Goal: Task Accomplishment & Management: Use online tool/utility

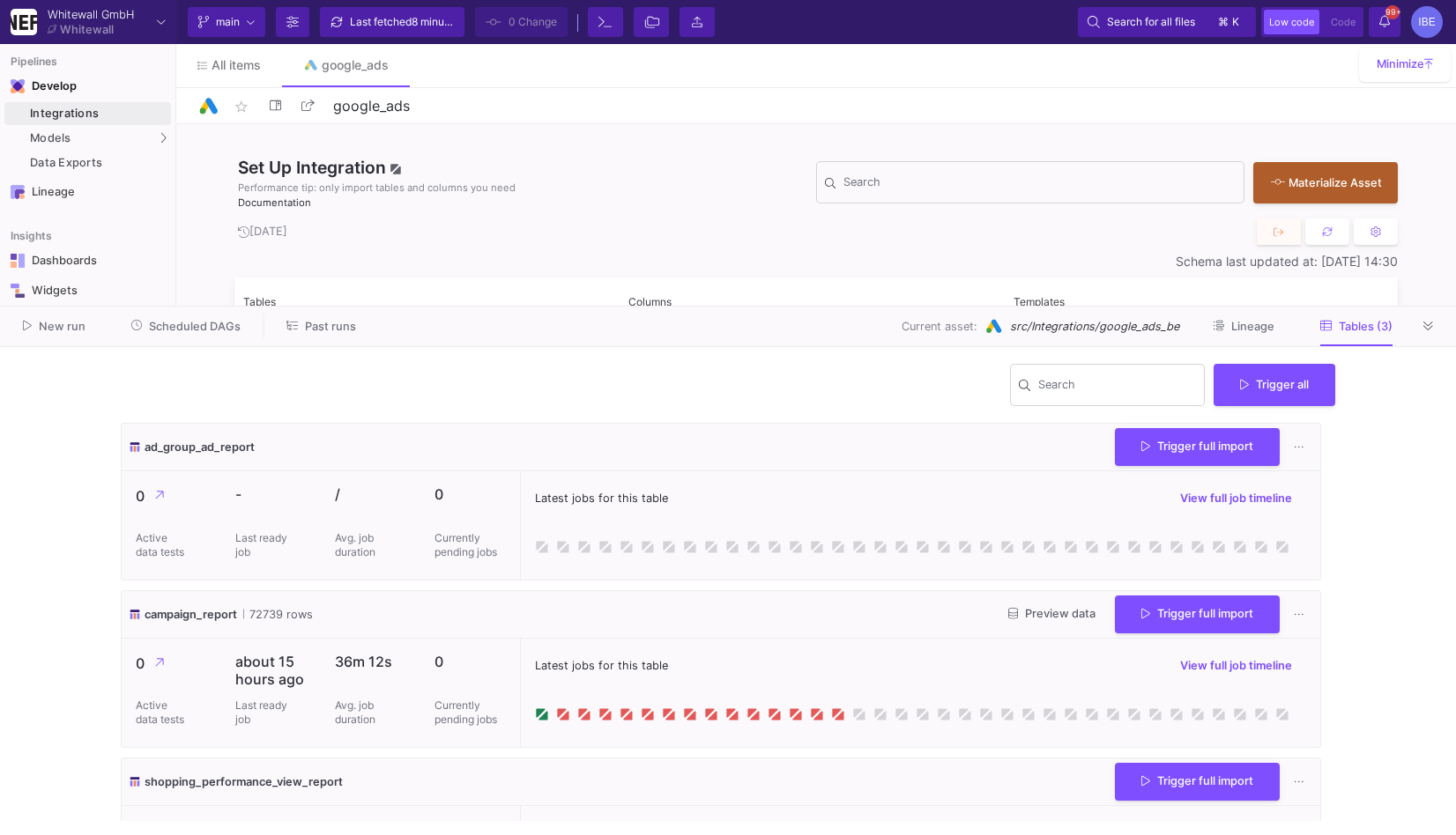
click at [203, 341] on div "New run Scheduled DAGs Past runs Current asset: src/Integrations/google_ads_be …" at bounding box center [728, 327] width 1456 height 41
click at [203, 333] on button "Scheduled DAGs" at bounding box center [186, 326] width 153 height 27
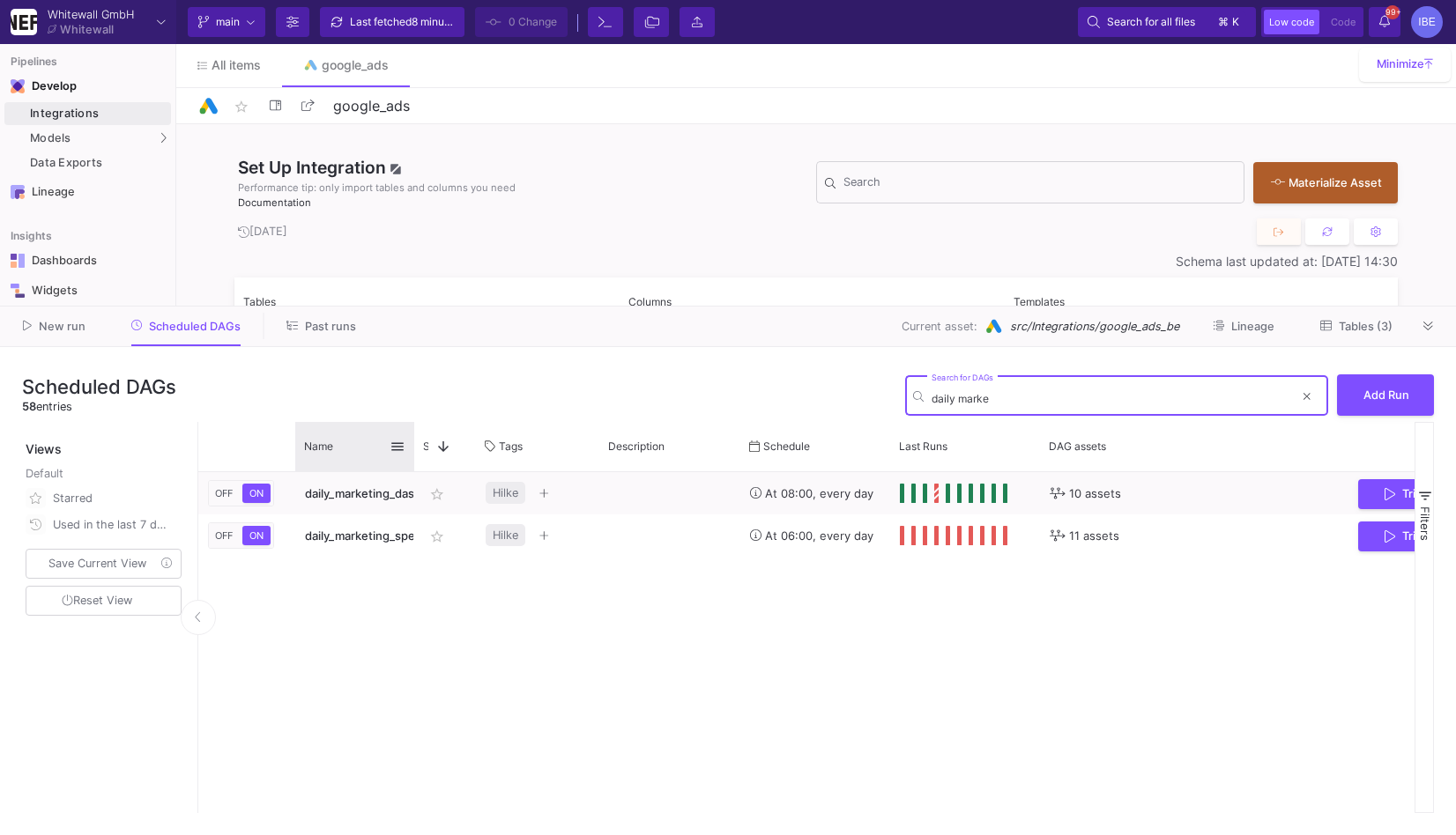
type input "daily marke"
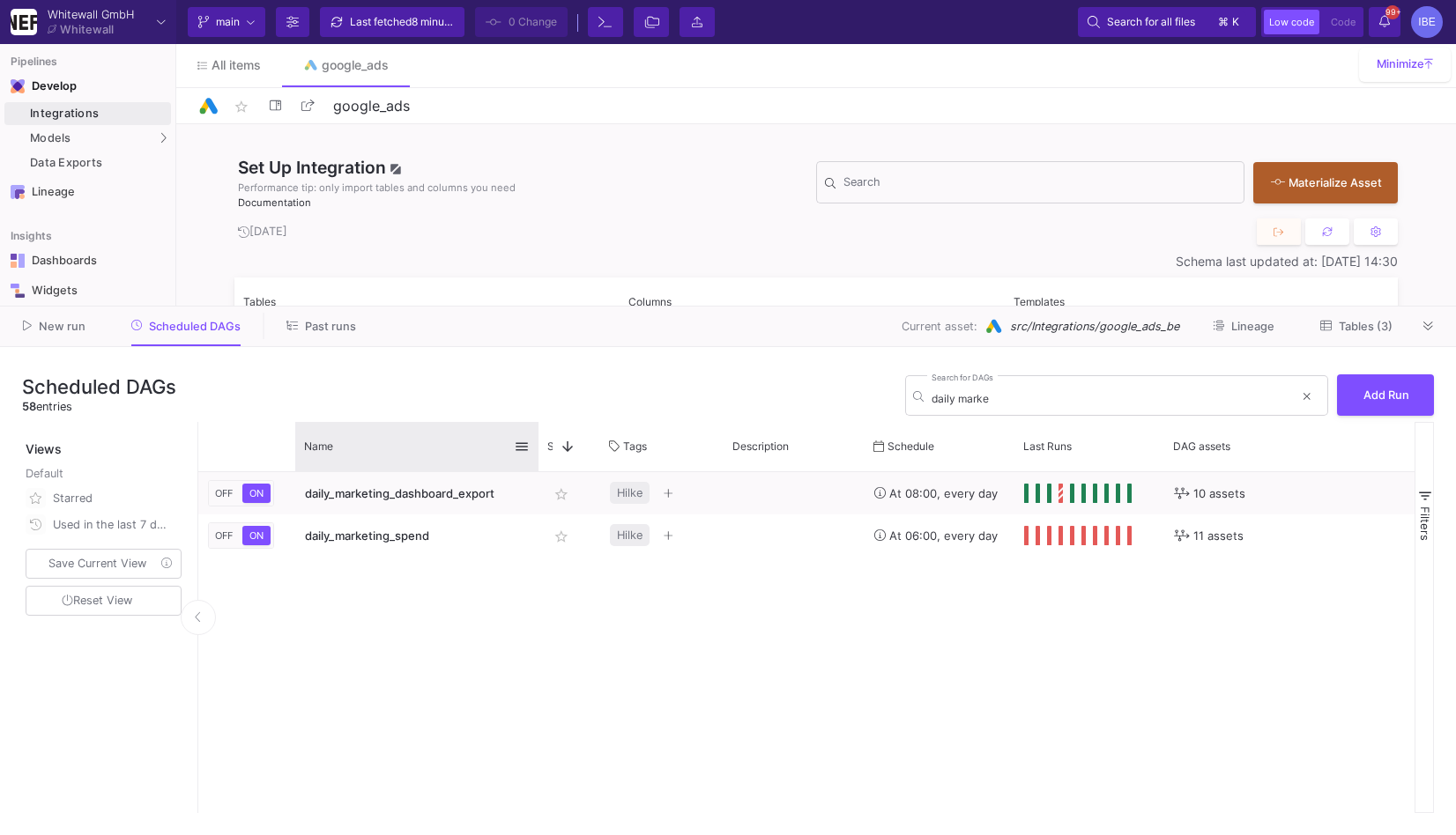
drag, startPoint x: 414, startPoint y: 447, endPoint x: 536, endPoint y: 460, distance: 122.7
click at [537, 460] on div at bounding box center [539, 446] width 7 height 49
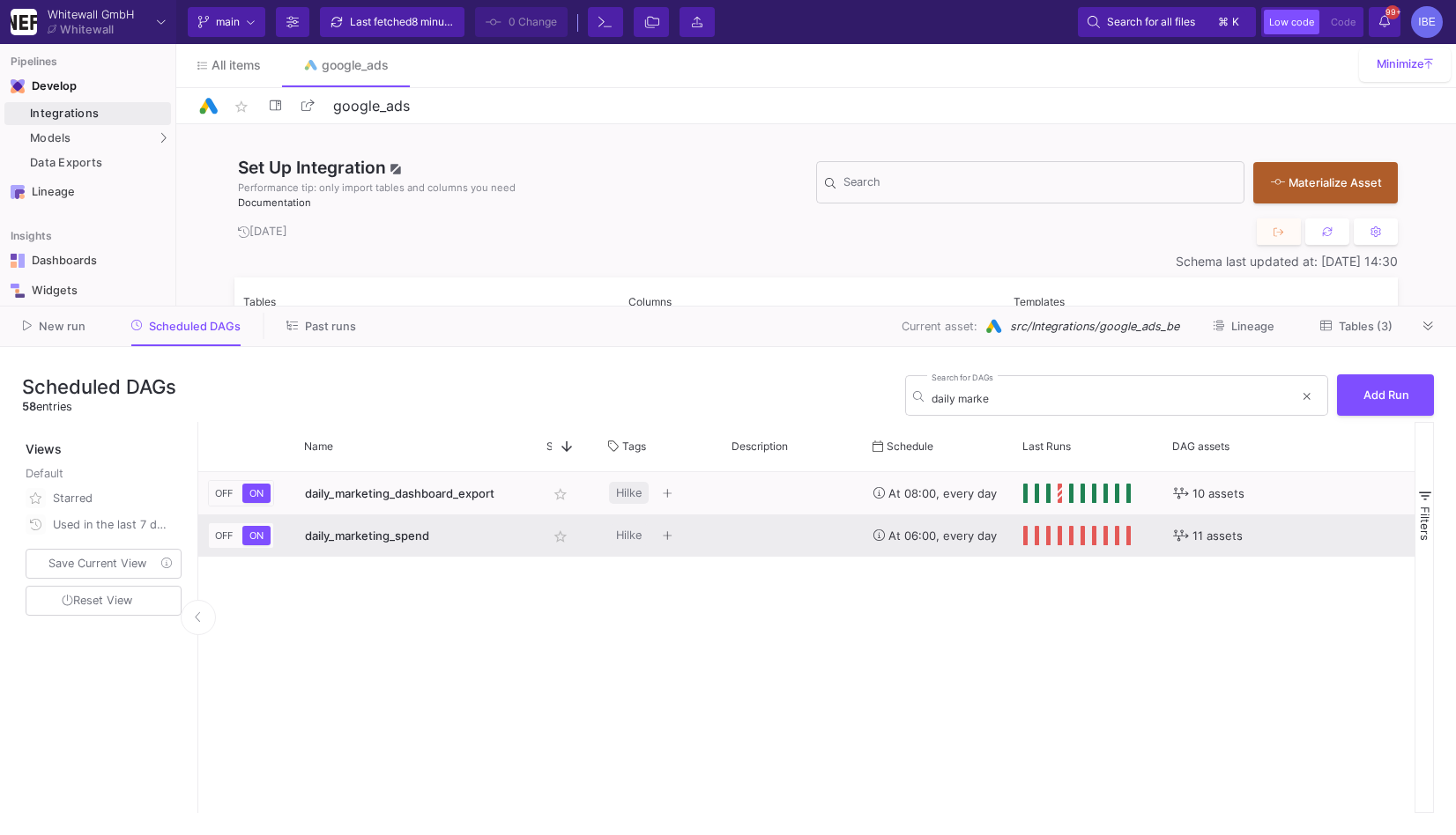
click at [774, 524] on div "Press SPACE to select this row." at bounding box center [792, 535] width 141 height 42
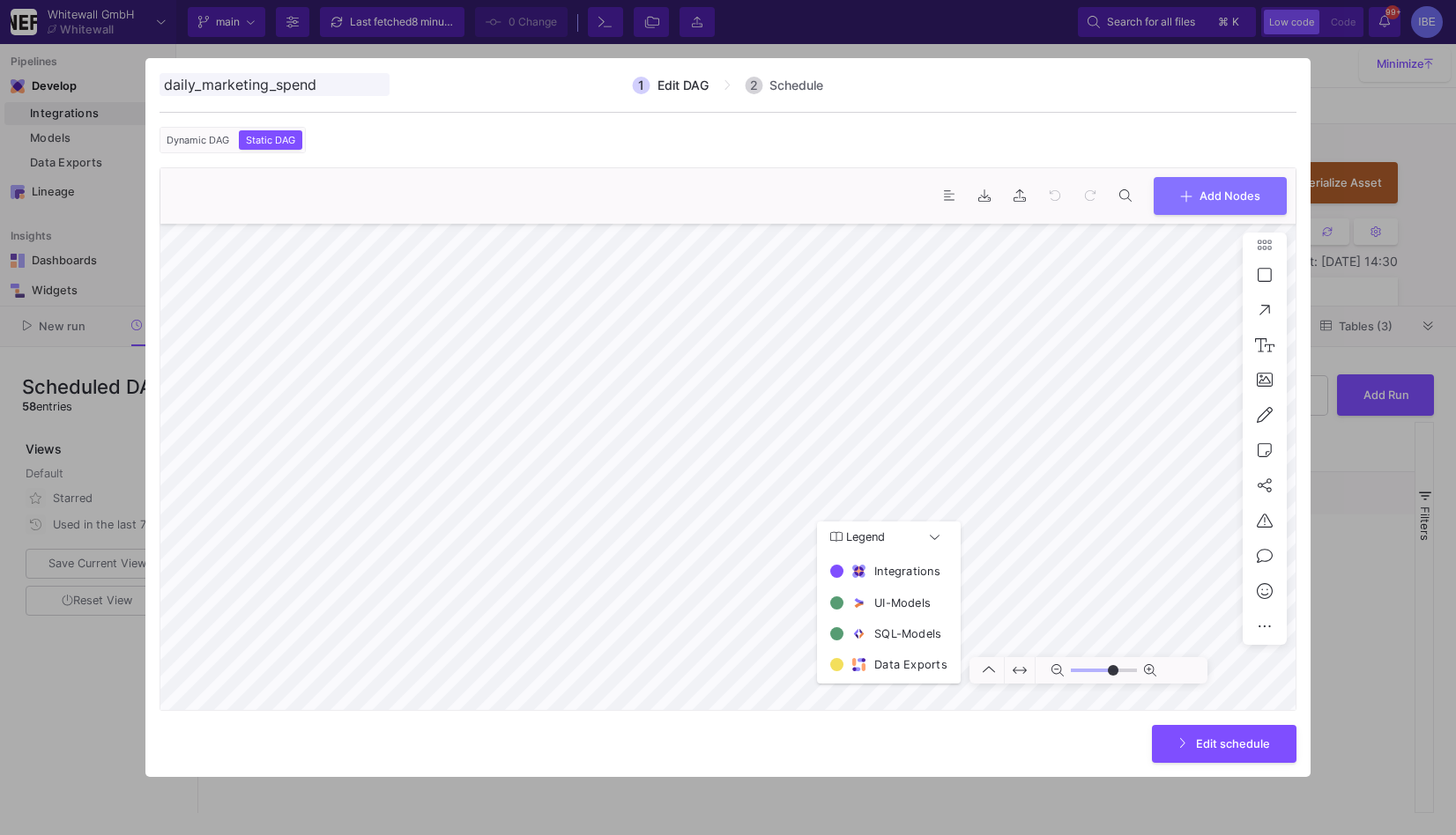
type input "0"
click at [1236, 194] on span "Add Nodes" at bounding box center [1230, 194] width 61 height 13
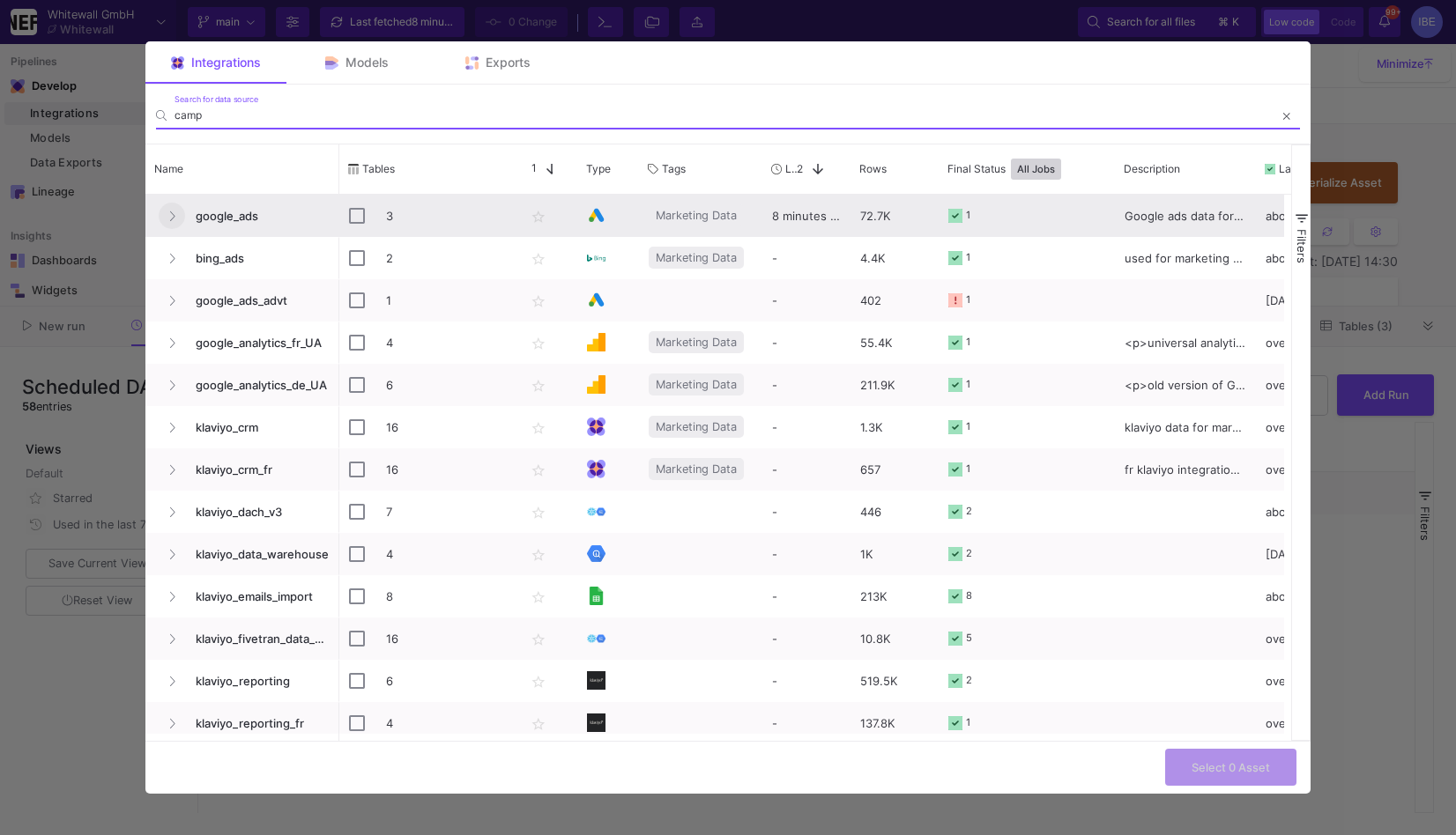
type input "camp"
click at [179, 219] on button "Press SPACE to select this row." at bounding box center [172, 216] width 26 height 26
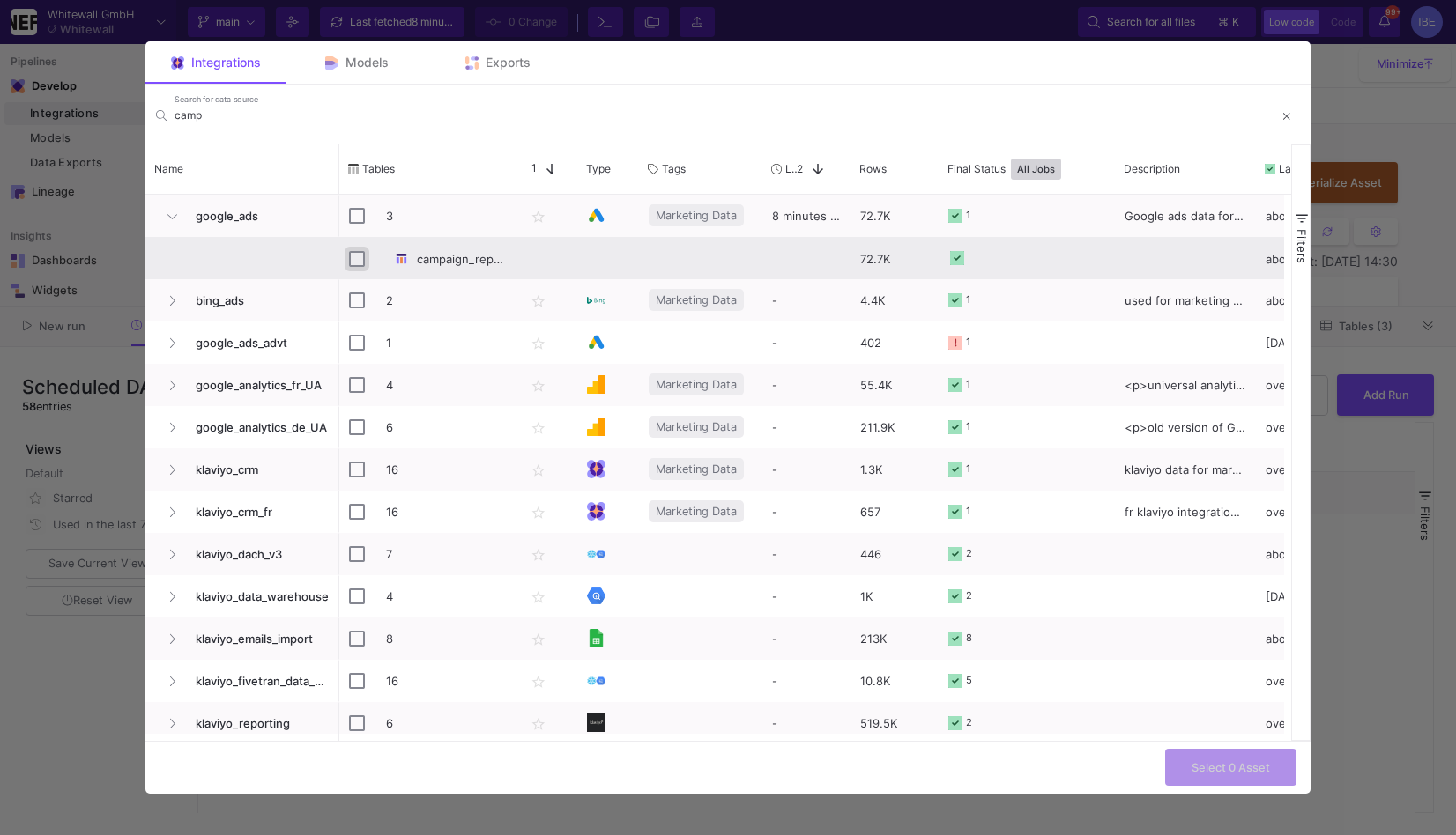
click at [355, 258] on input "Press Space to toggle row selection (unchecked)" at bounding box center [357, 259] width 16 height 16
checkbox input "true"
checkbox input "false"
click at [1192, 751] on button "Select 1 Asset" at bounding box center [1232, 766] width 130 height 38
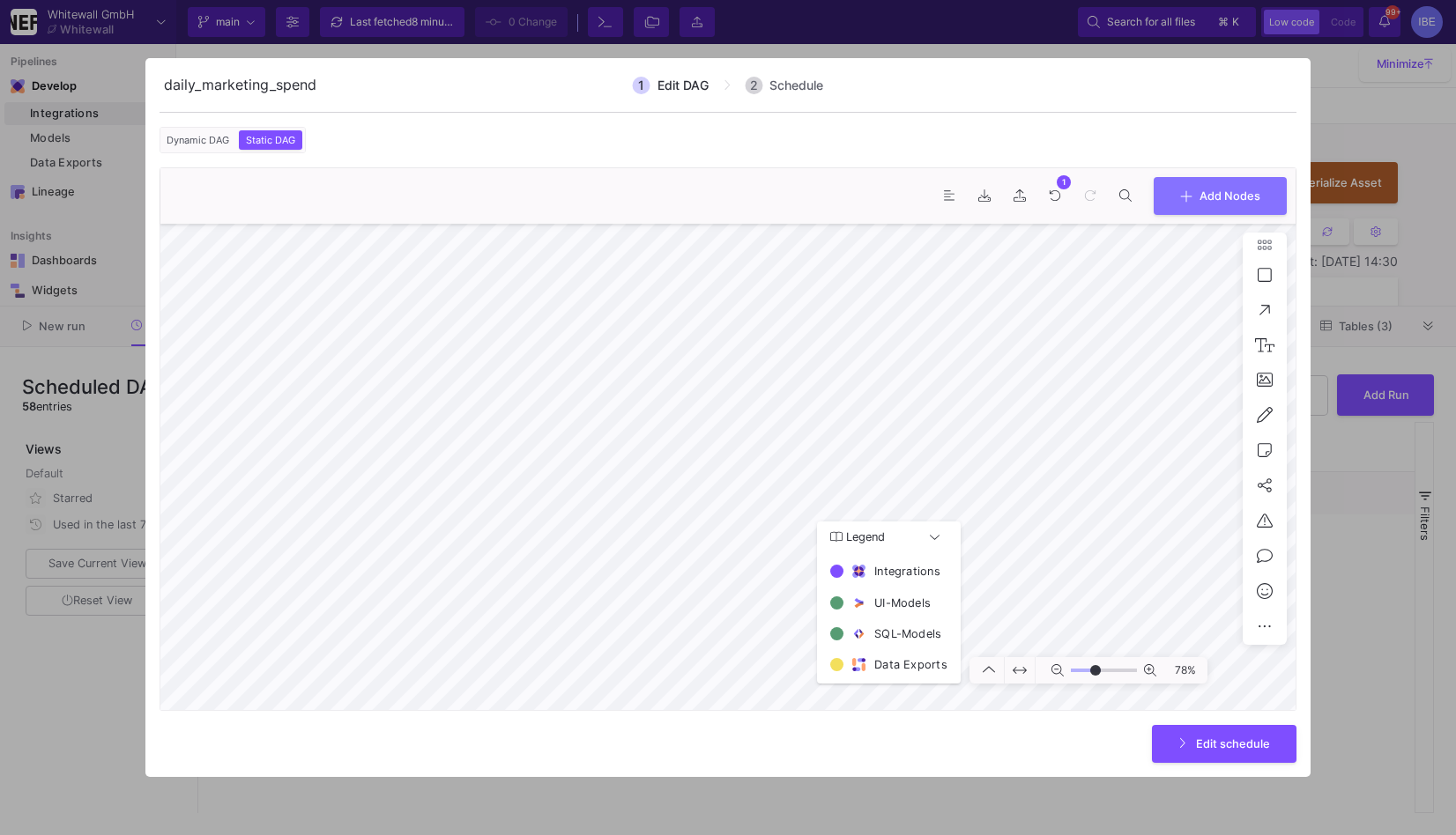
type input "-1"
click at [1246, 756] on button "Edit schedule" at bounding box center [1224, 742] width 145 height 38
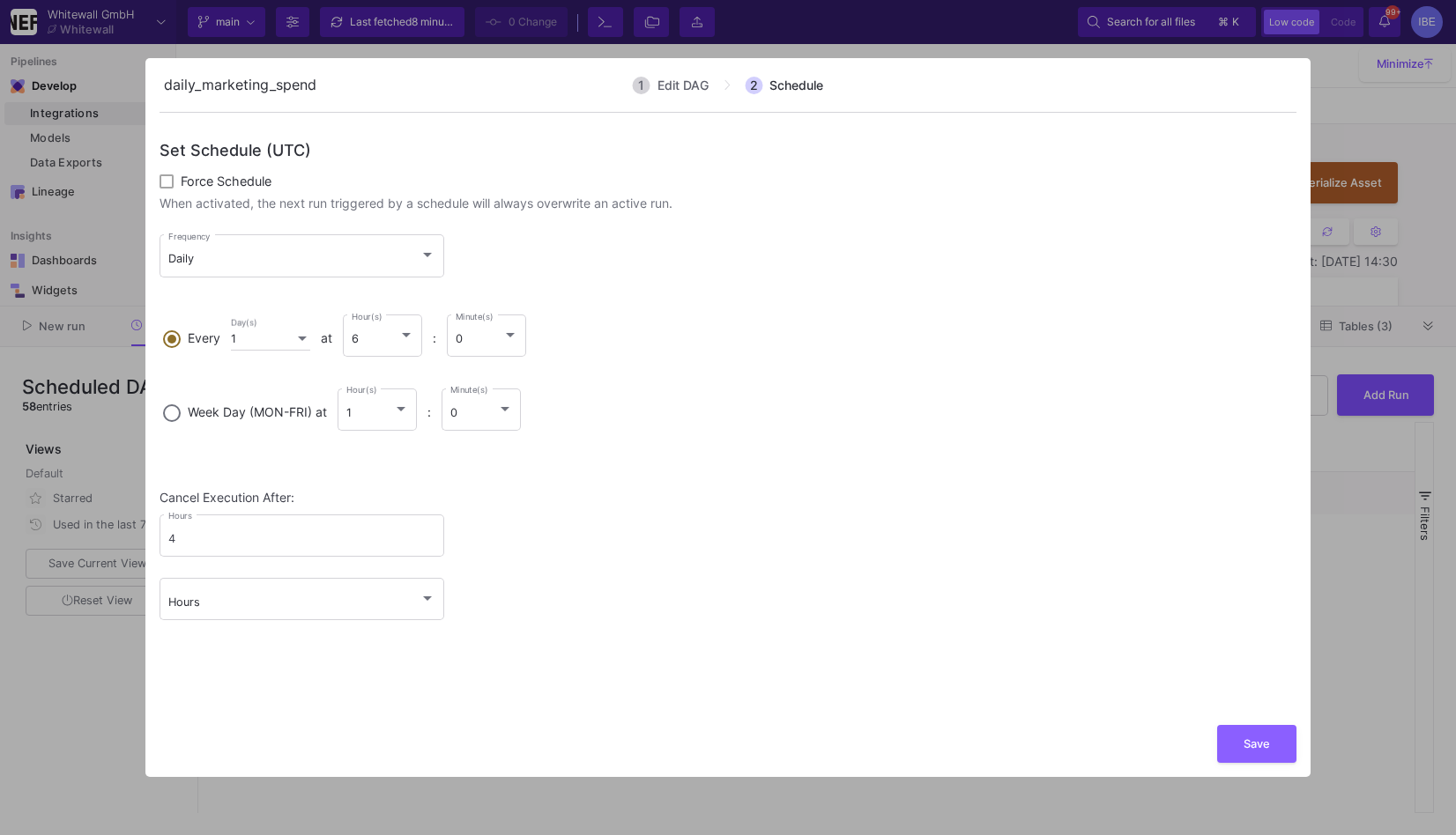
click at [1246, 756] on button "Save" at bounding box center [1256, 744] width 79 height 38
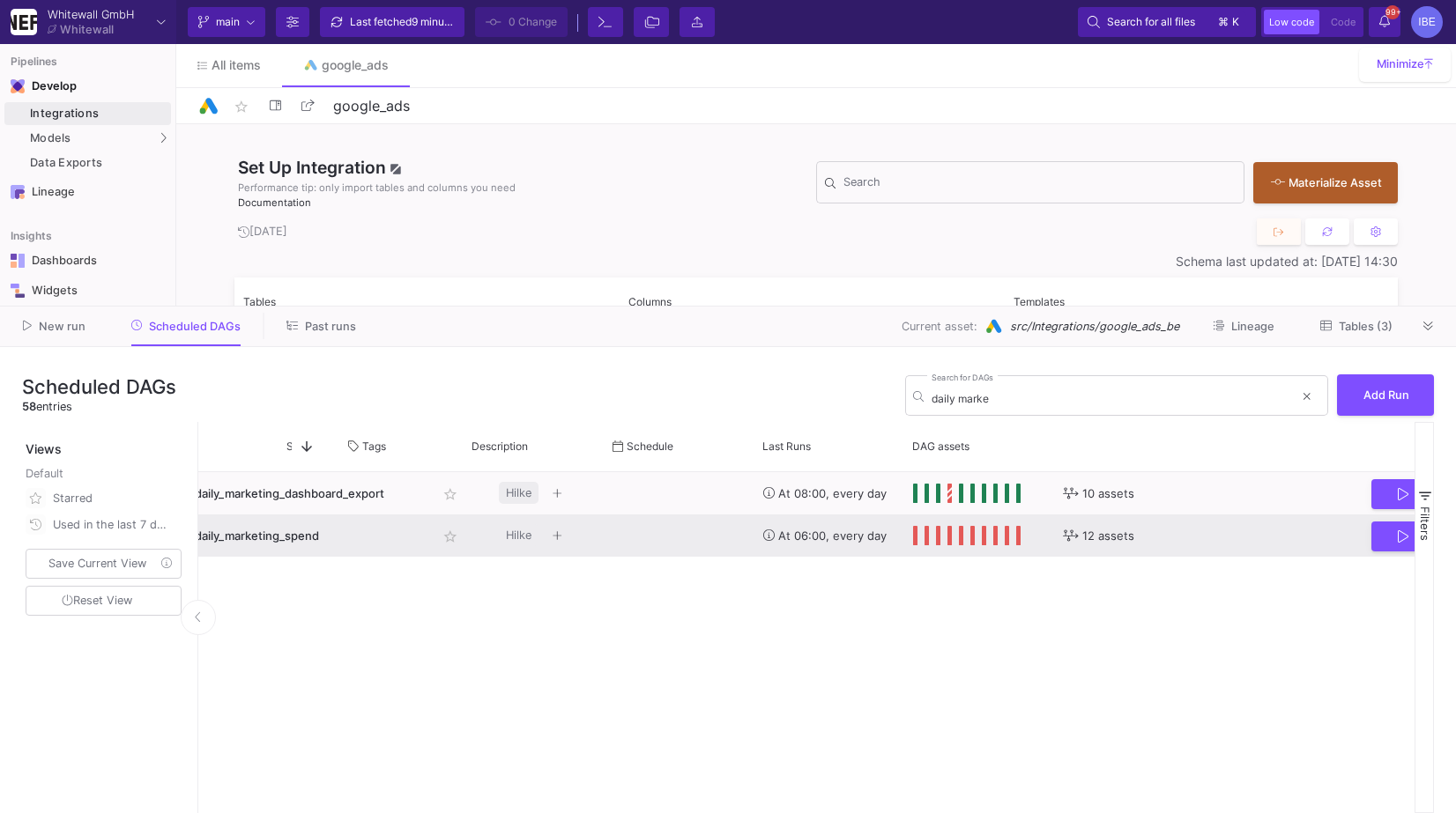
scroll to position [0, 278]
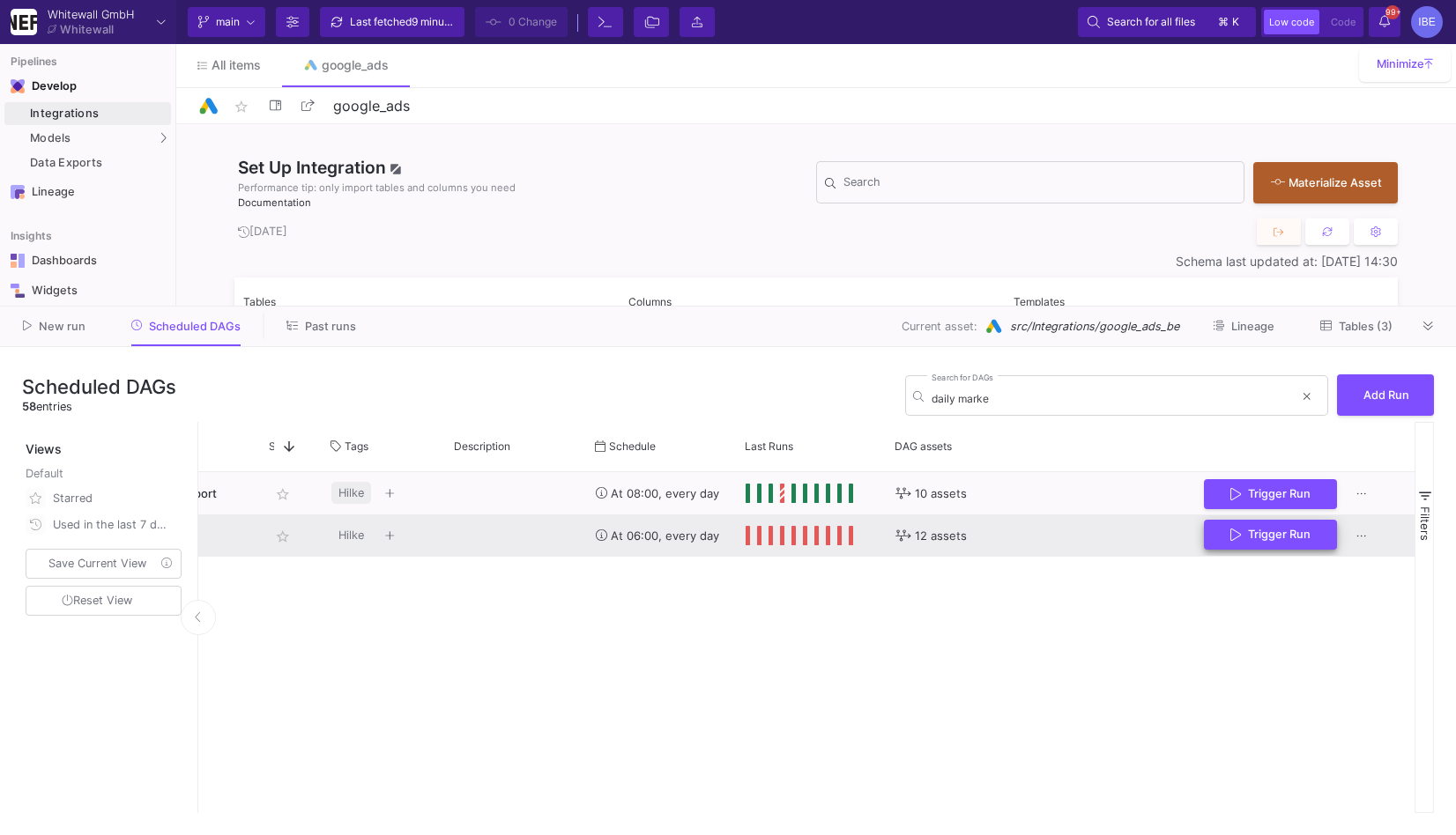
click at [1264, 537] on span "Trigger Run" at bounding box center [1279, 533] width 63 height 13
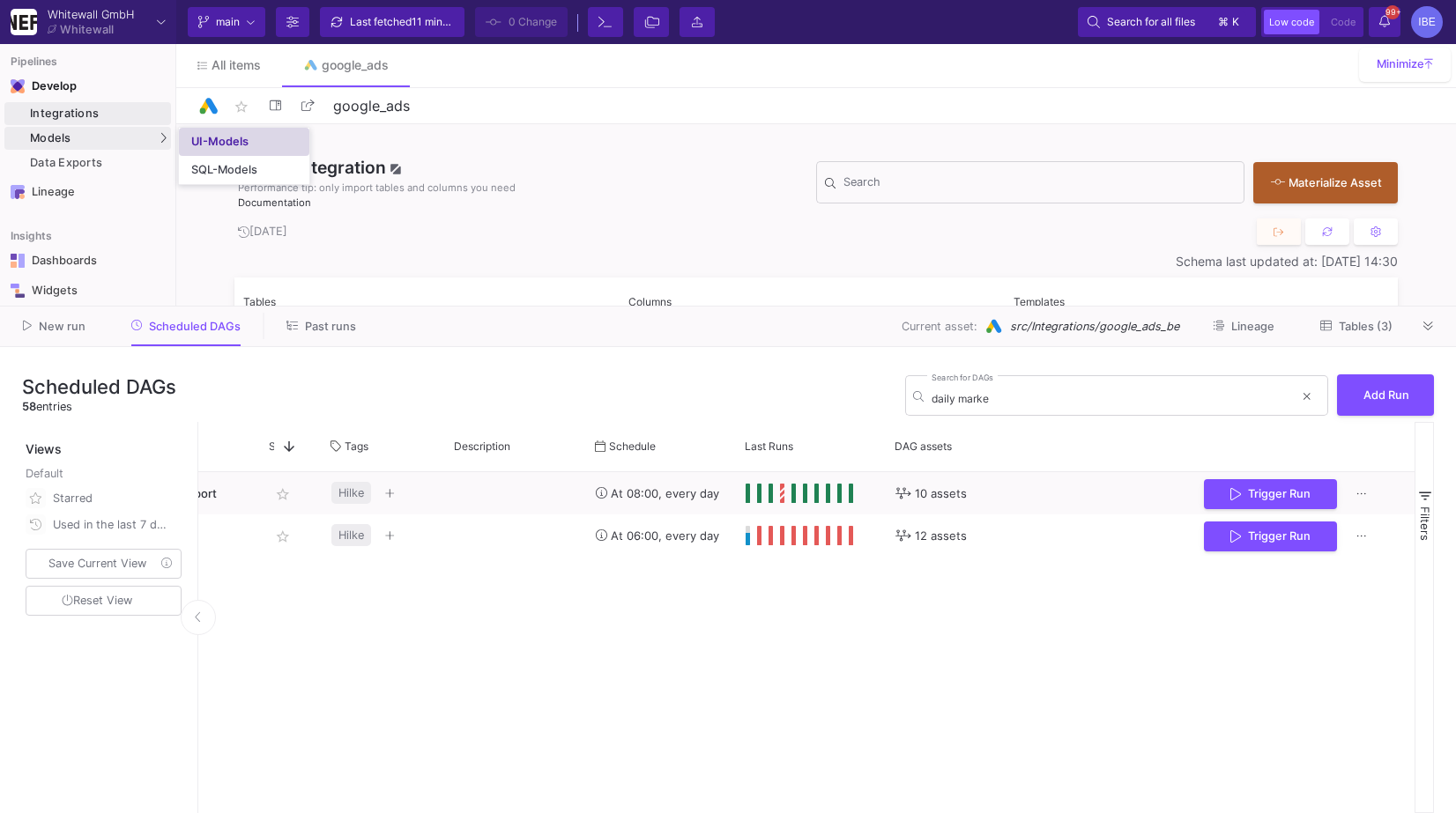
click at [228, 145] on div "UI-Models" at bounding box center [219, 142] width 57 height 14
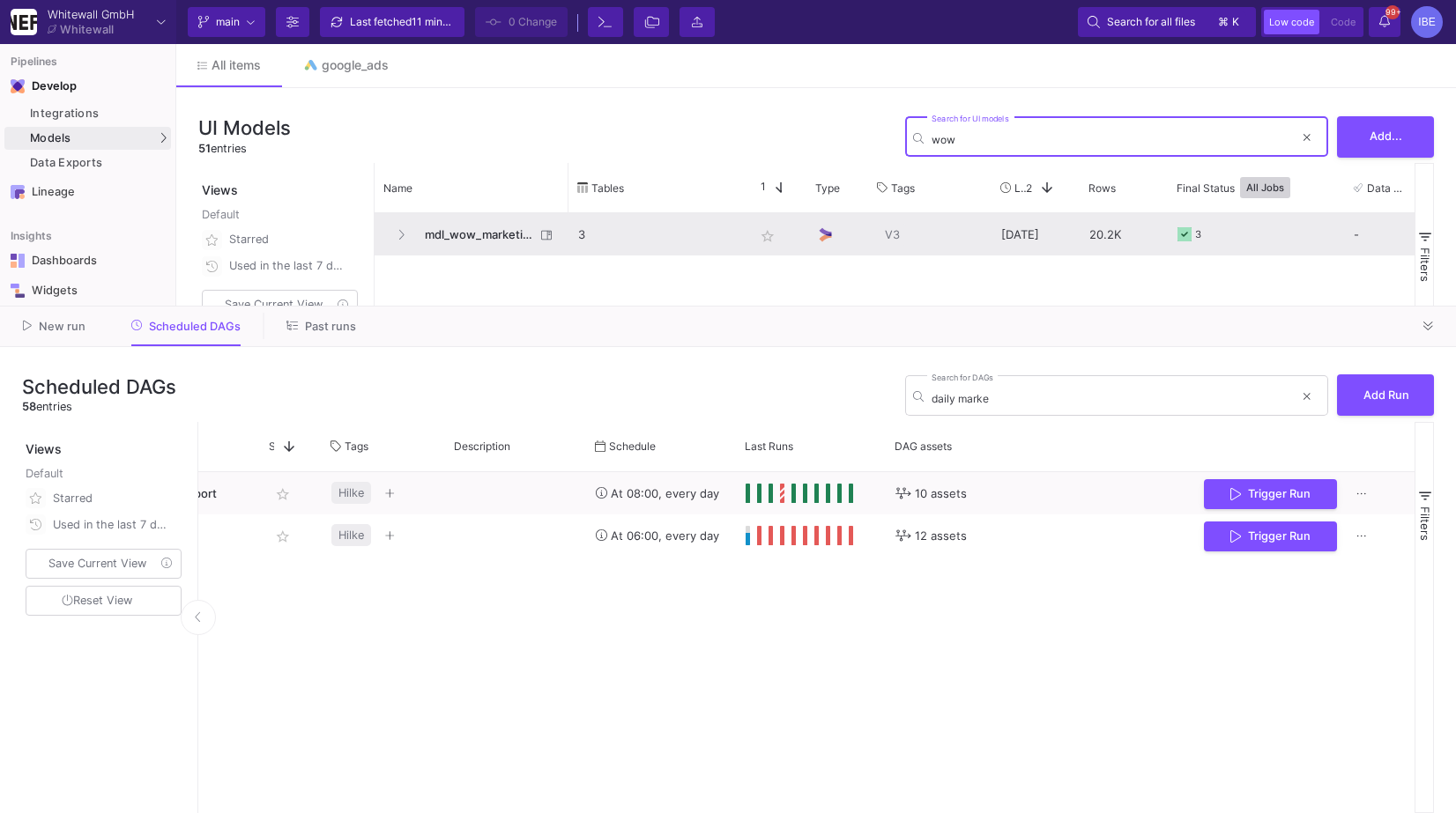
type input "wow"
click at [450, 247] on span "mdl_wow_marketing" at bounding box center [475, 234] width 121 height 41
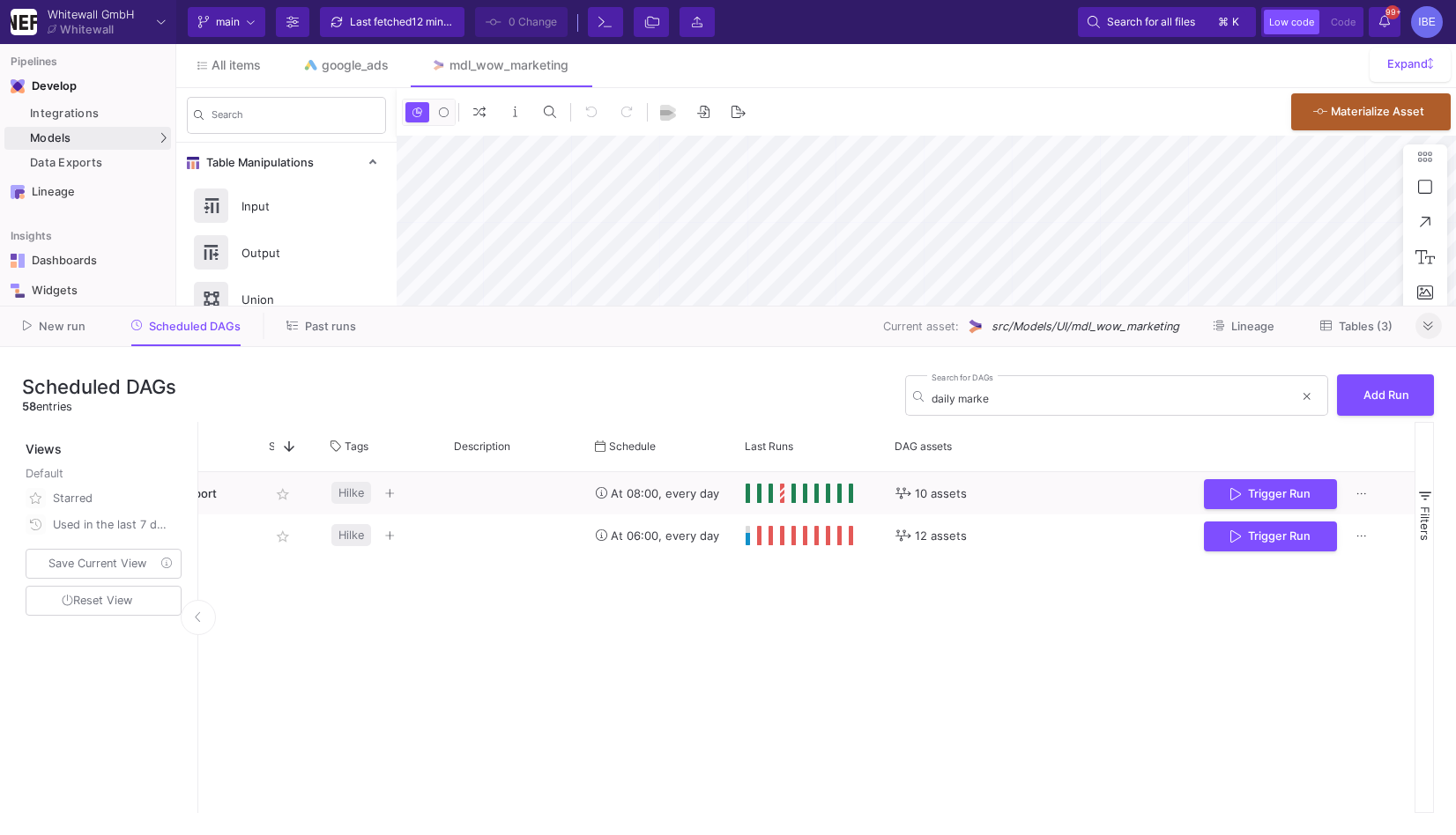
click at [1426, 321] on icon at bounding box center [1429, 326] width 10 height 11
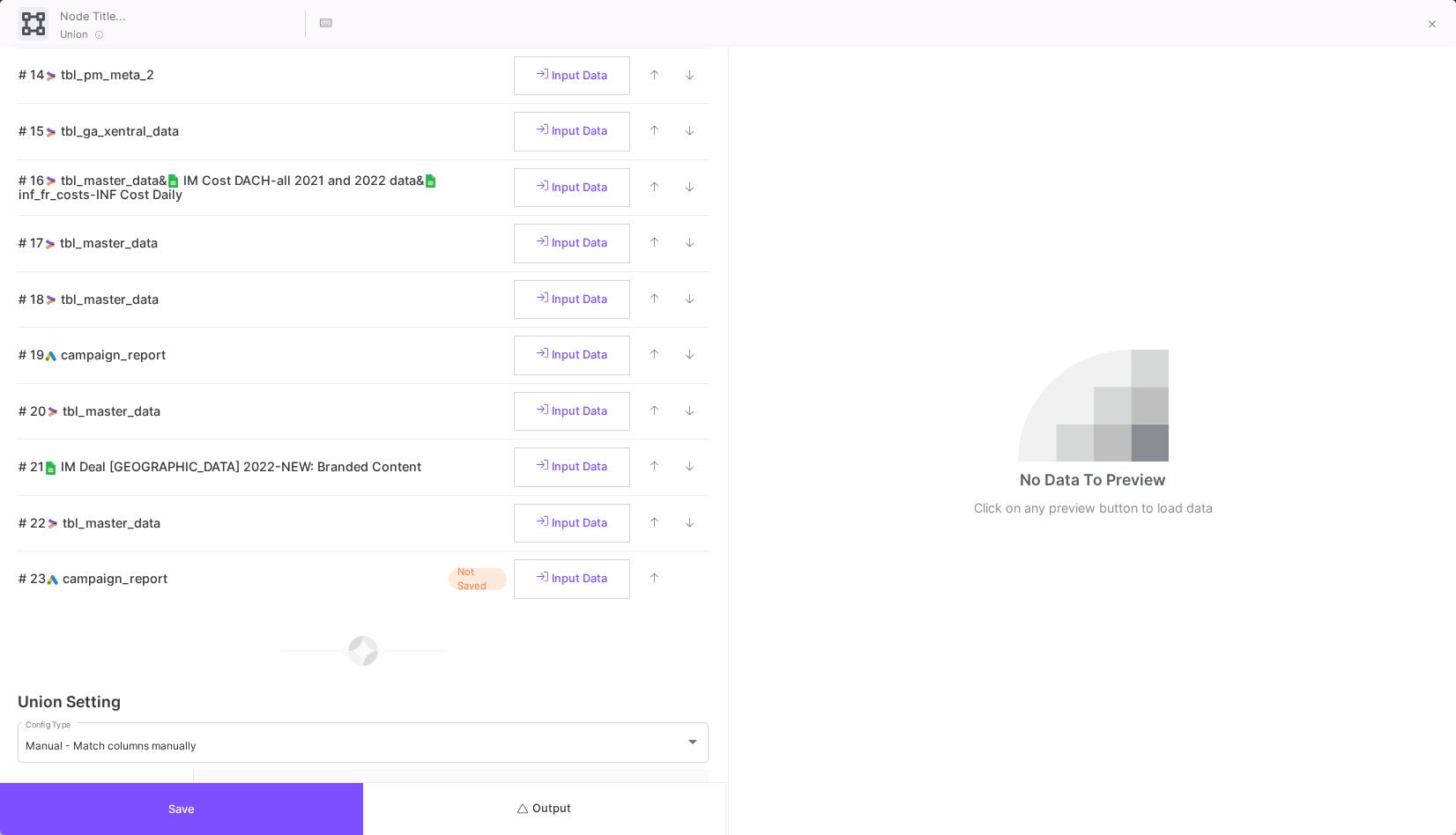
scroll to position [782, 0]
click at [585, 791] on button "Output" at bounding box center [544, 809] width 363 height 52
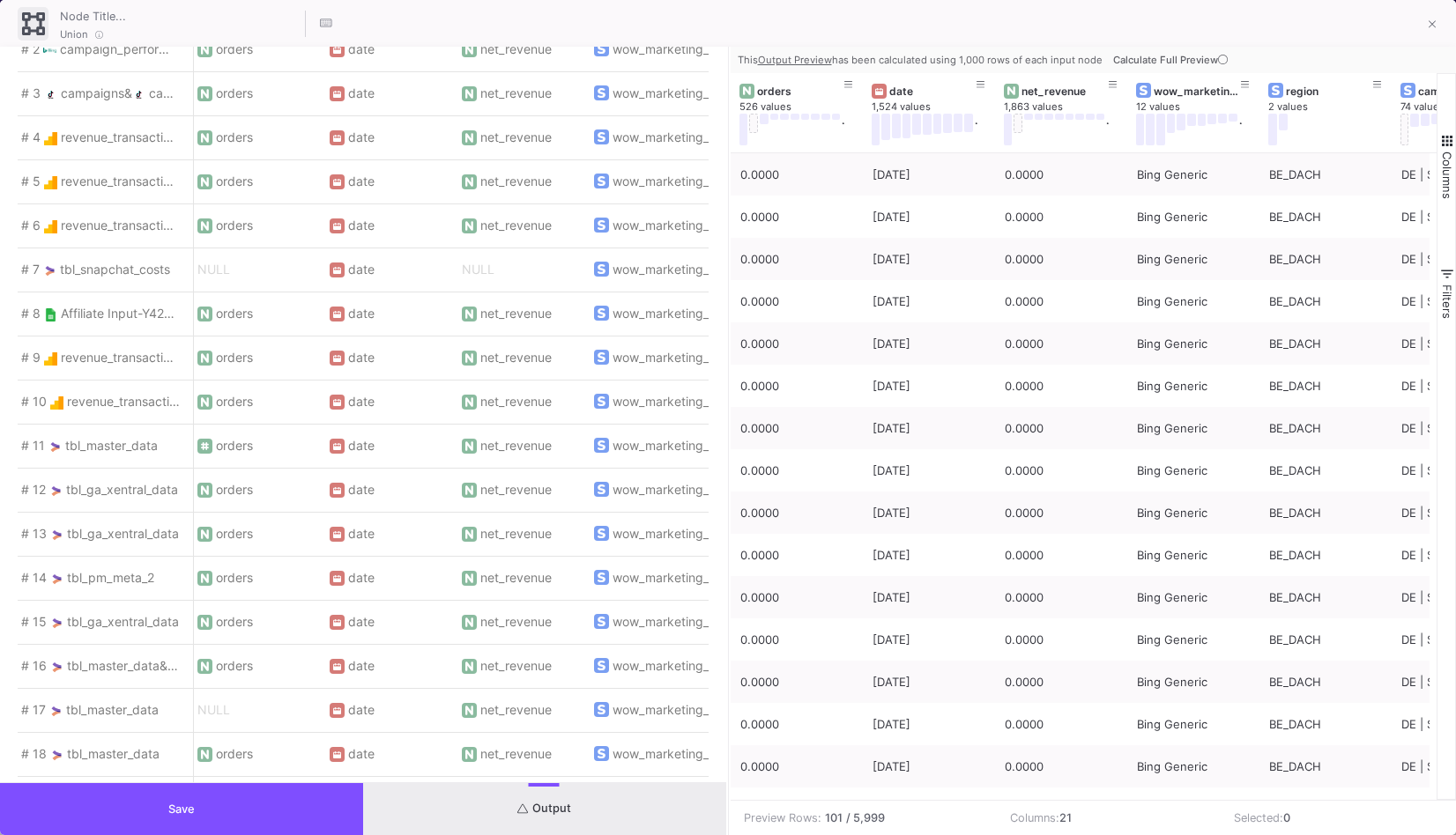
scroll to position [1948, 0]
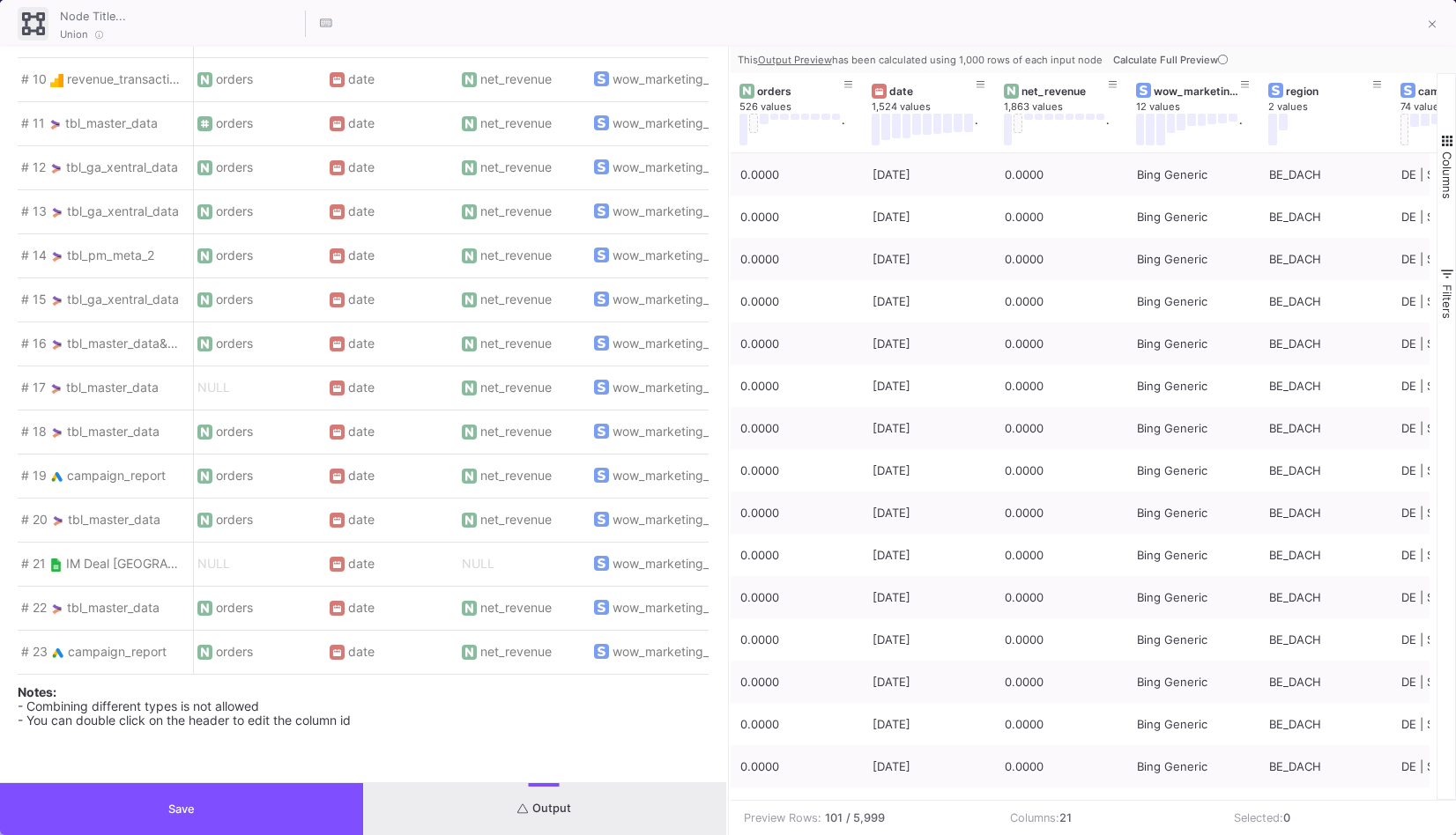
click at [157, 644] on span "campaign_report" at bounding box center [117, 651] width 99 height 15
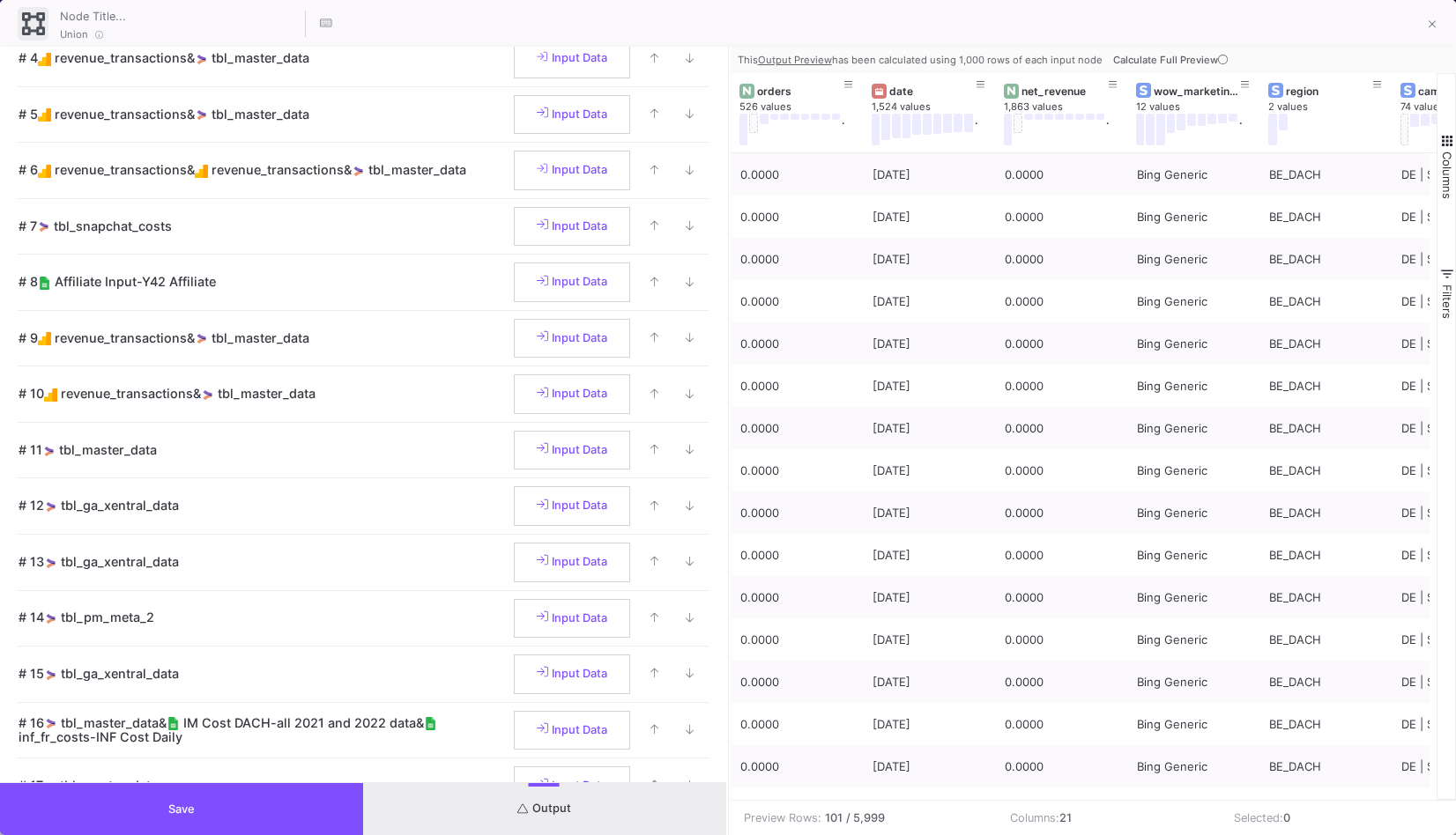
scroll to position [0, 0]
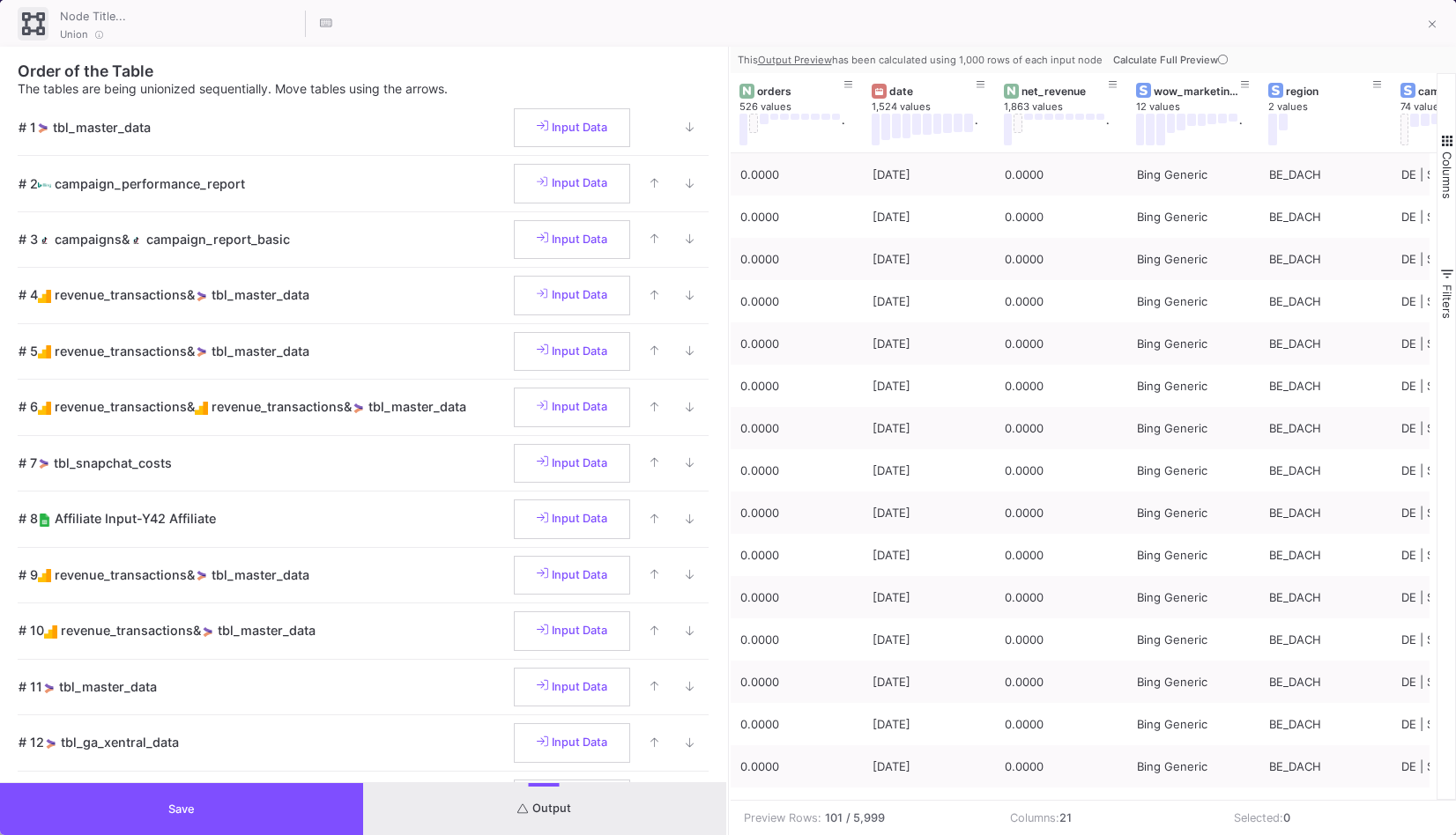
drag, startPoint x: 1437, startPoint y: 20, endPoint x: 490, endPoint y: 614, distance: 1117.9
click at [490, 614] on div "Union Order of the Table The tables are being unionized sequentially. Move tabl…" at bounding box center [728, 418] width 1456 height 835
click at [314, 808] on button "Save" at bounding box center [181, 809] width 363 height 52
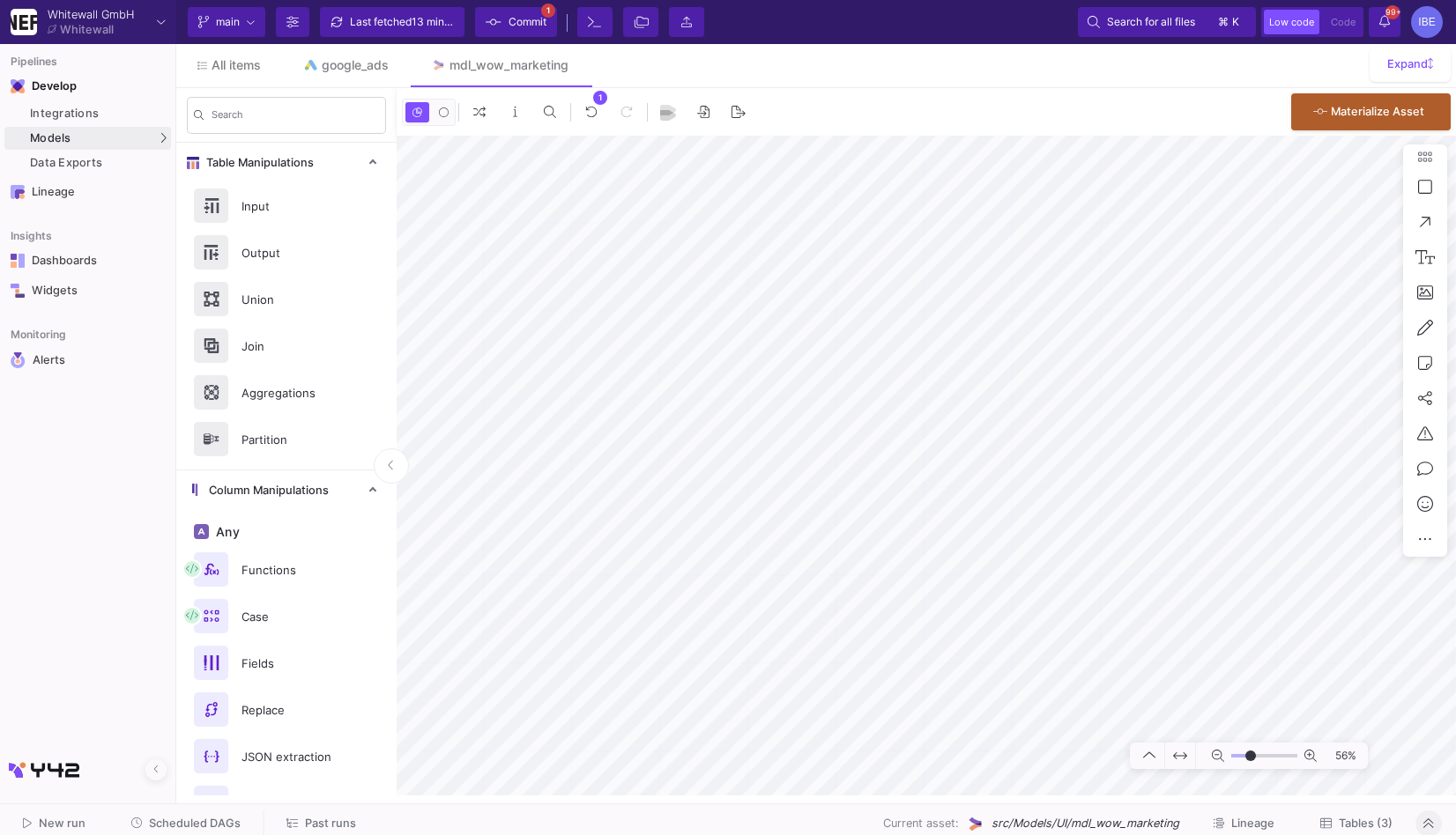
type input "-23"
click at [1352, 815] on button "Tables (3)" at bounding box center [1356, 824] width 115 height 27
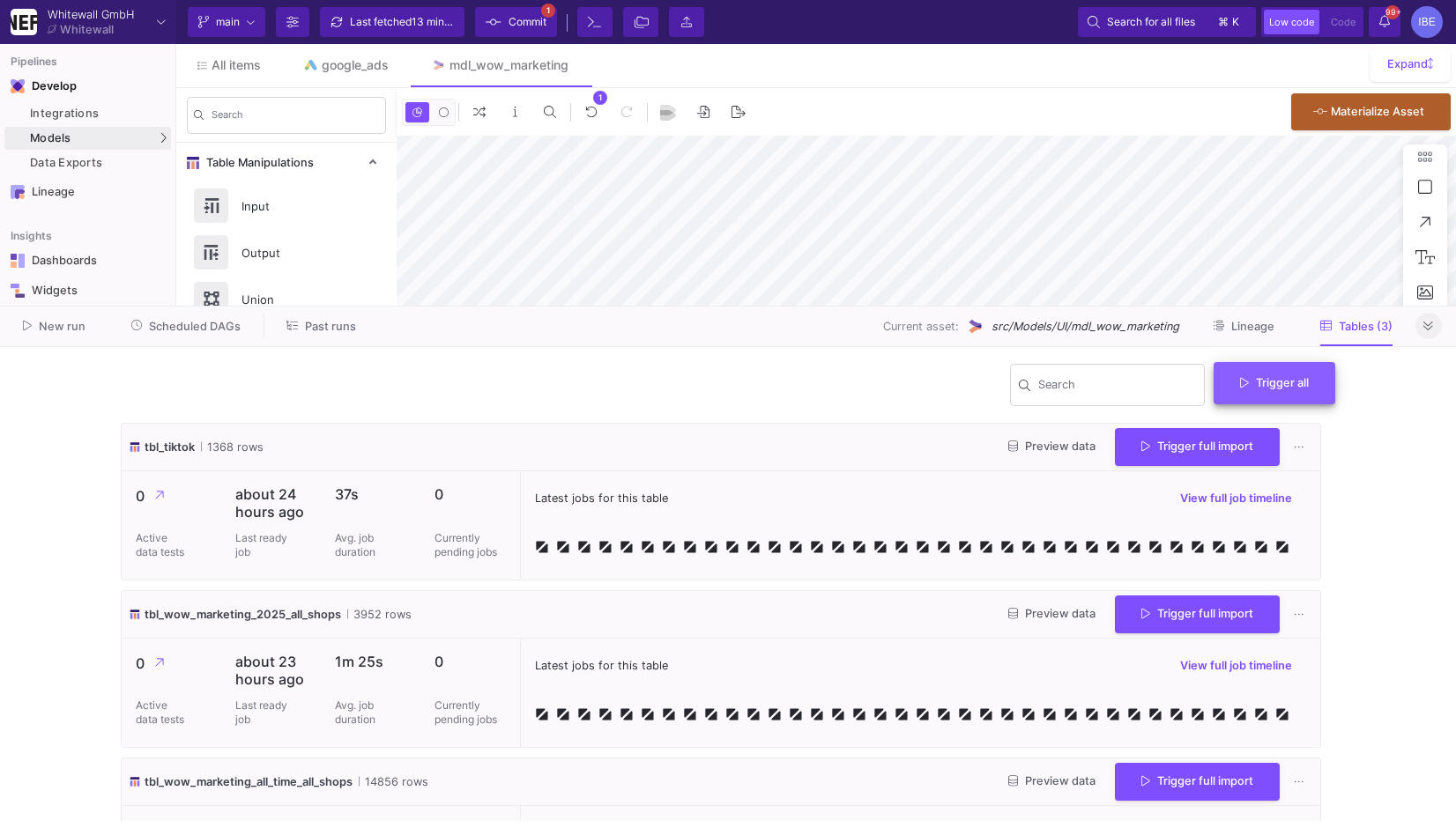
click at [1266, 396] on button "Trigger all" at bounding box center [1275, 384] width 122 height 42
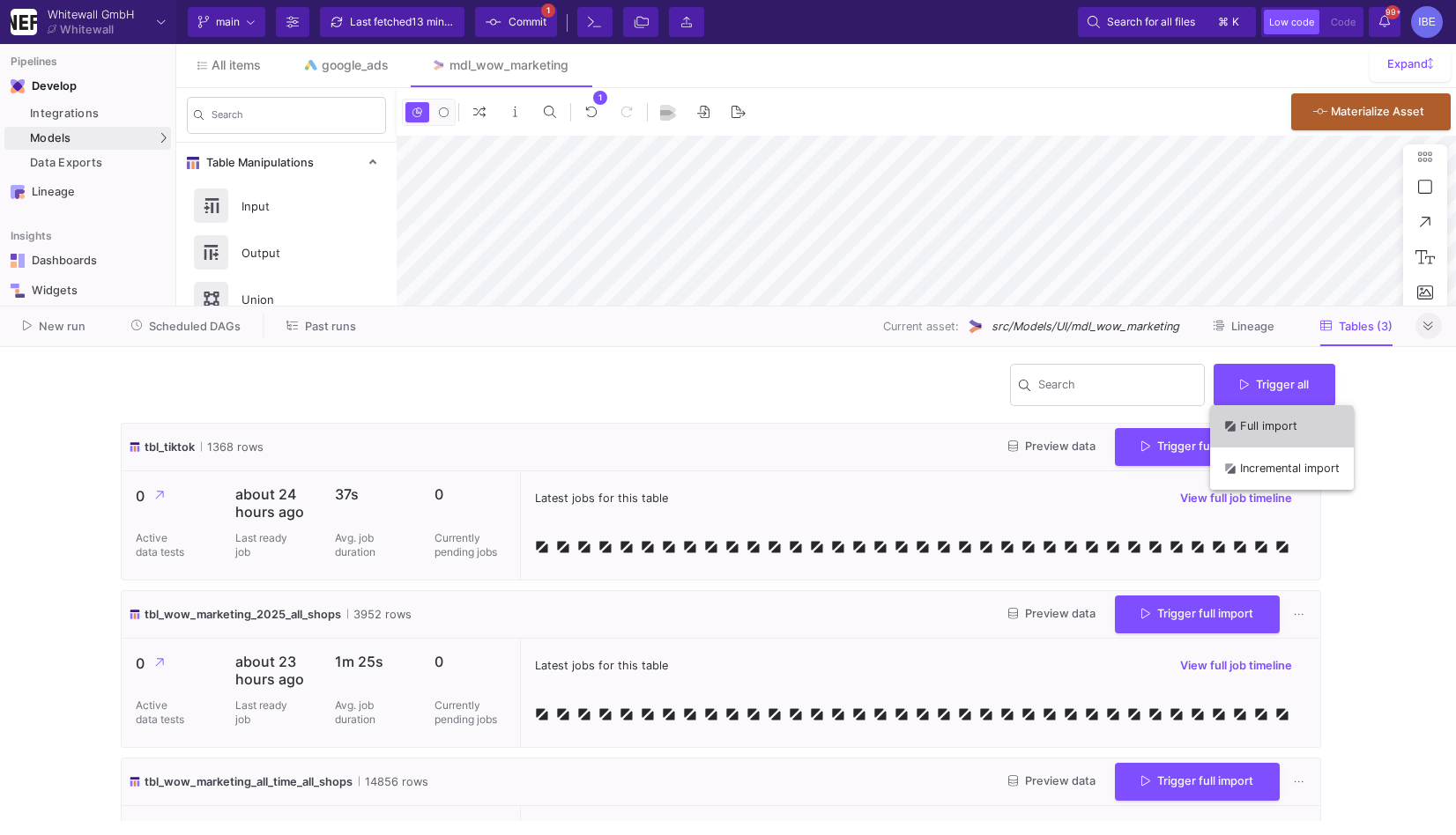
click at [1266, 424] on button "Full import" at bounding box center [1282, 426] width 144 height 42
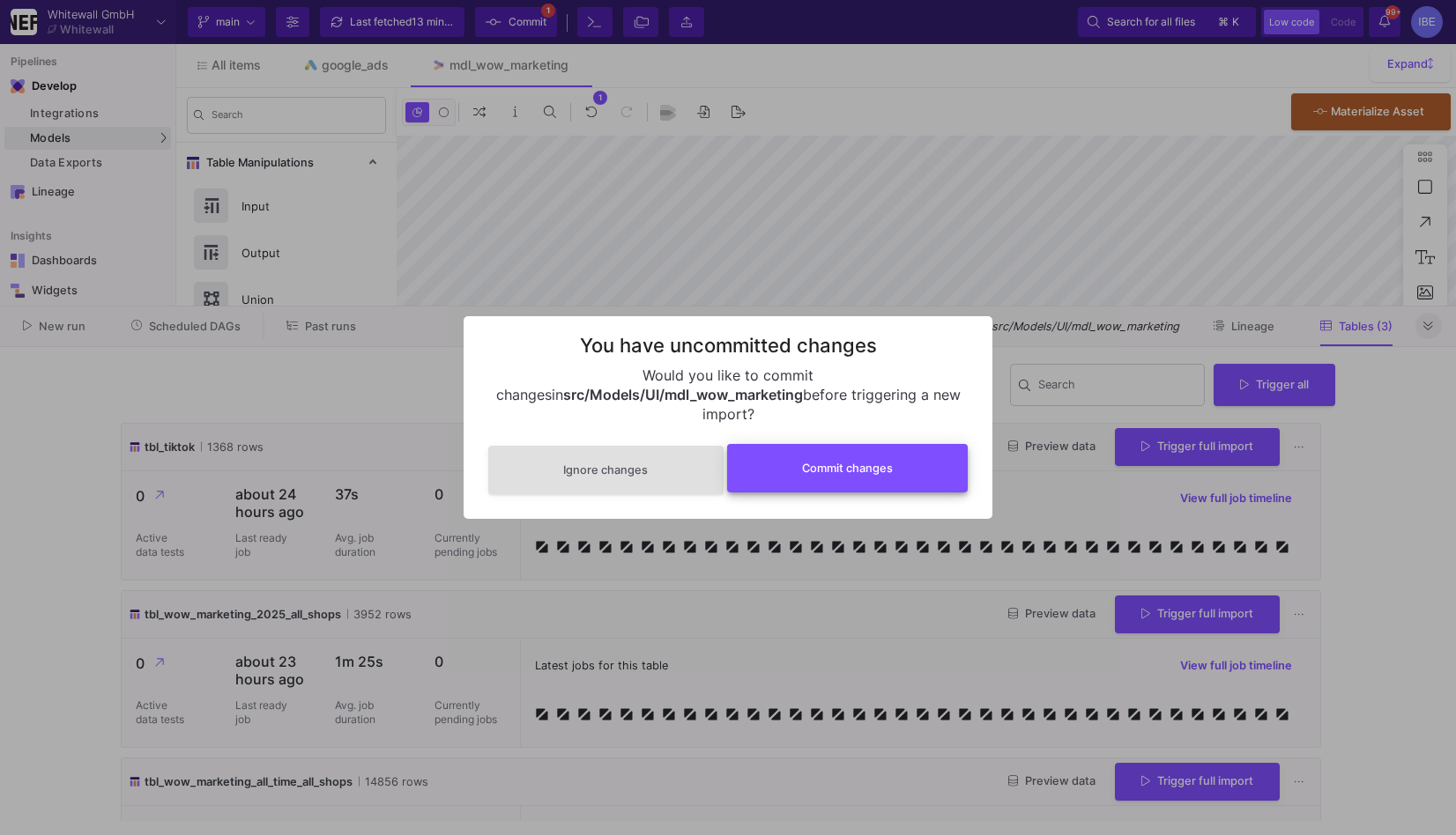
click at [878, 461] on span "Commit changes" at bounding box center [847, 467] width 91 height 13
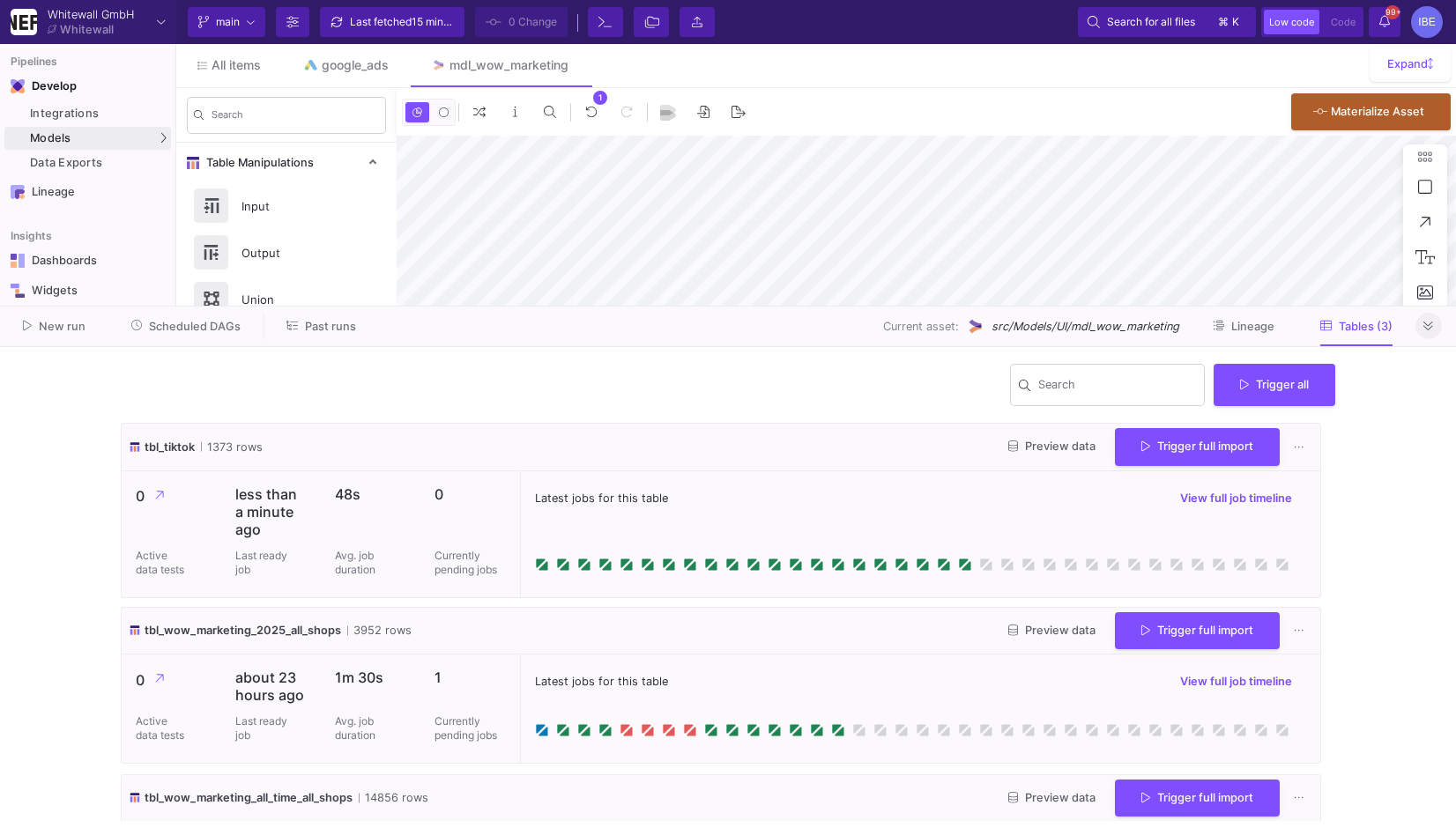
scroll to position [113, 0]
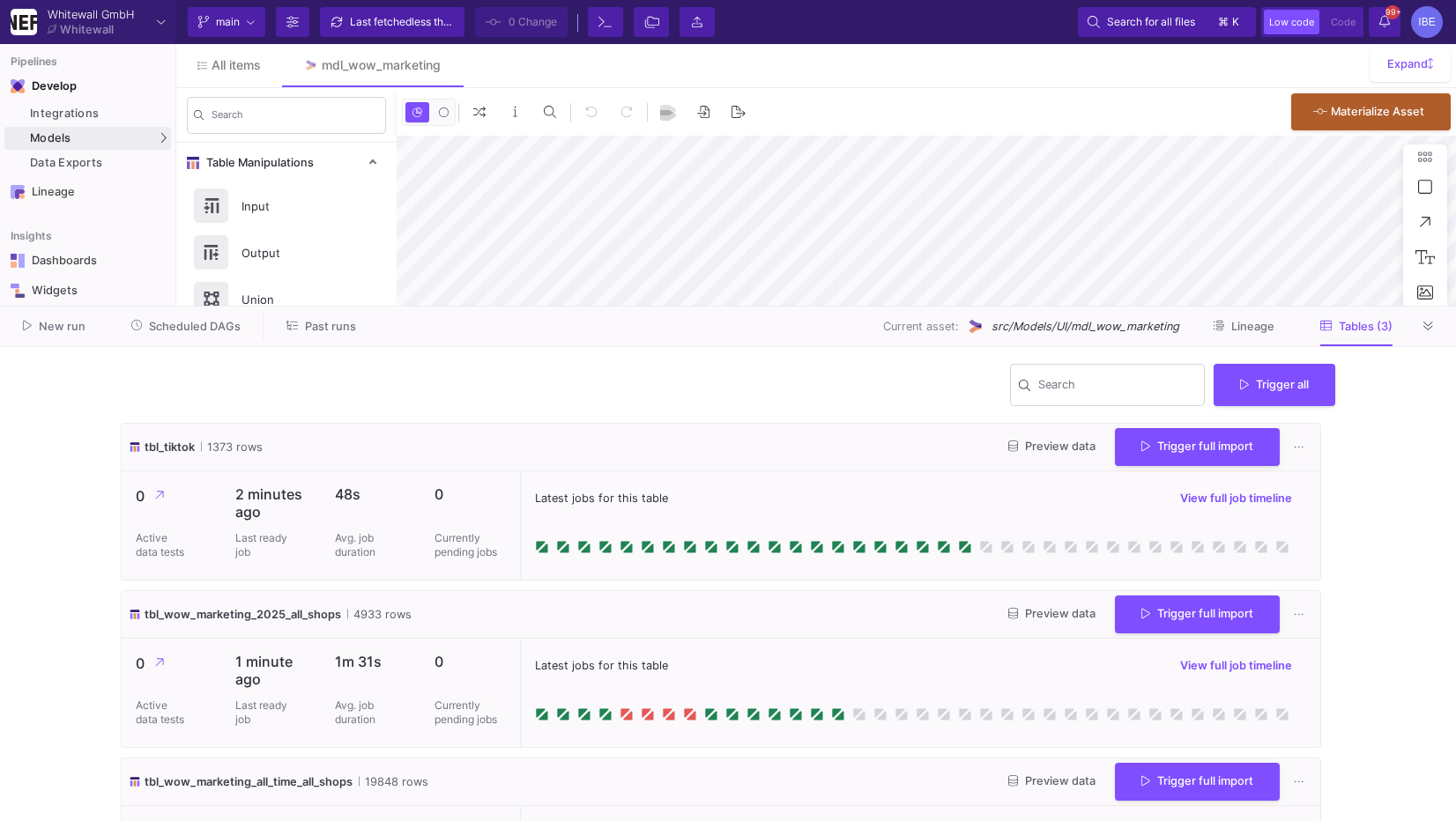
type input "-43"
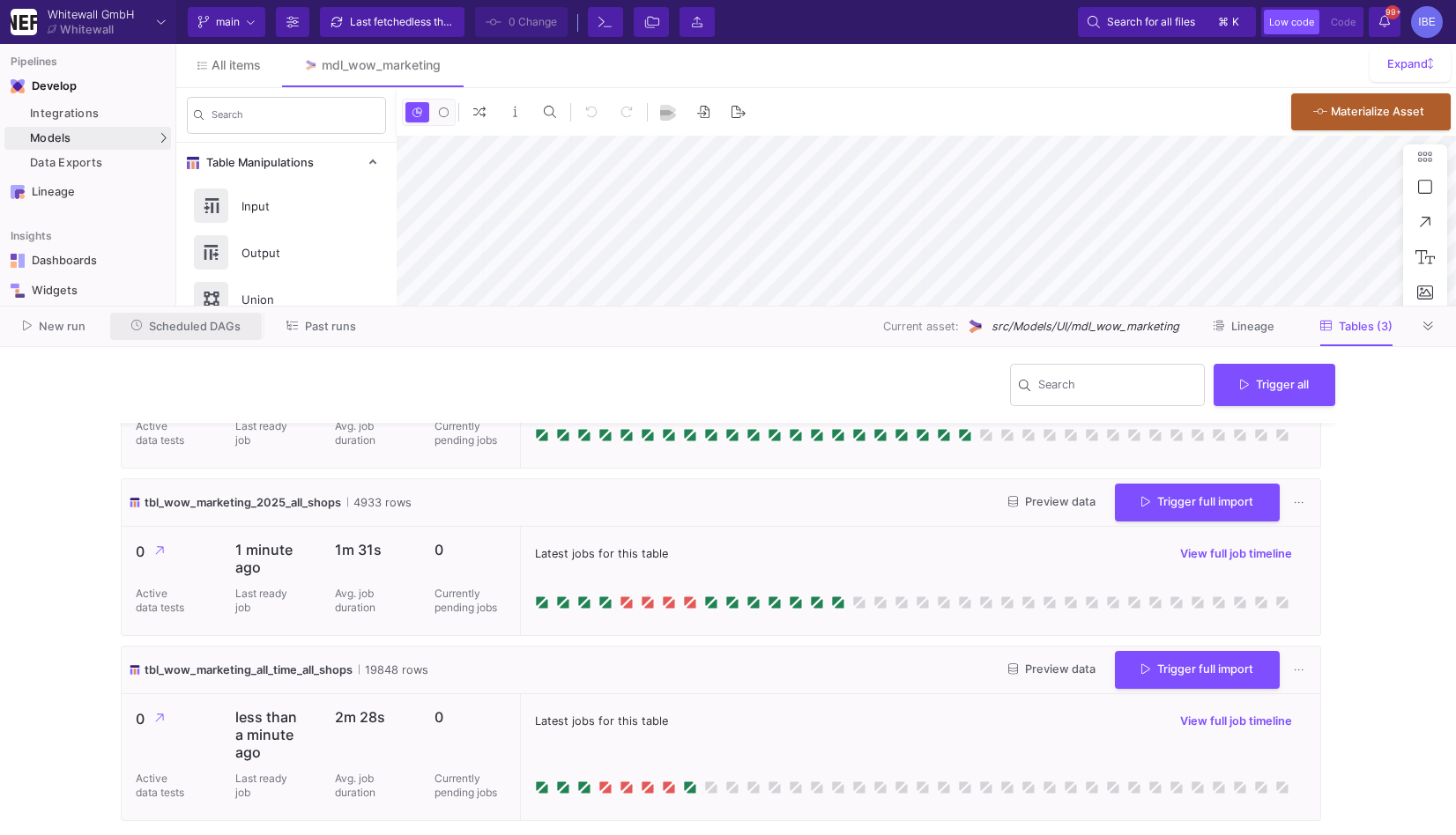
click at [205, 316] on button "Scheduled DAGs" at bounding box center [186, 326] width 153 height 27
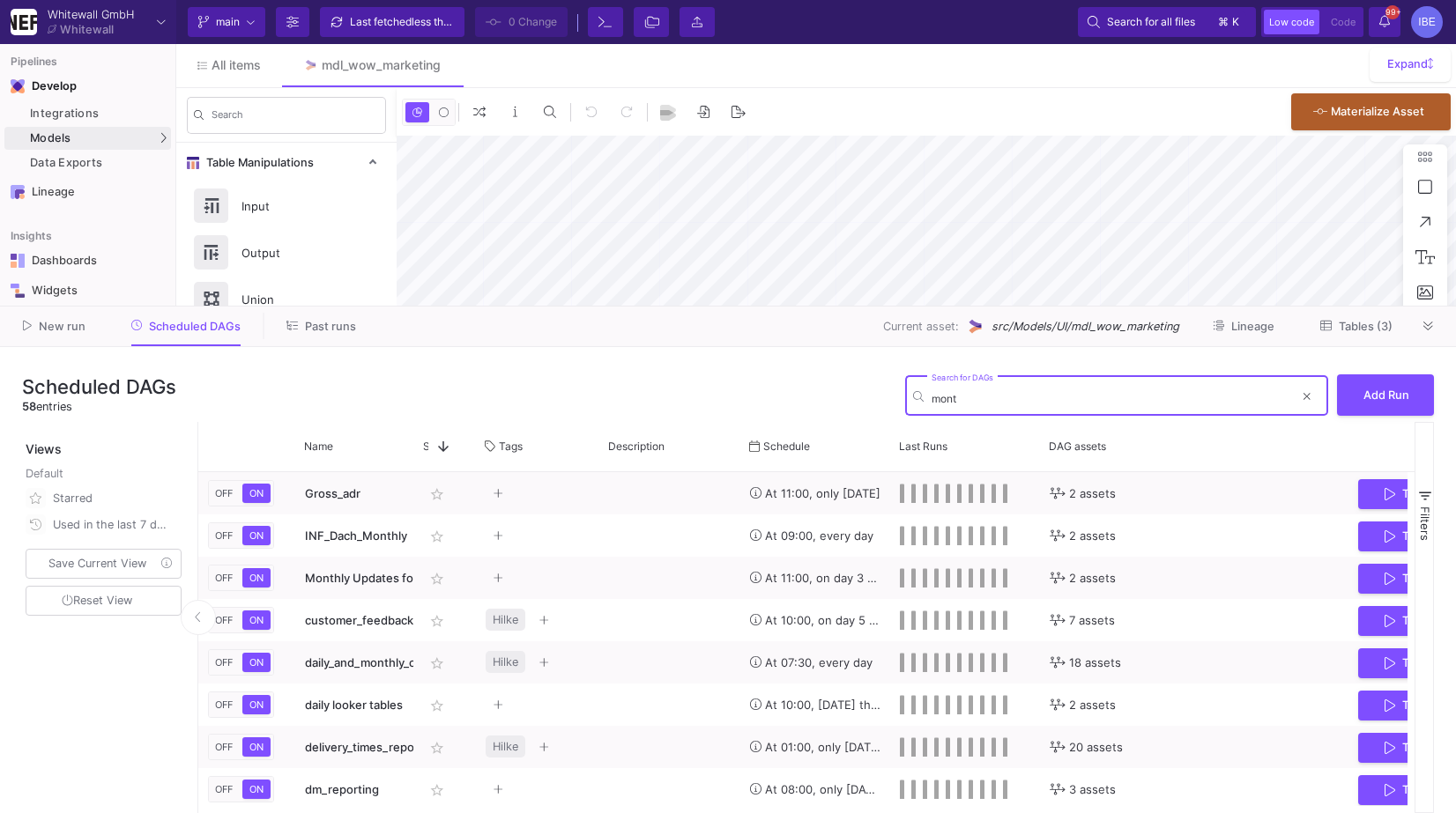
type input "month"
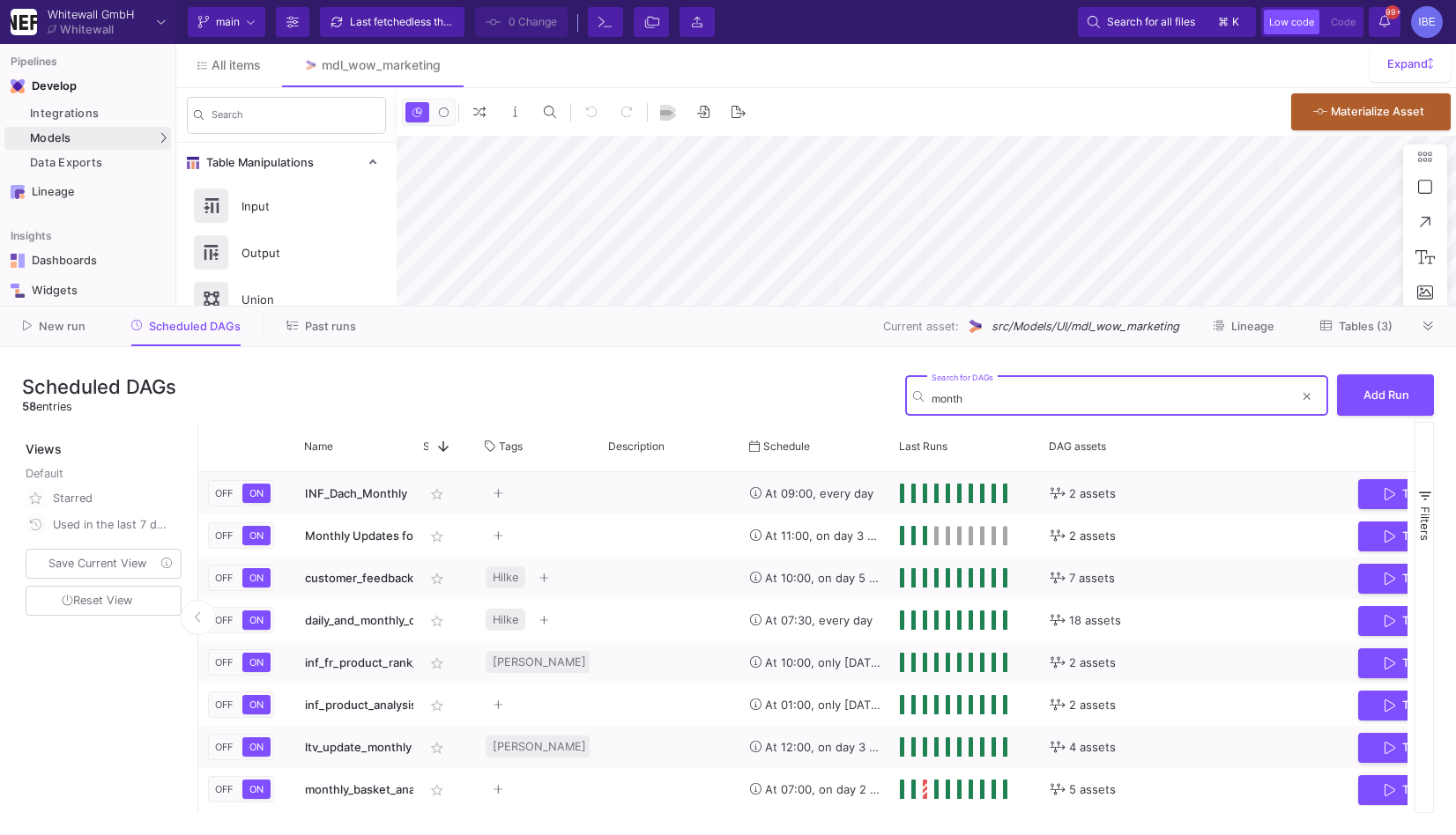
type input "-43"
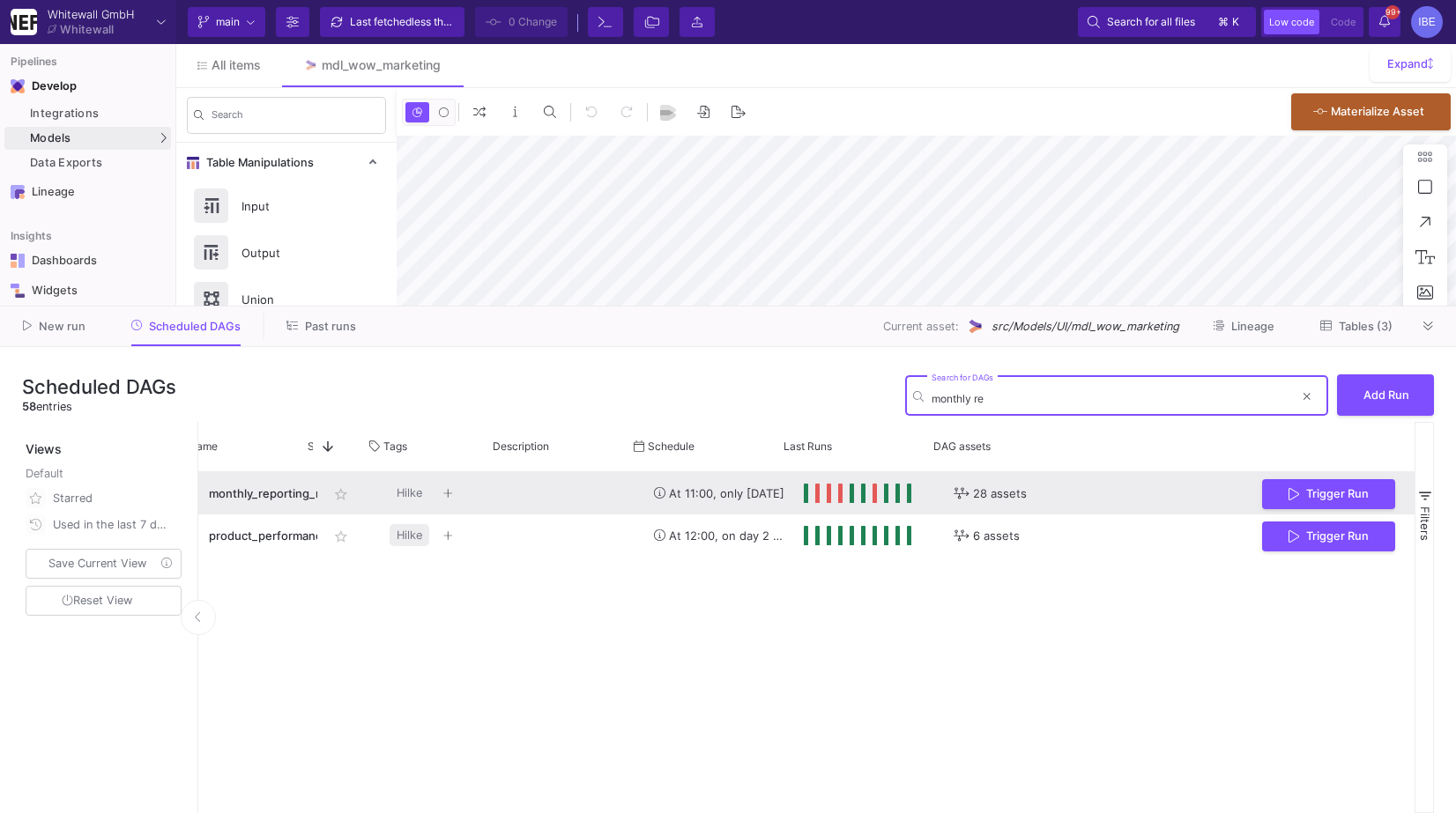
scroll to position [0, 154]
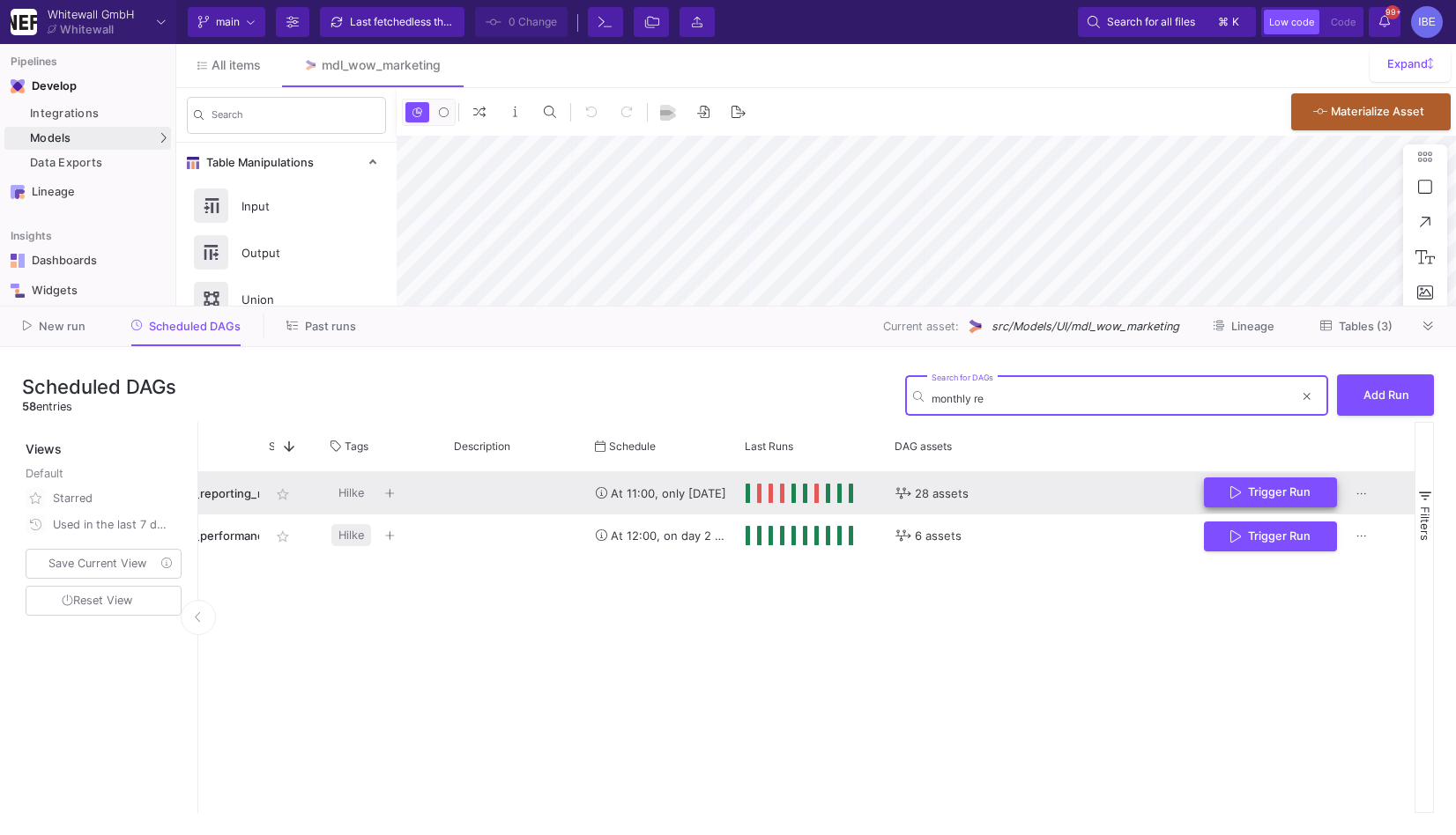
click at [1242, 500] on button "Trigger Run" at bounding box center [1270, 492] width 133 height 31
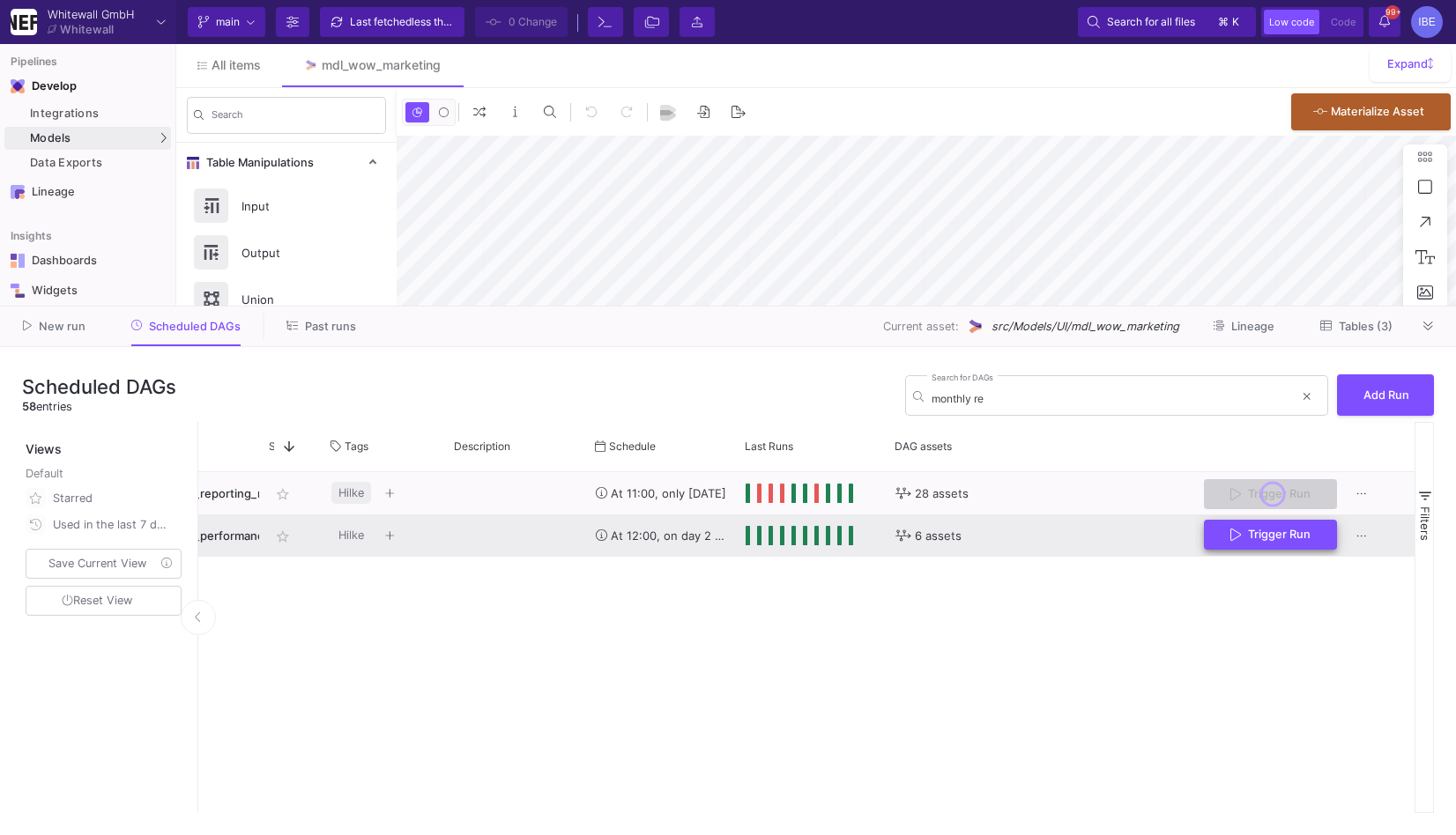
click at [1244, 531] on span "Trigger Run" at bounding box center [1271, 533] width 80 height 13
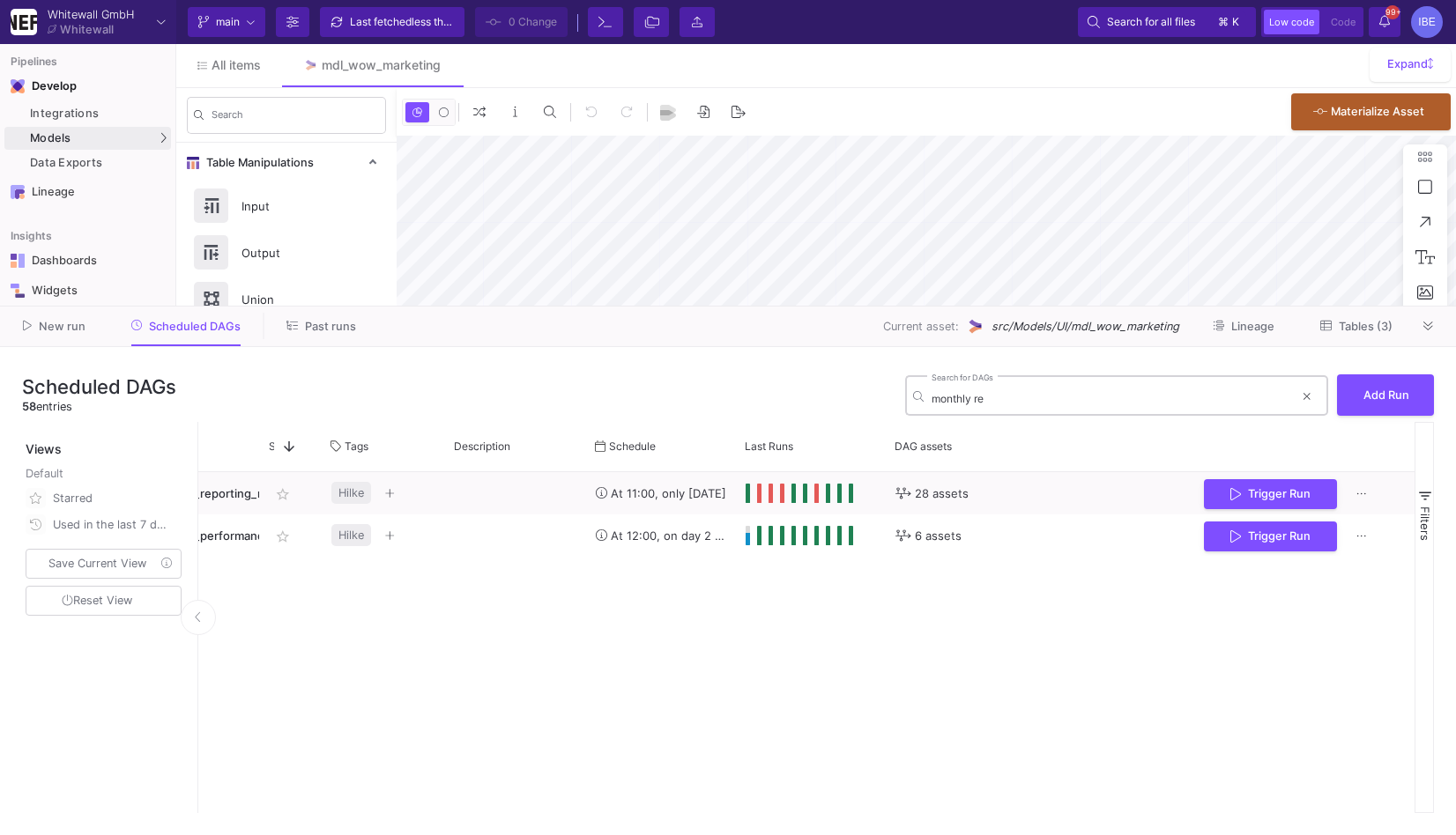
click at [962, 393] on input "monthly re" at bounding box center [1113, 399] width 363 height 13
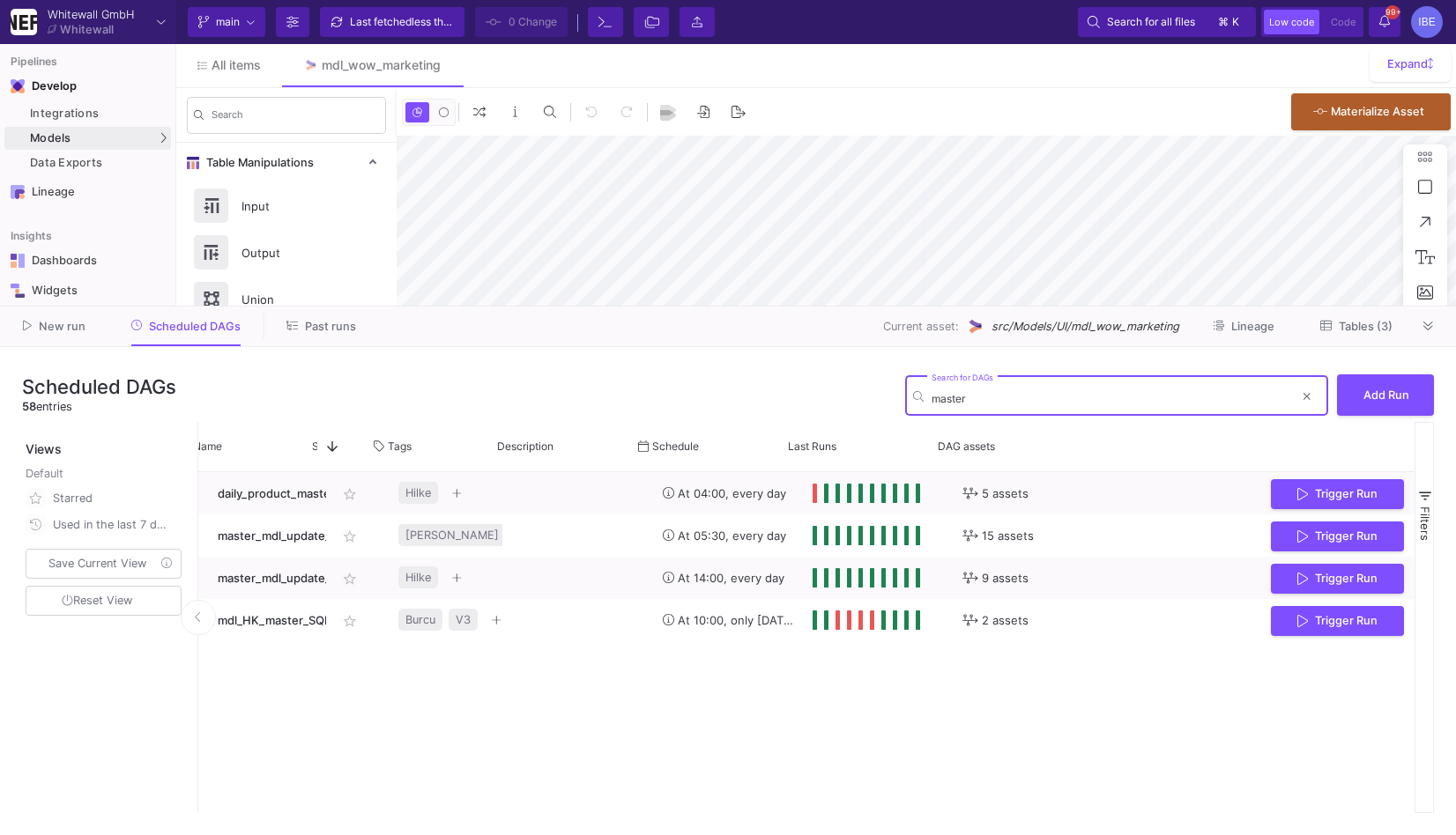
scroll to position [0, 0]
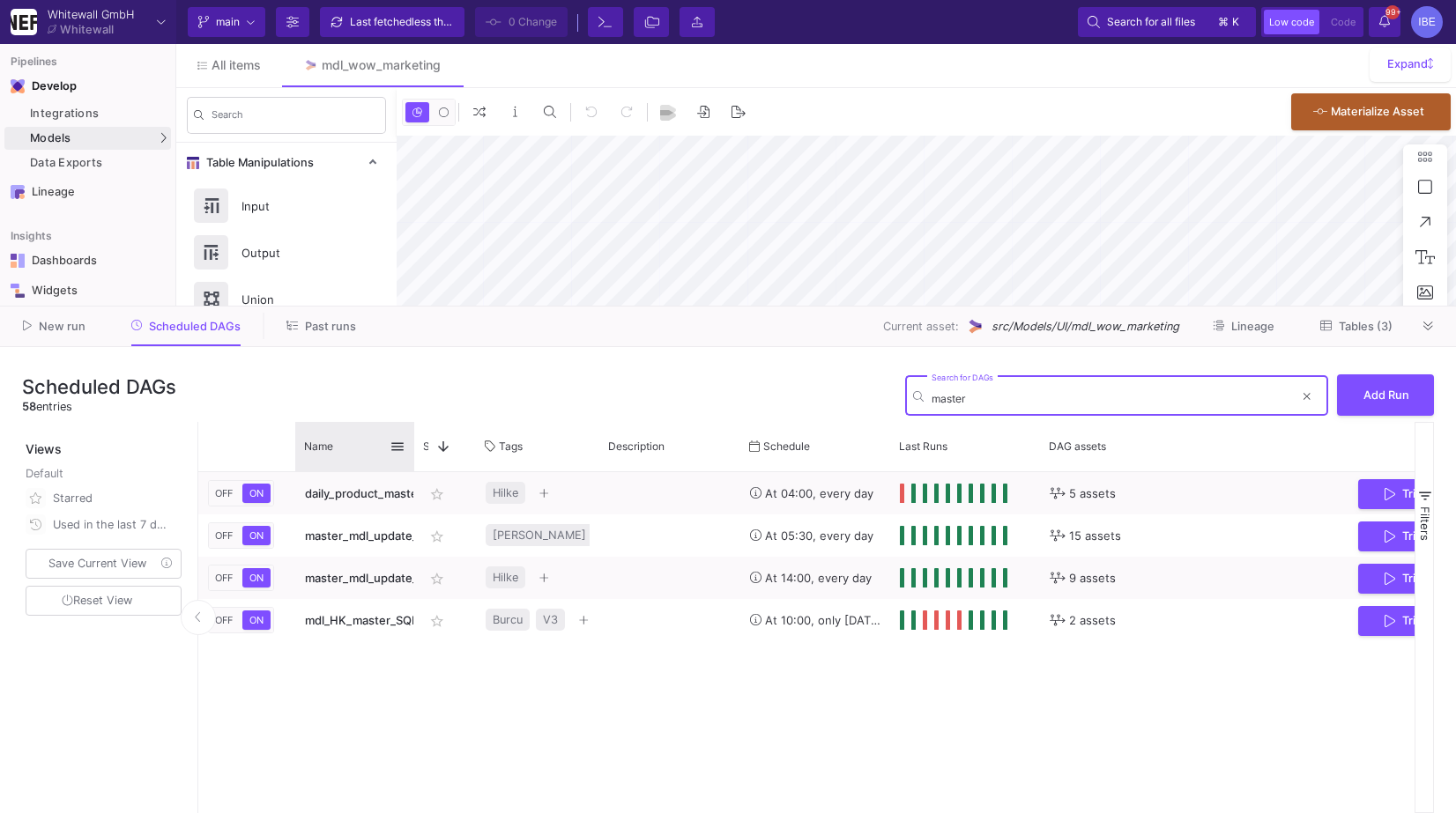
type input "master"
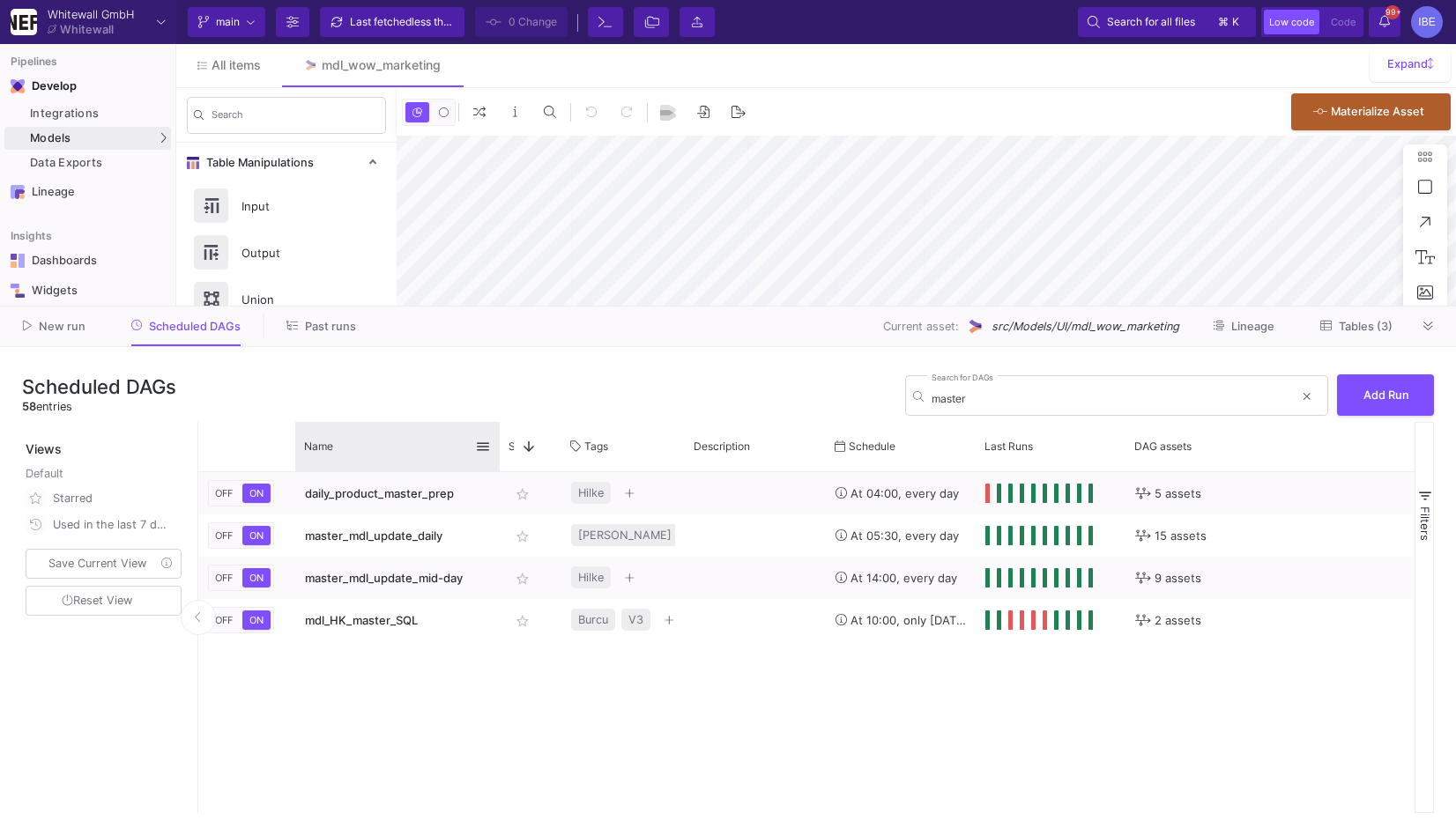
drag, startPoint x: 414, startPoint y: 426, endPoint x: 497, endPoint y: 442, distance: 84.5
click at [498, 442] on div at bounding box center [500, 446] width 7 height 49
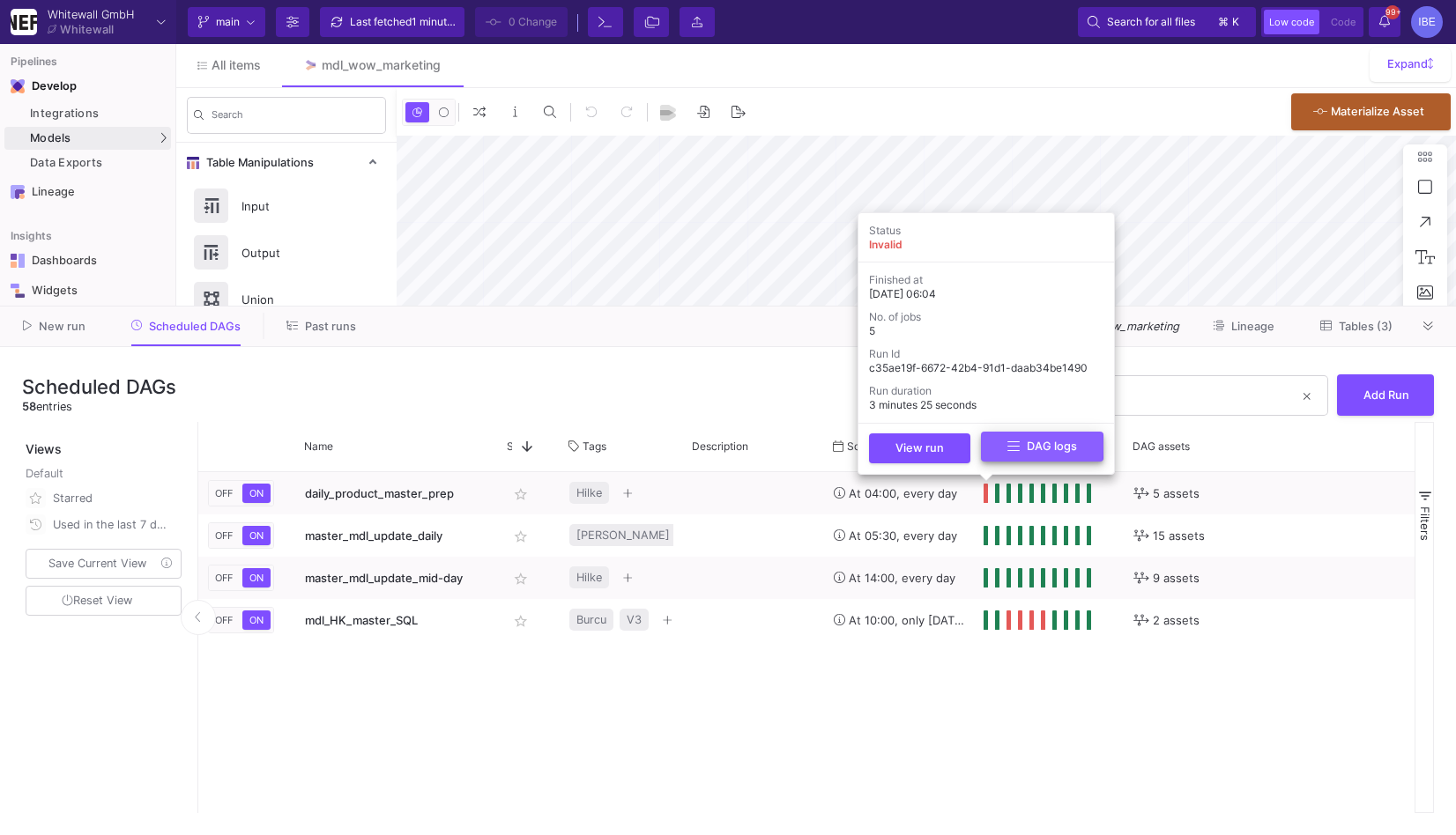
click at [999, 445] on button "DAG logs" at bounding box center [1042, 446] width 123 height 31
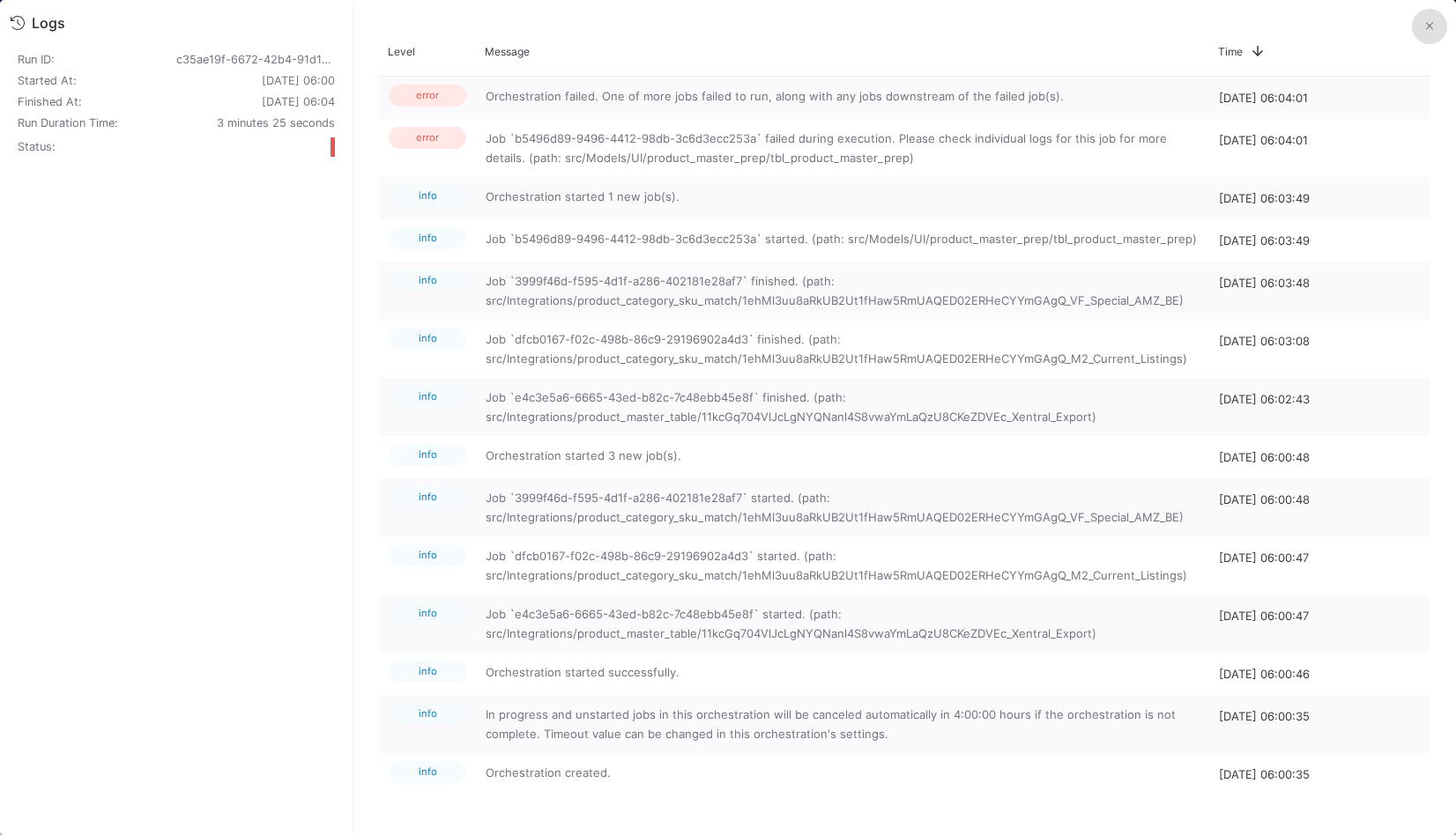
click at [1437, 26] on button at bounding box center [1429, 26] width 35 height 35
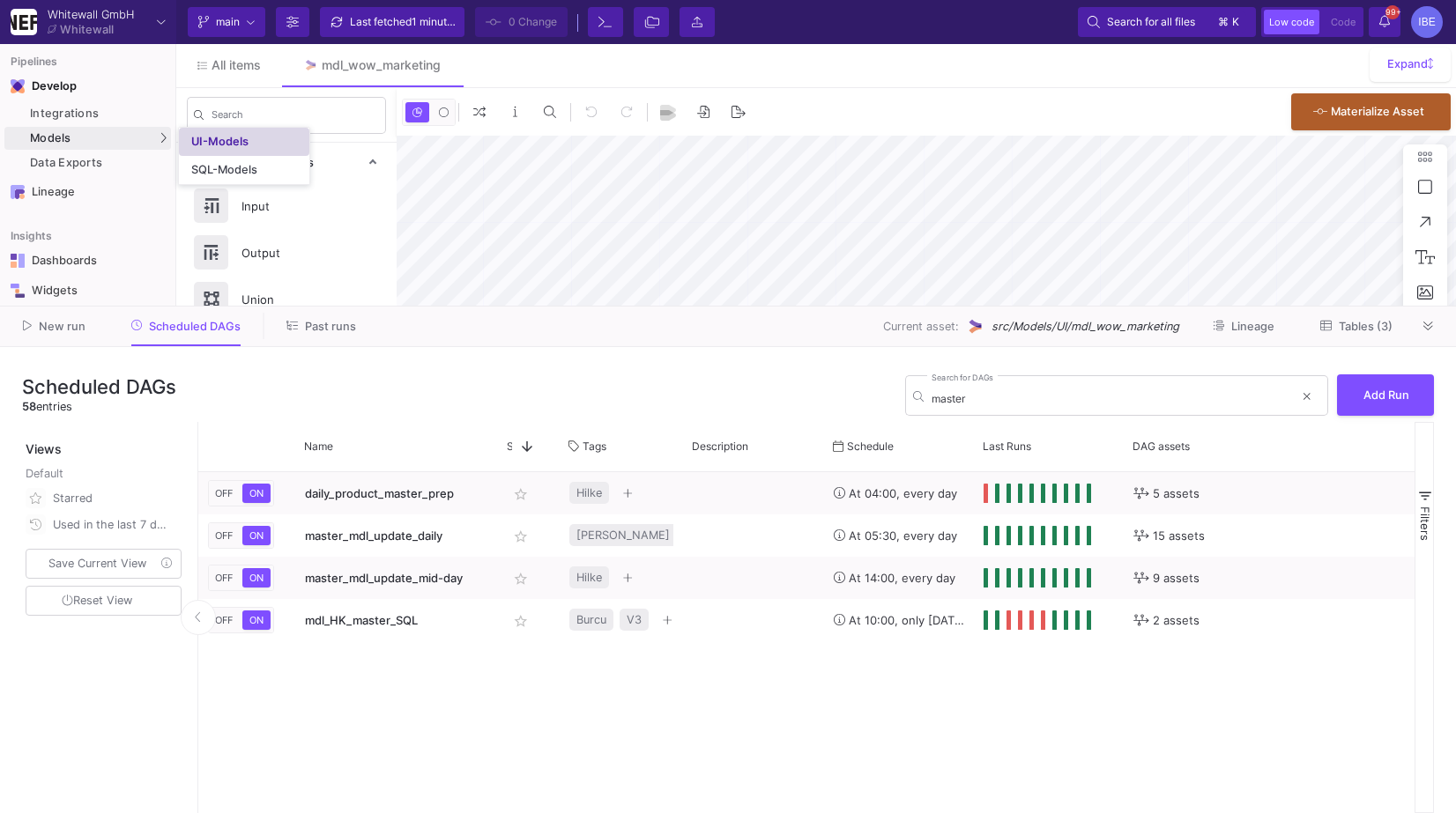
click at [202, 139] on div "UI-Models" at bounding box center [219, 142] width 57 height 14
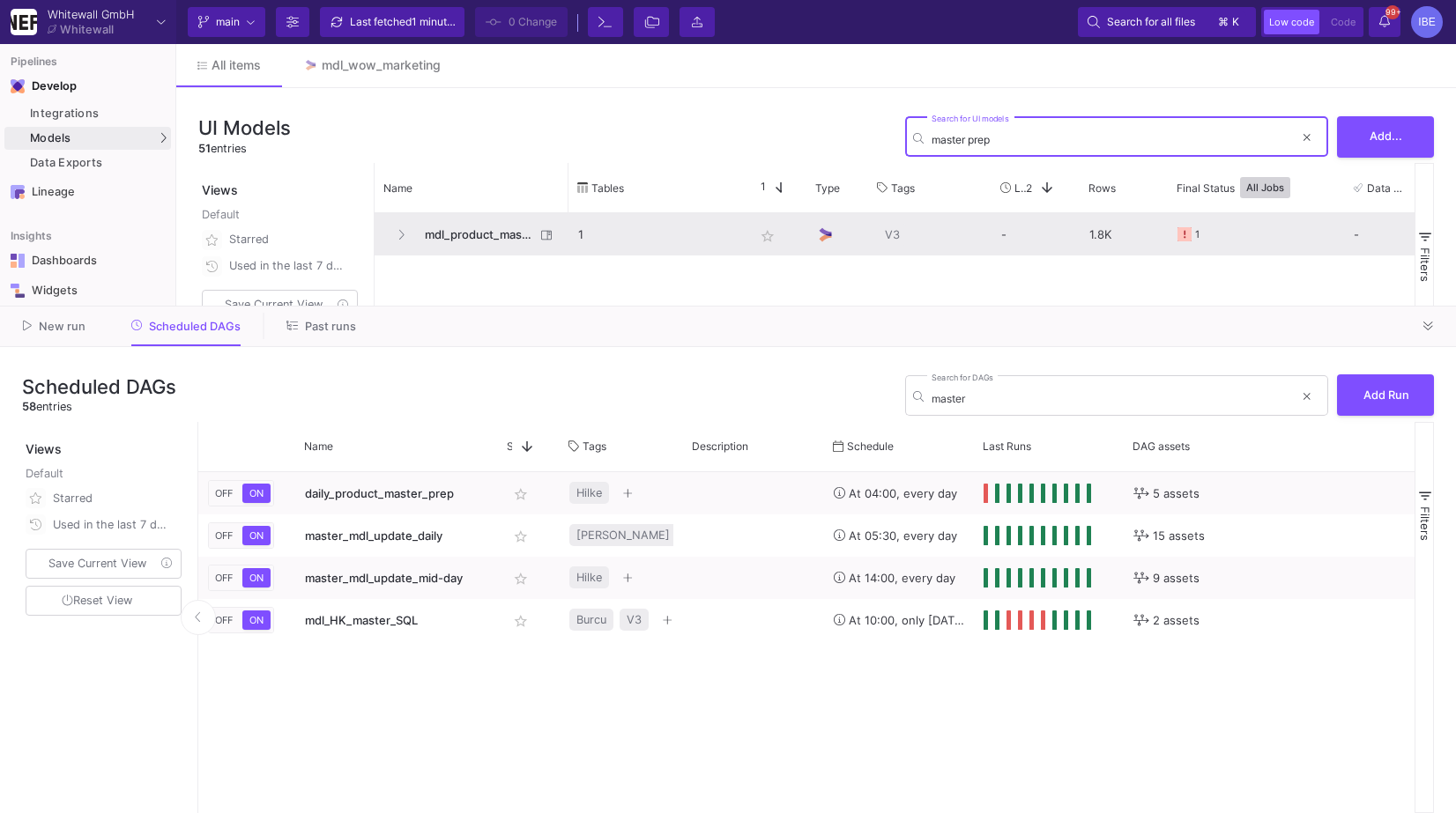
type input "master prep"
click at [461, 214] on span "mdl_product_master_prep" at bounding box center [475, 234] width 121 height 41
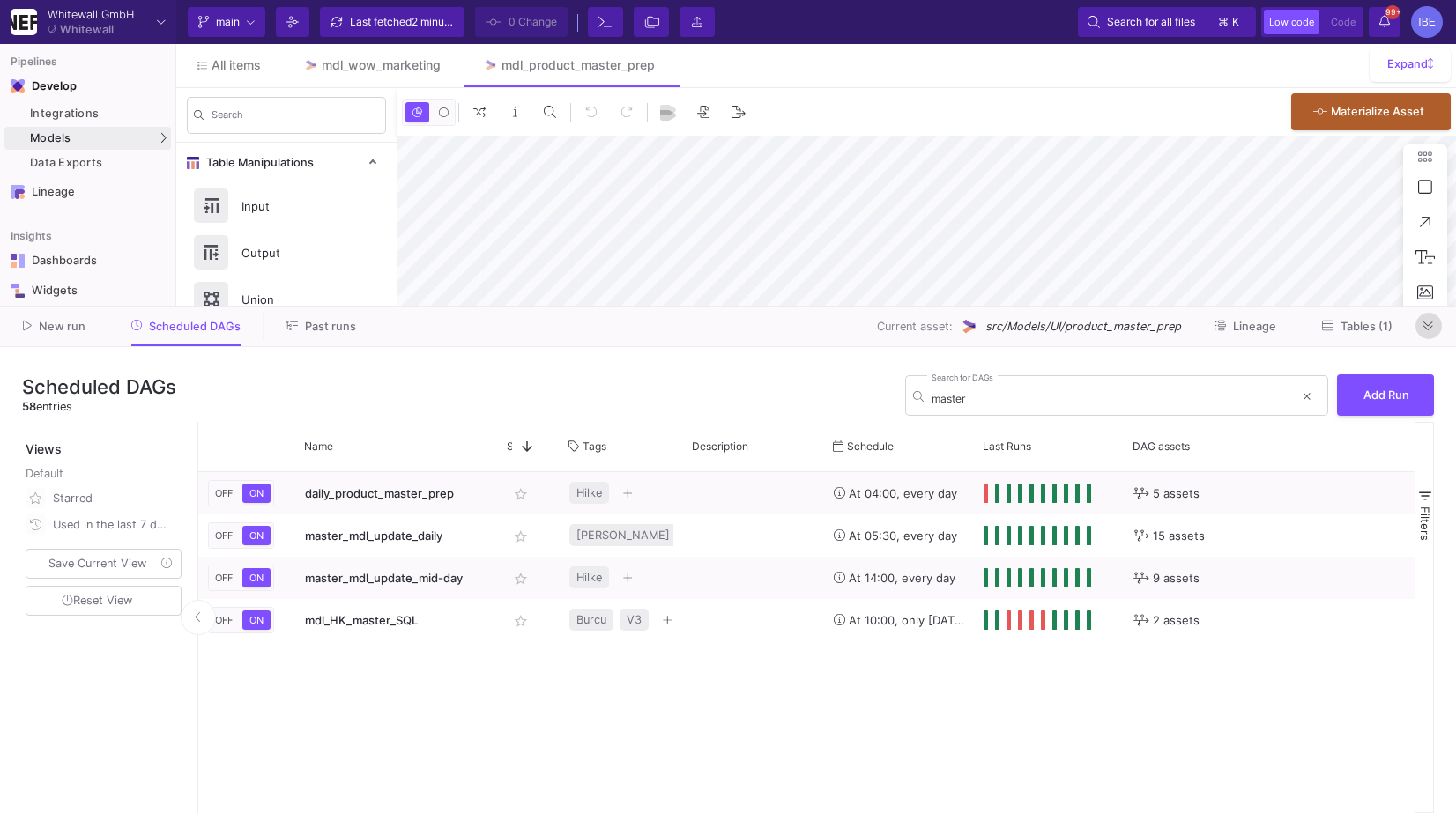
click at [1430, 331] on icon at bounding box center [1429, 326] width 10 height 11
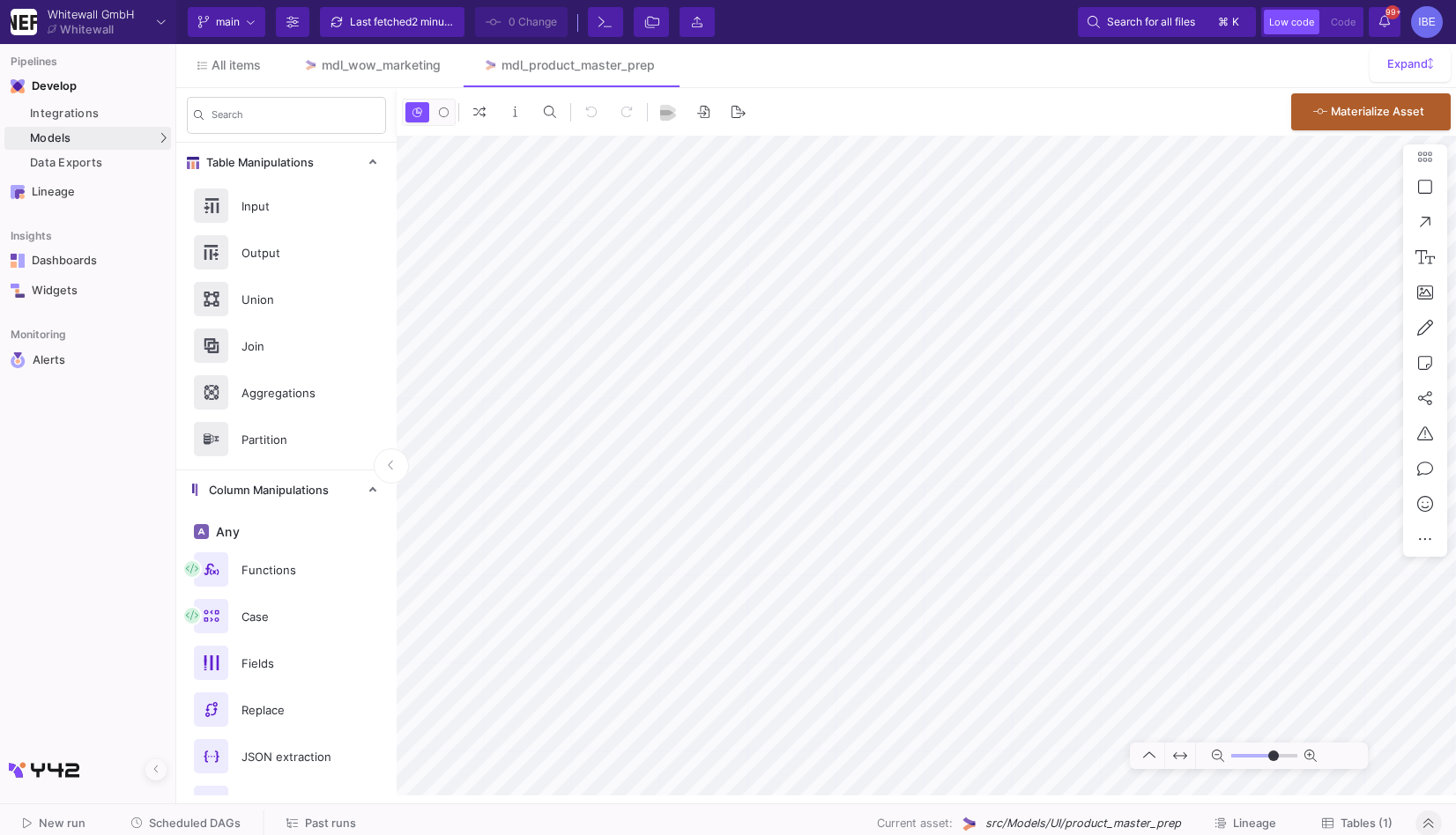
type input "-22"
click at [1367, 830] on span "Tables (1)" at bounding box center [1367, 823] width 52 height 13
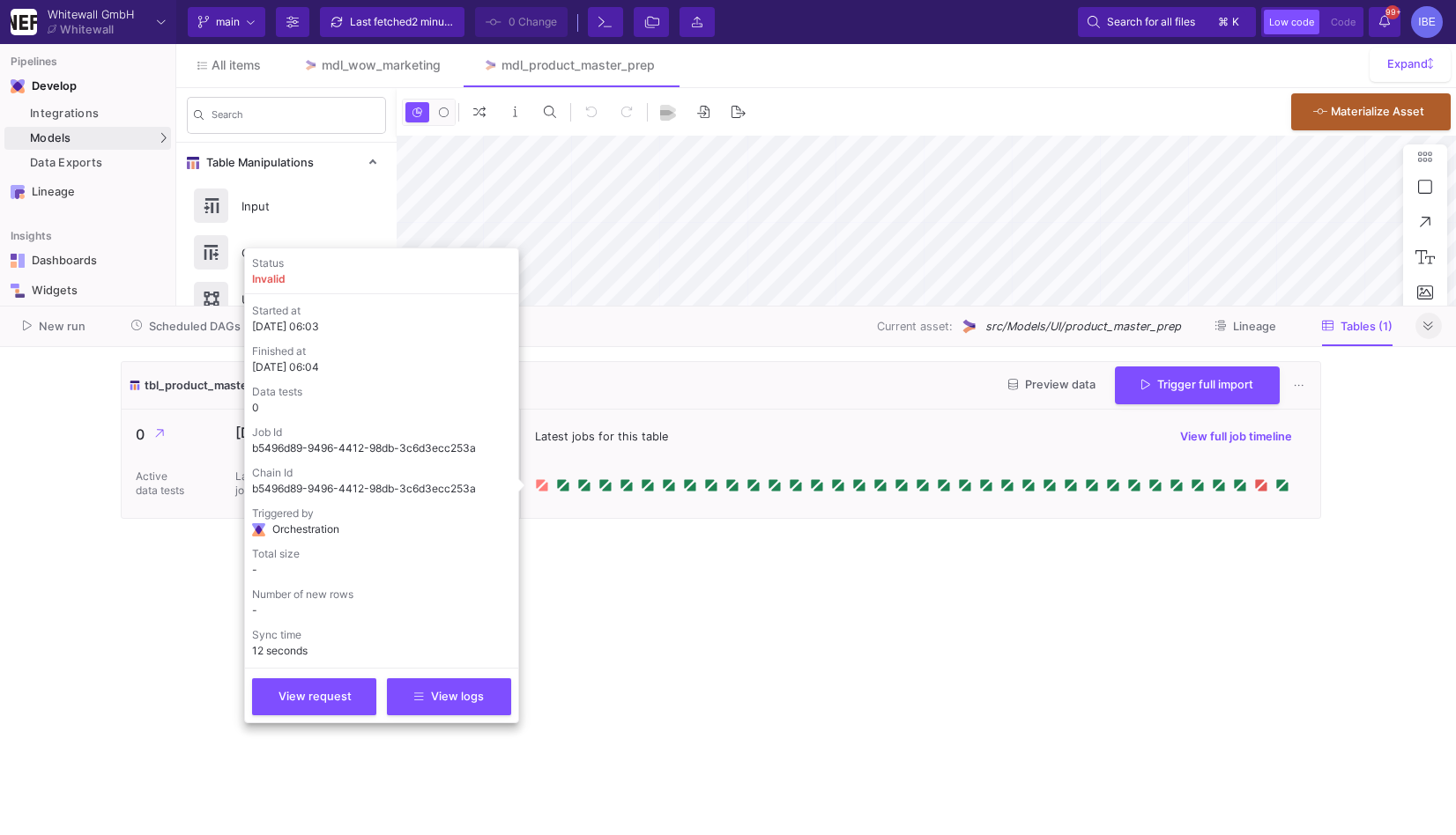
click at [540, 489] on icon at bounding box center [543, 485] width 9 height 9
click at [476, 685] on button "View logs" at bounding box center [449, 695] width 124 height 37
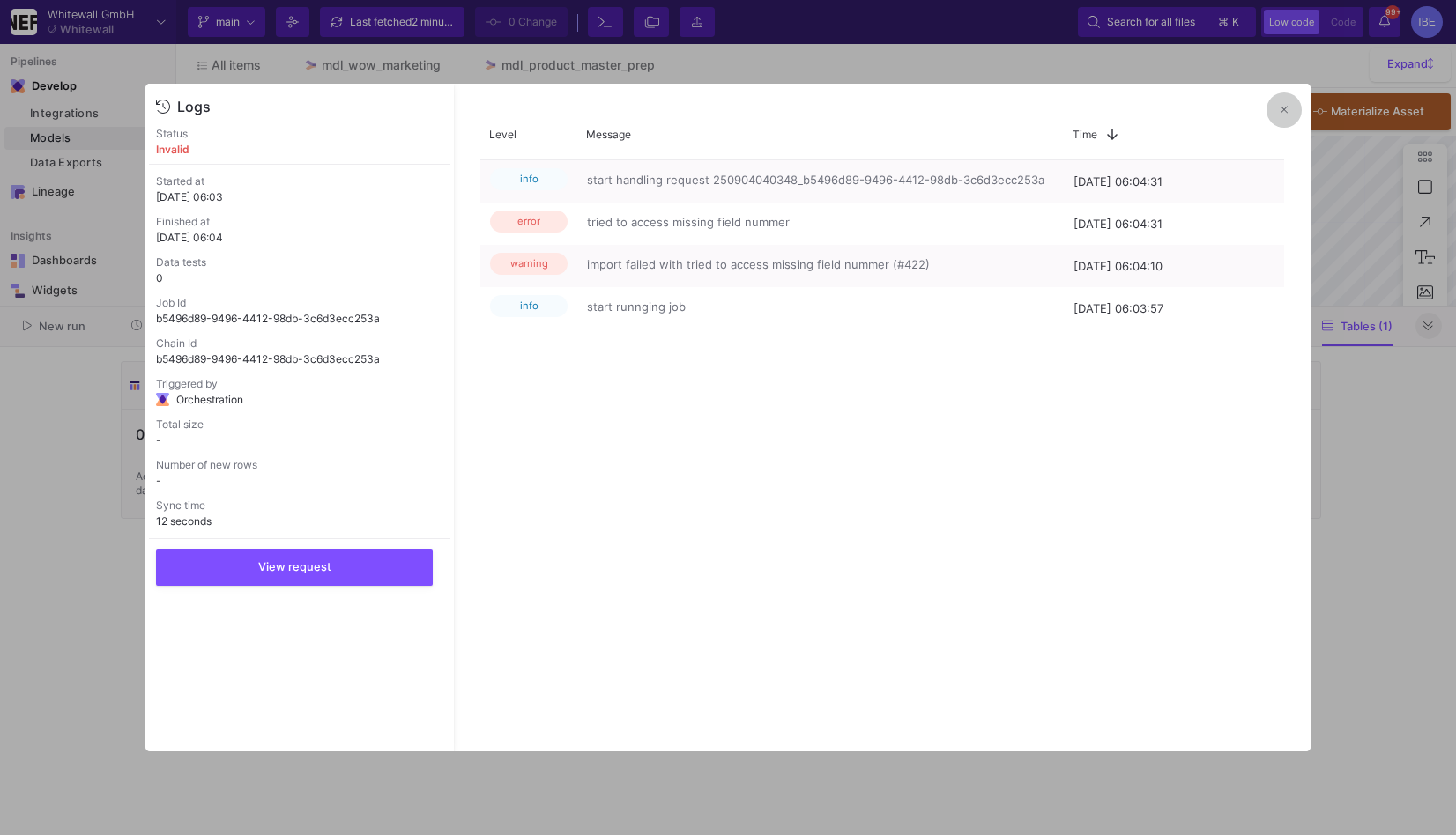
click at [1289, 115] on button at bounding box center [1284, 110] width 35 height 35
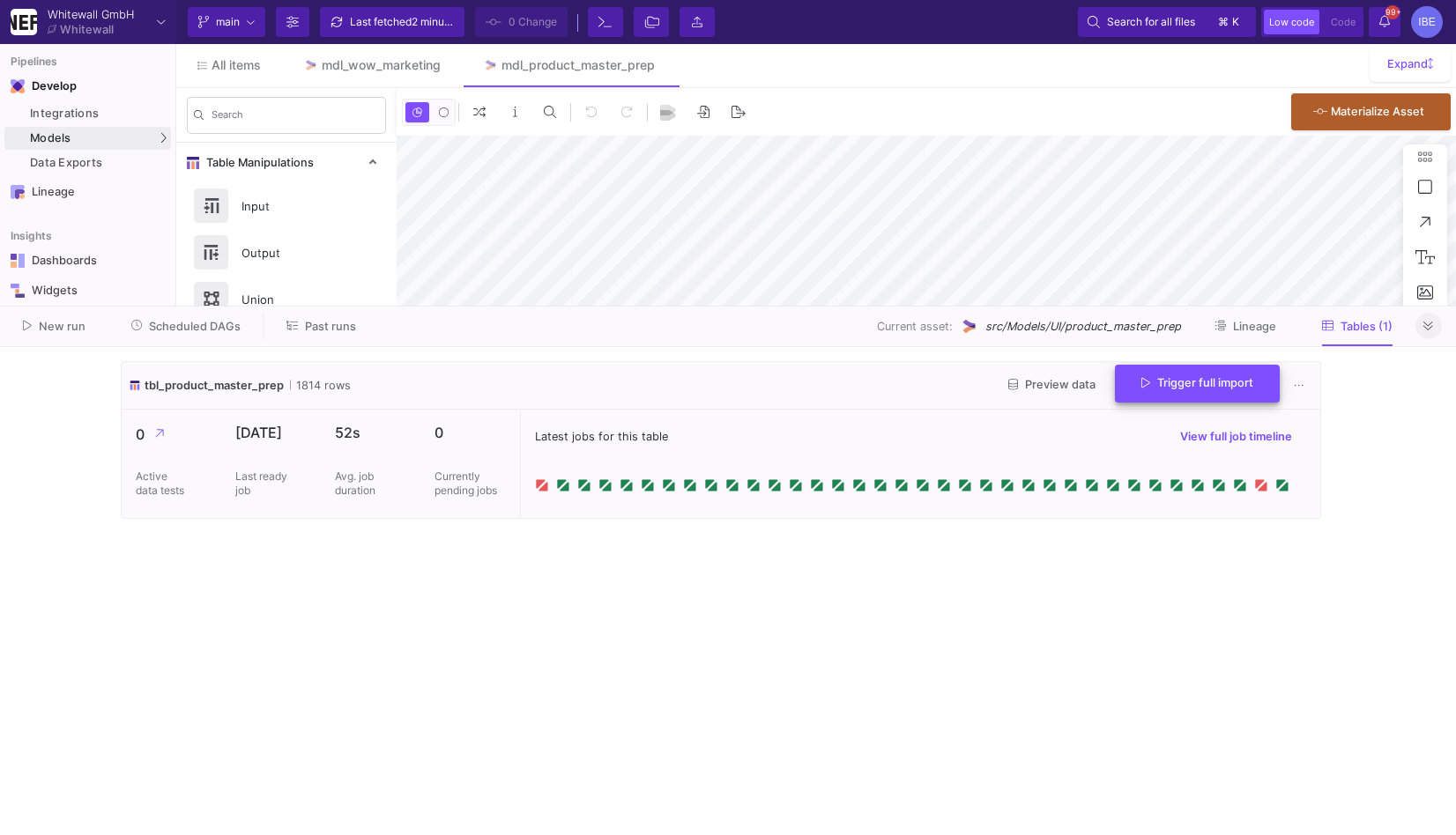
click at [1169, 390] on button "Trigger full import" at bounding box center [1197, 384] width 165 height 38
click at [206, 322] on span "Scheduled DAGs" at bounding box center [195, 326] width 92 height 13
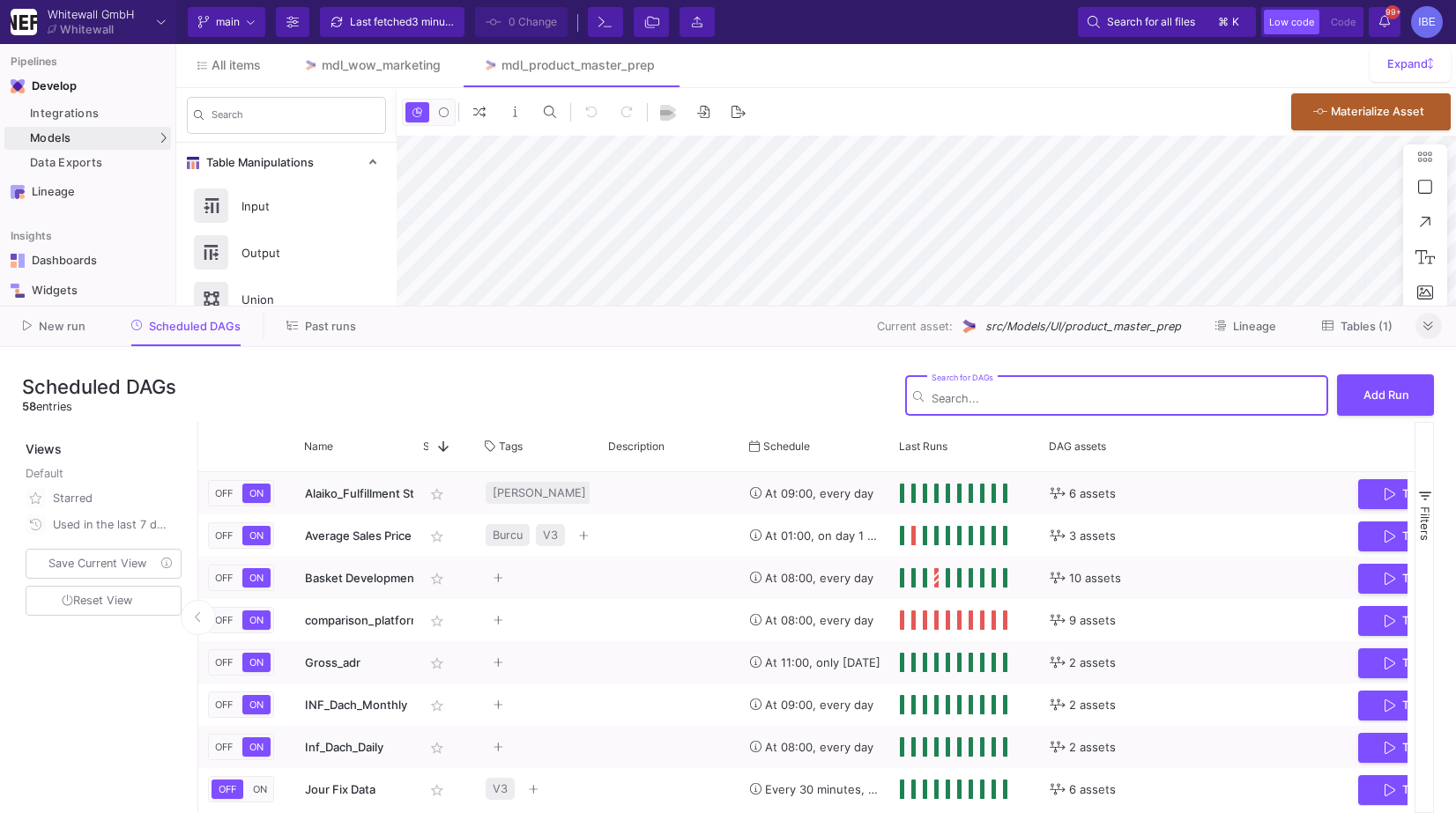
click at [981, 393] on input "Search for DAGs" at bounding box center [1126, 399] width 389 height 13
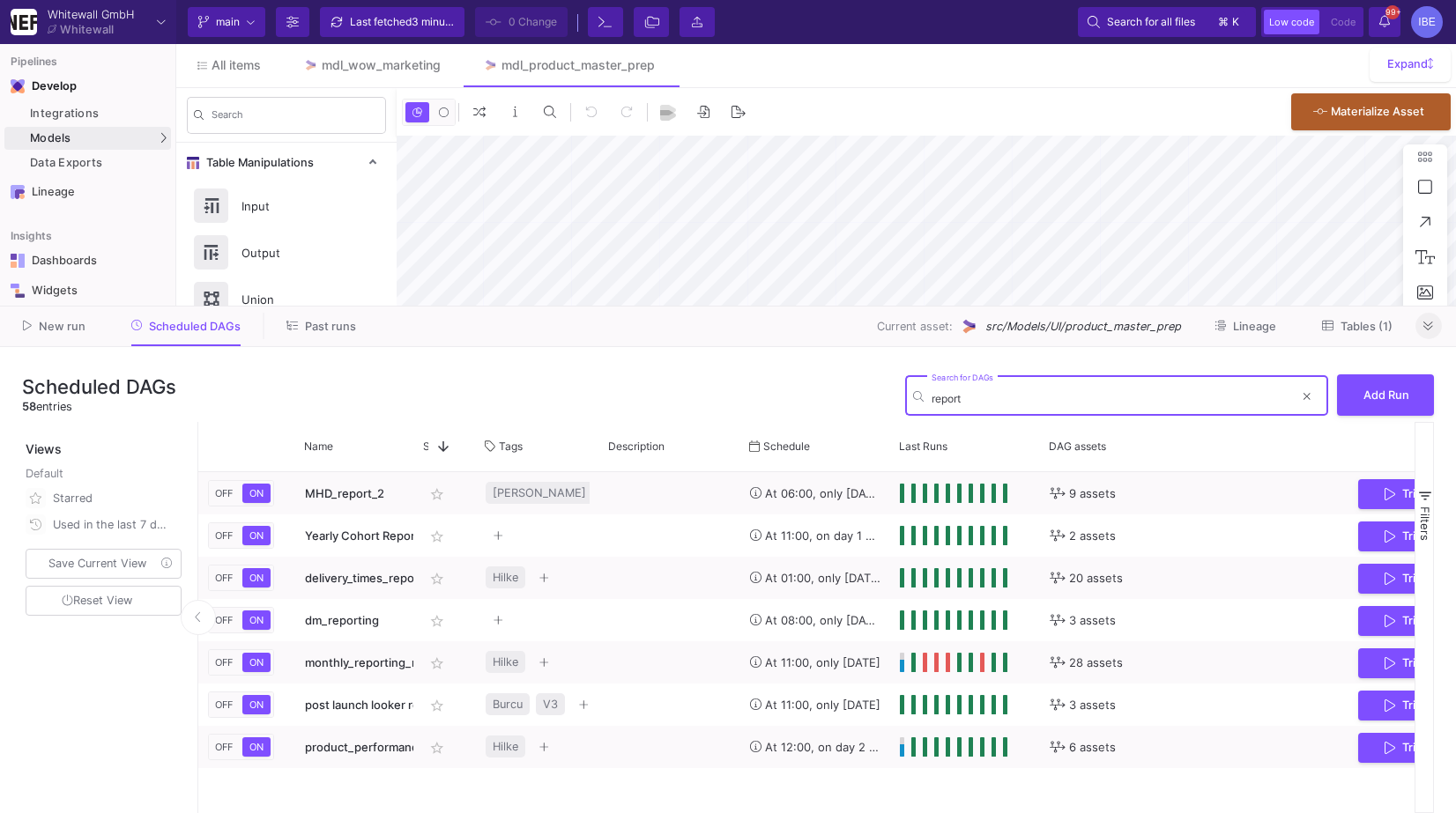
click at [959, 394] on input "report" at bounding box center [1113, 399] width 363 height 13
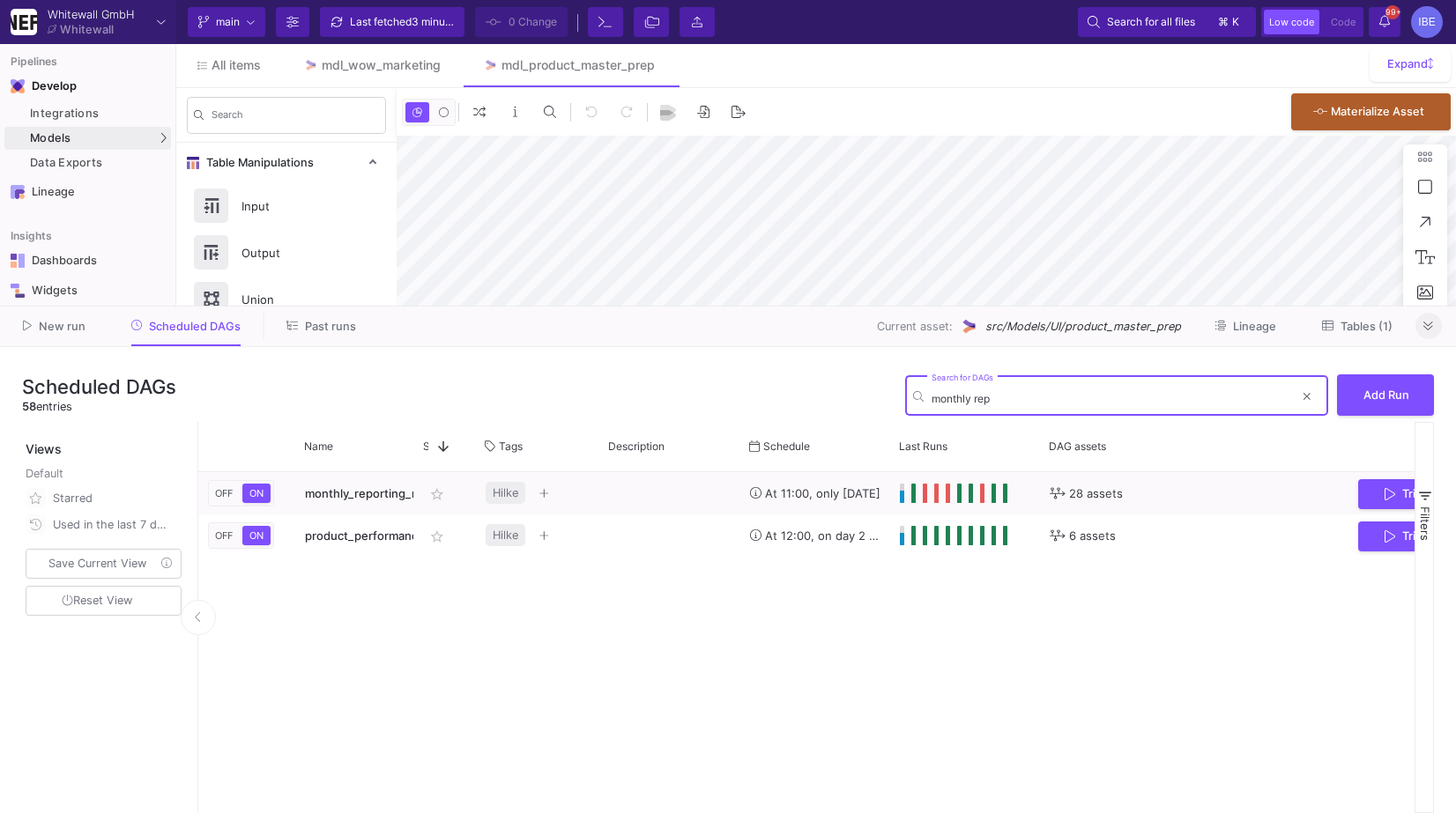
type input "monthly rep"
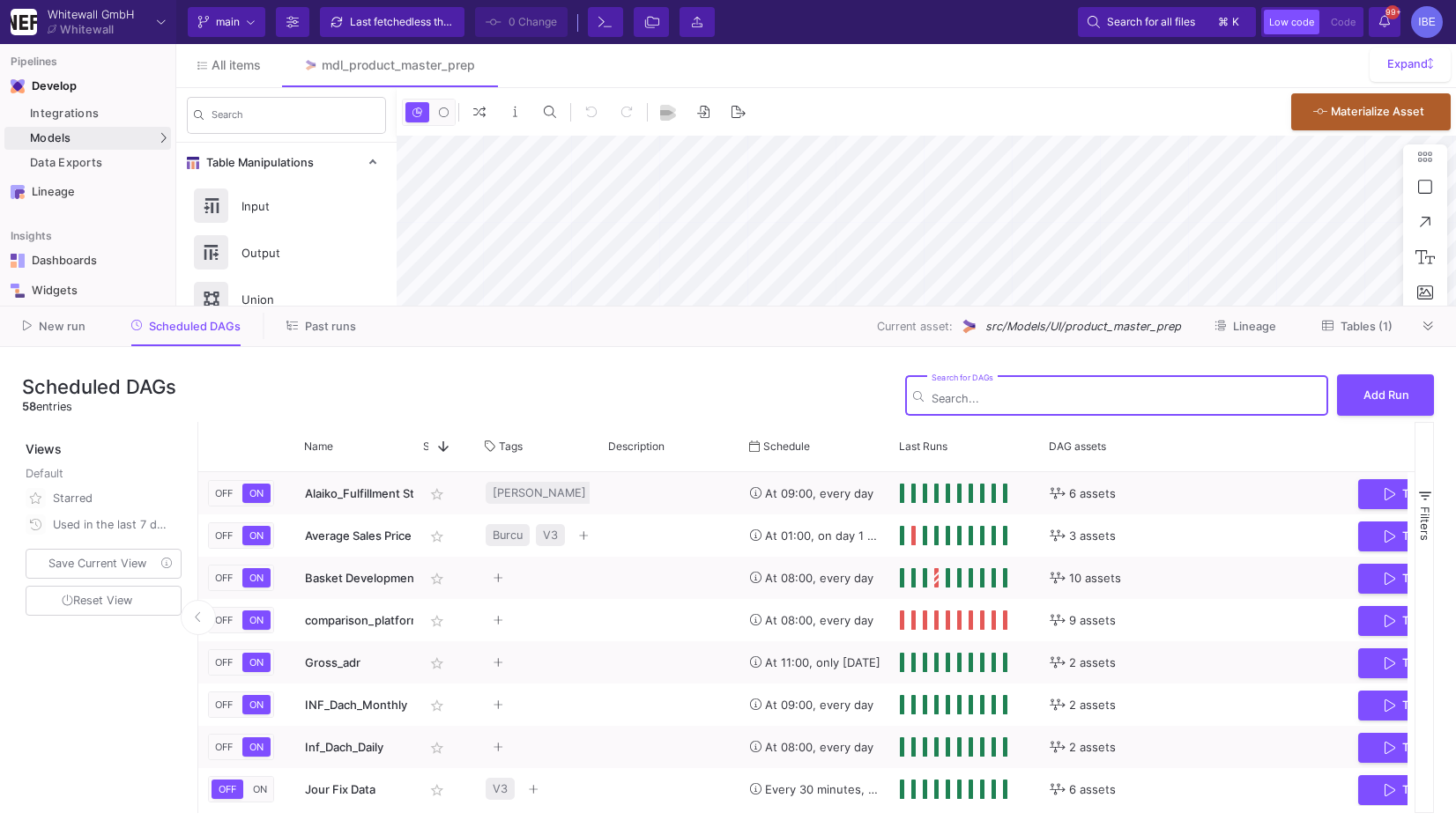
type input "0"
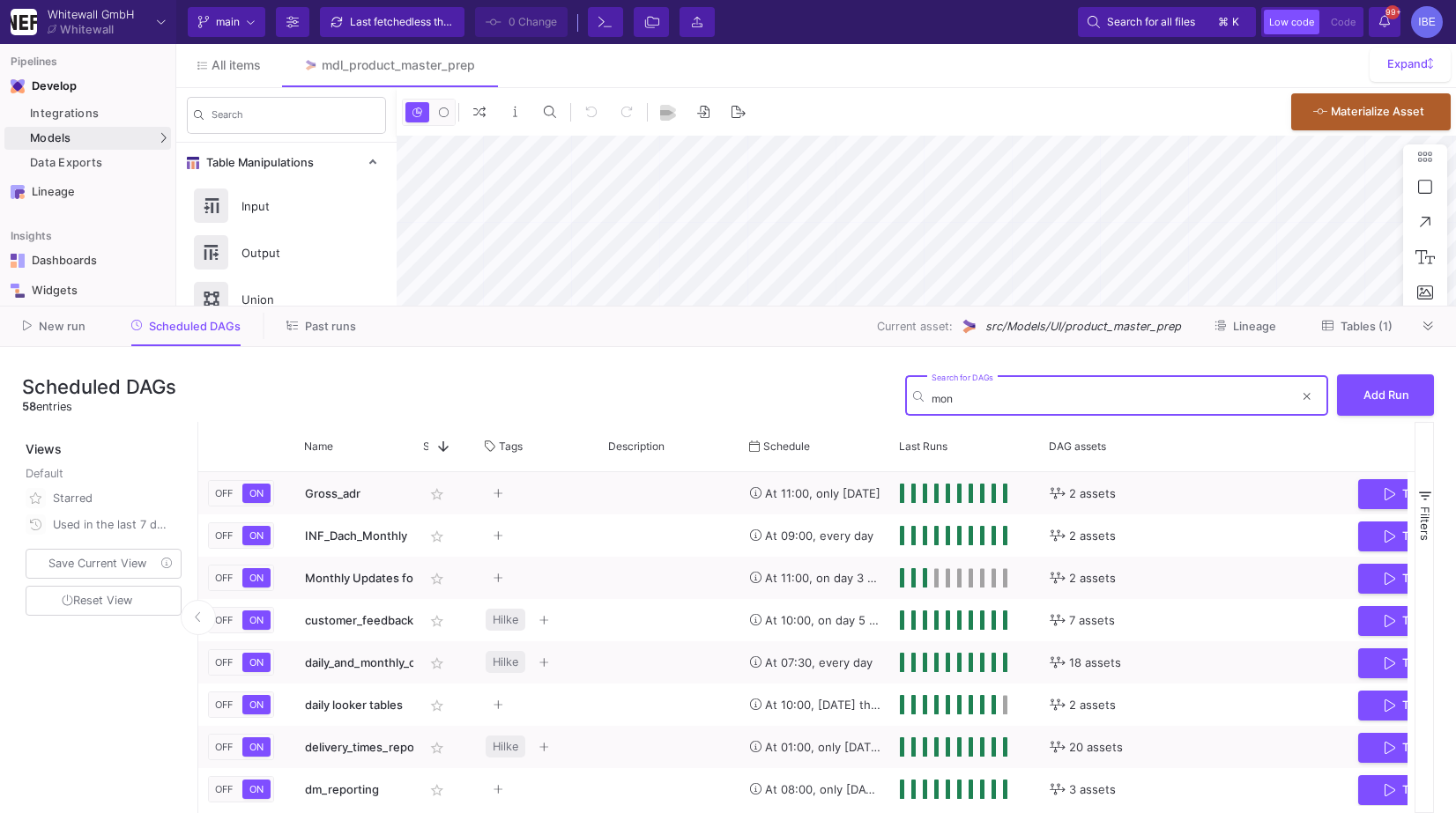
type input "mont"
type input "-22"
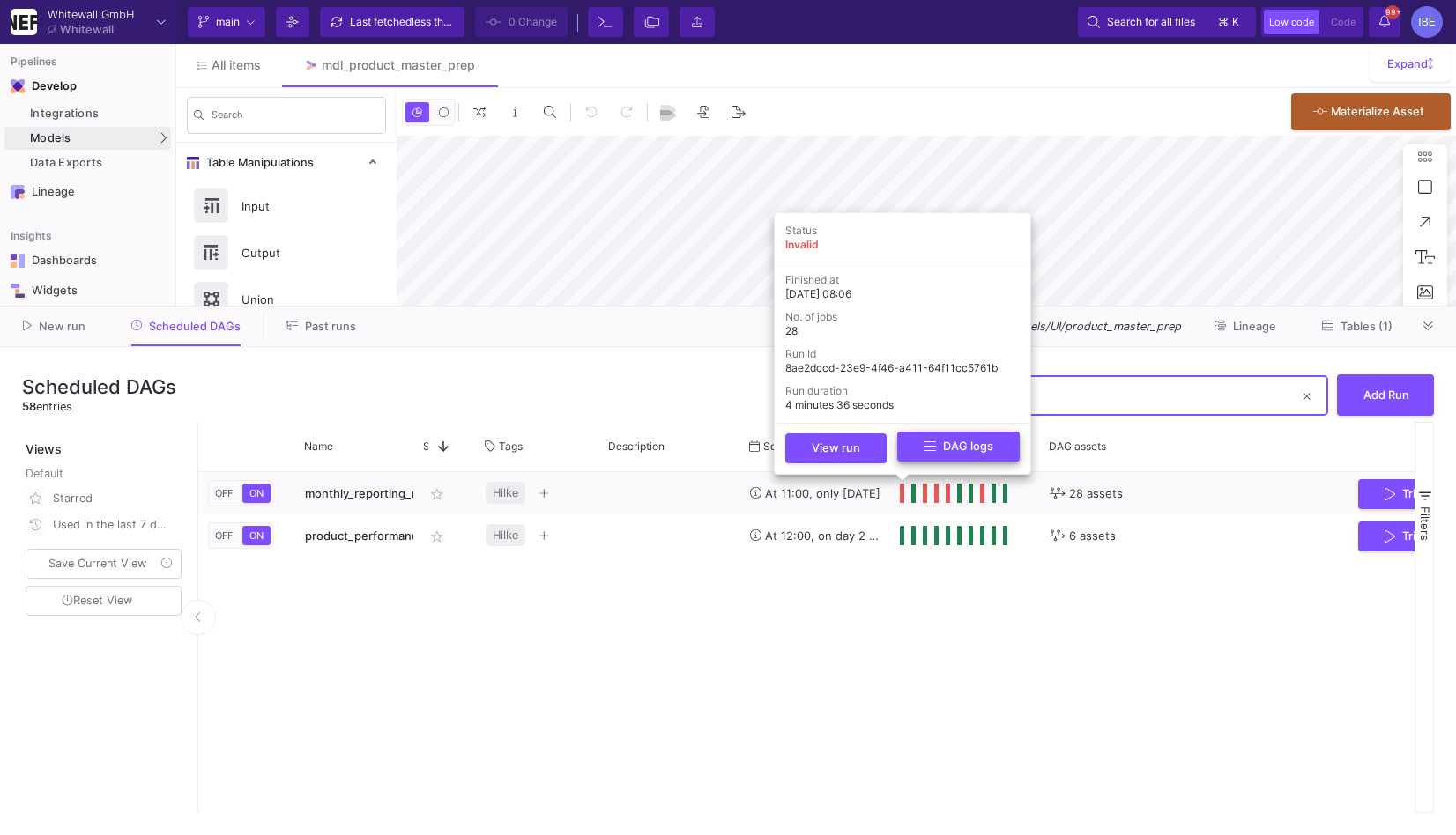
type input "monthly rep"
click at [931, 445] on icon at bounding box center [930, 446] width 12 height 10
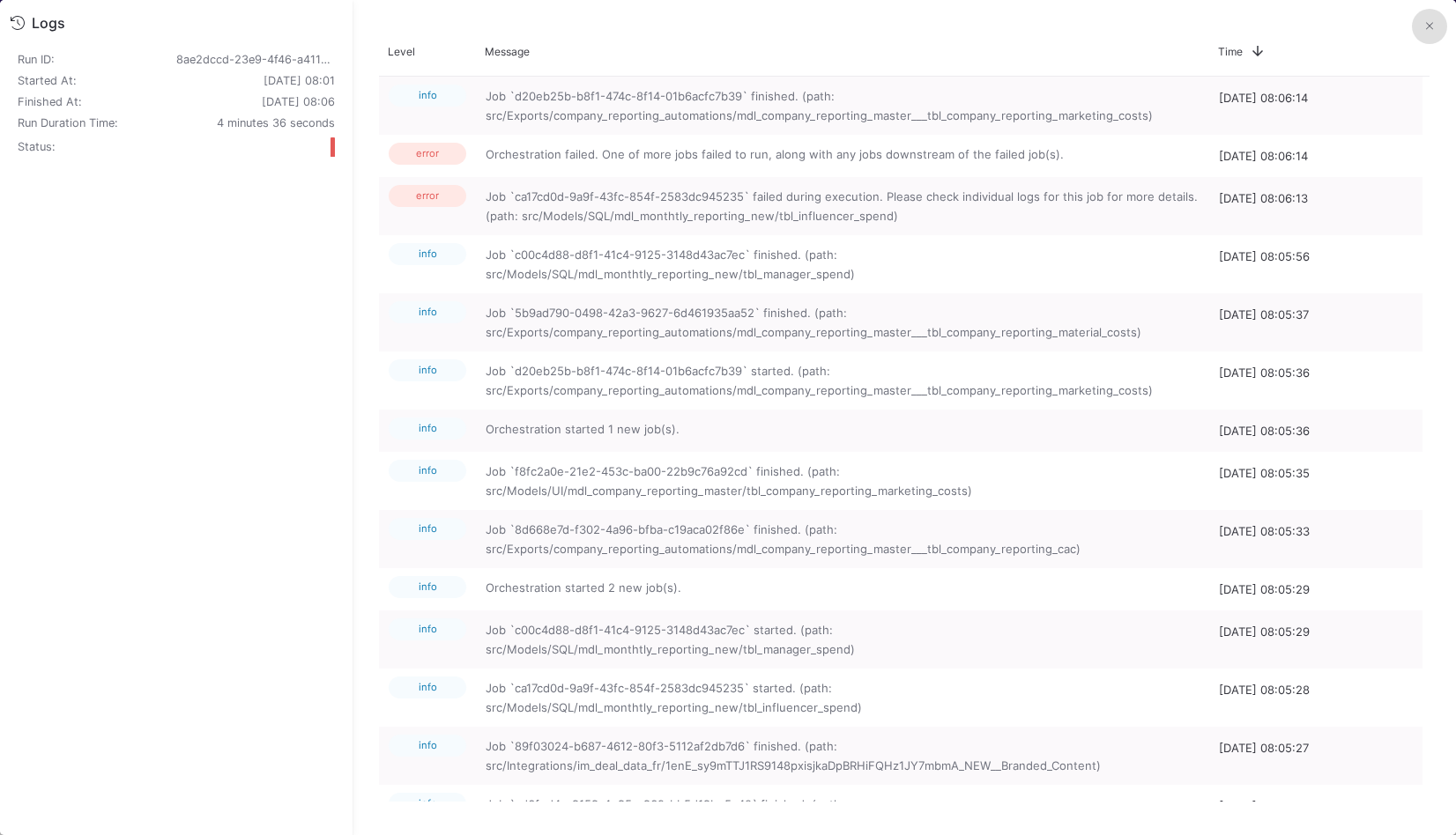
click at [1429, 32] on fa-icon at bounding box center [1429, 25] width 7 height 13
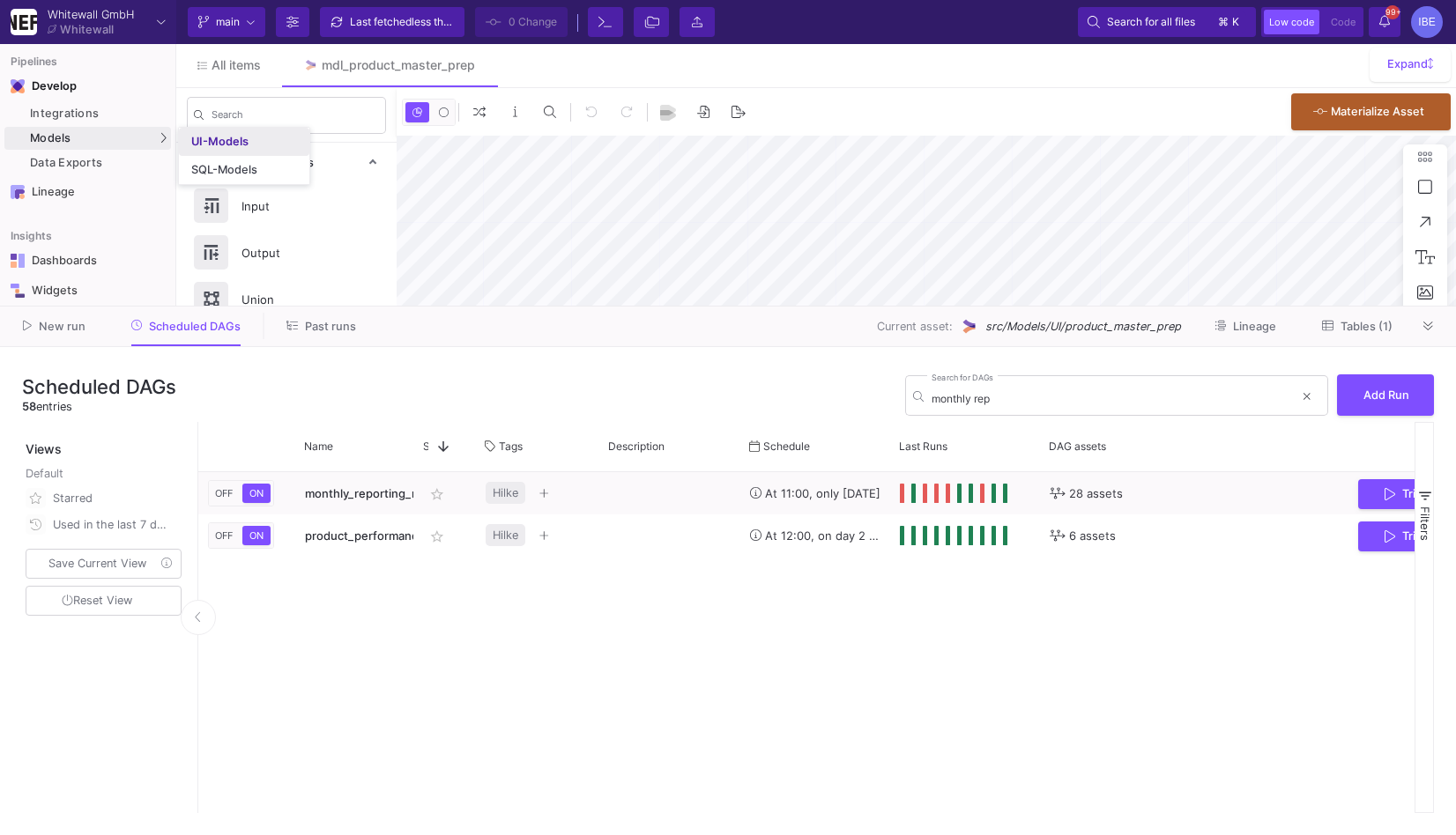
click at [210, 151] on link "UI-Models" at bounding box center [244, 142] width 131 height 28
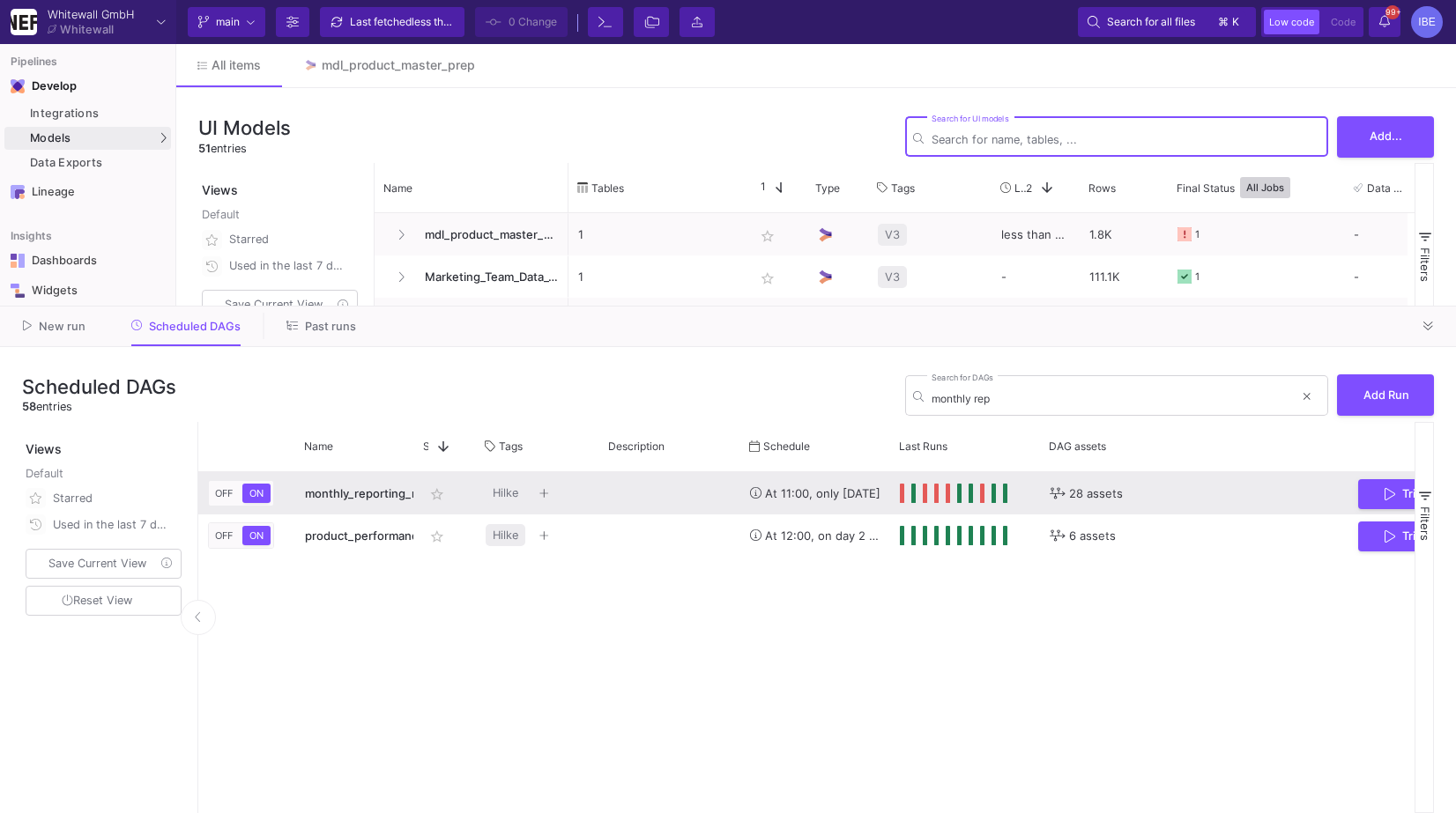
click at [902, 497] on span "Press SPACE to select this row." at bounding box center [903, 492] width 6 height 19
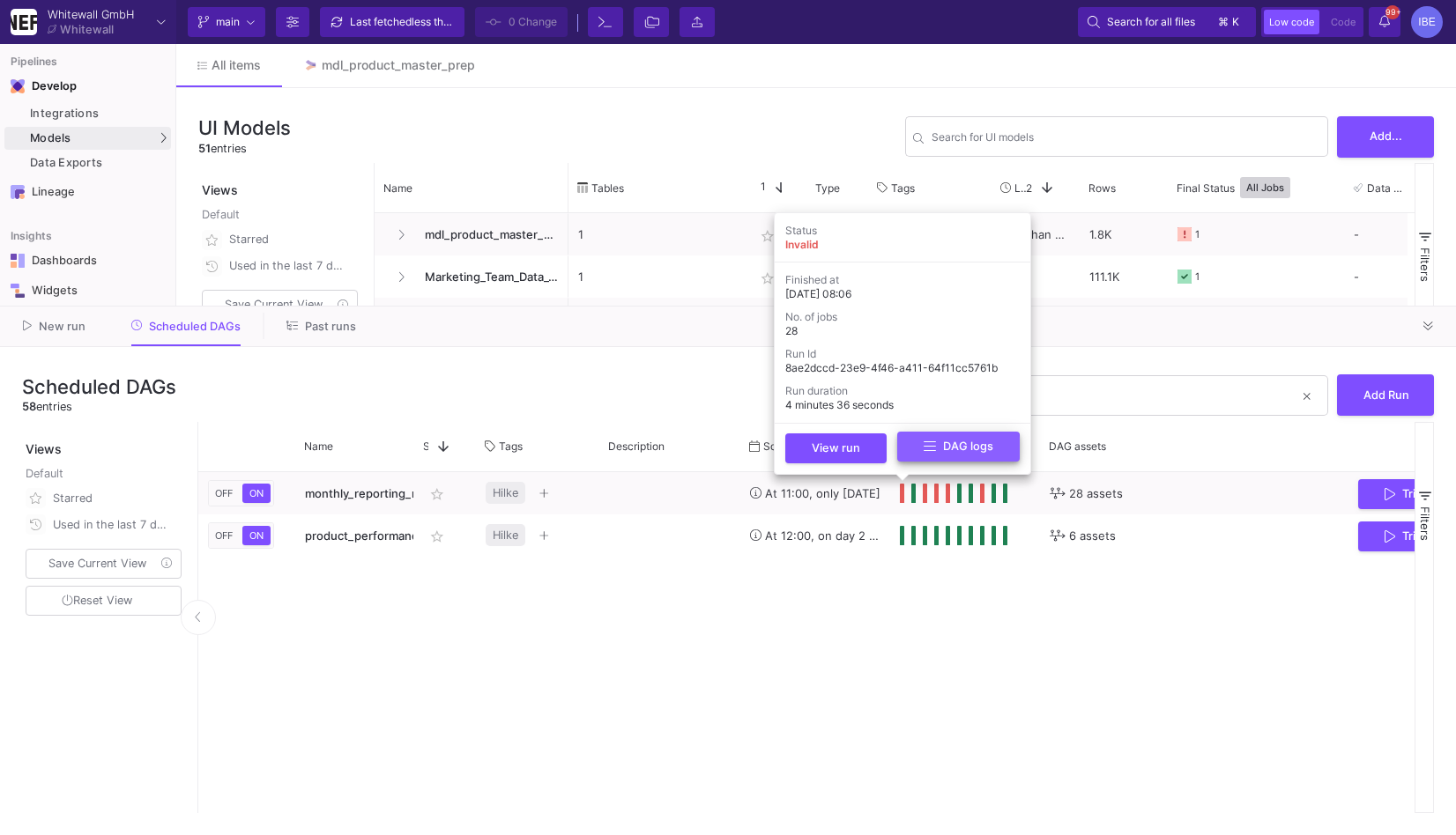
click at [918, 458] on button "DAG logs" at bounding box center [958, 446] width 123 height 31
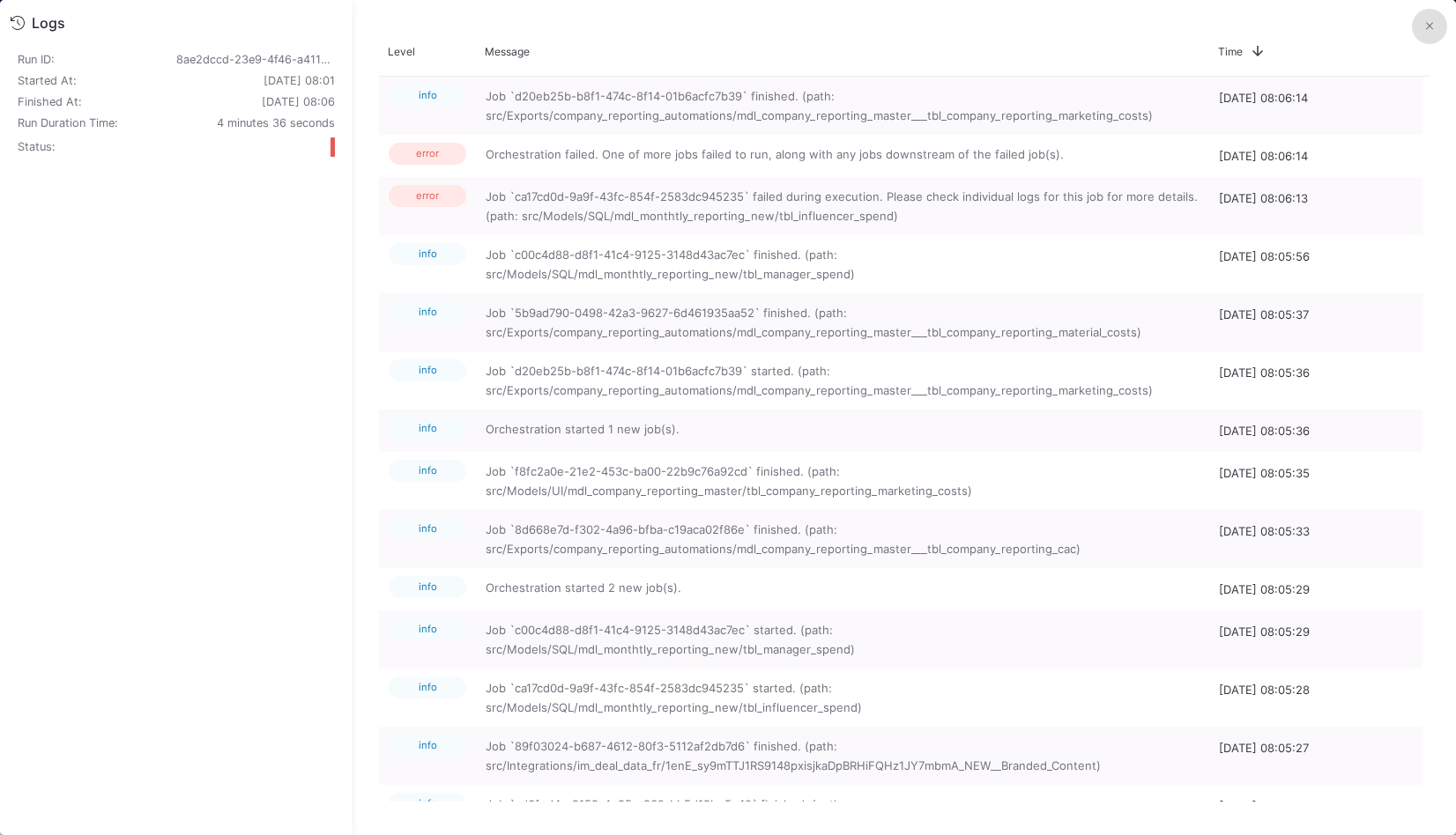
click at [1436, 19] on button at bounding box center [1429, 26] width 35 height 35
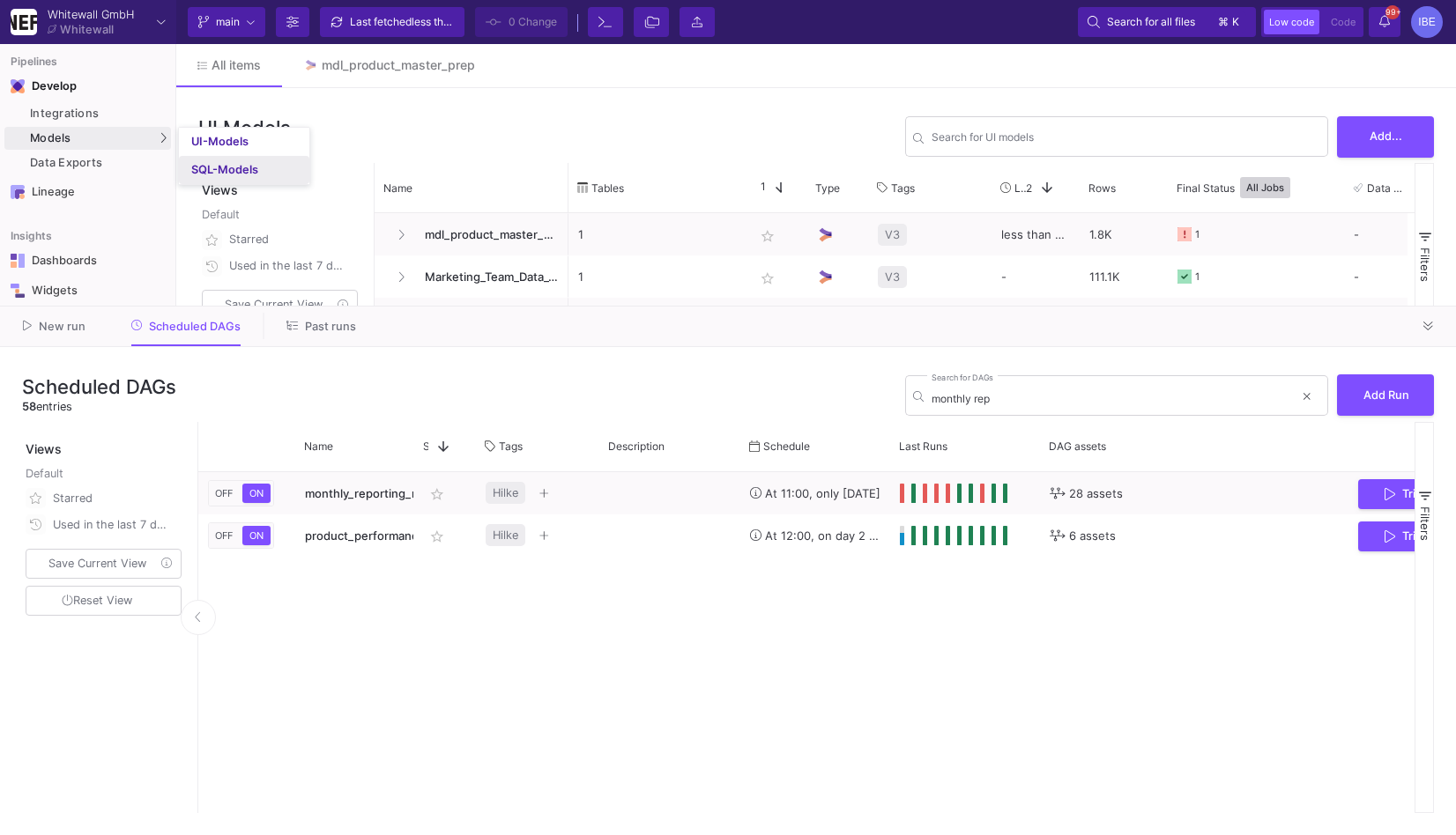
click at [200, 159] on link "SQL-Models" at bounding box center [244, 170] width 131 height 28
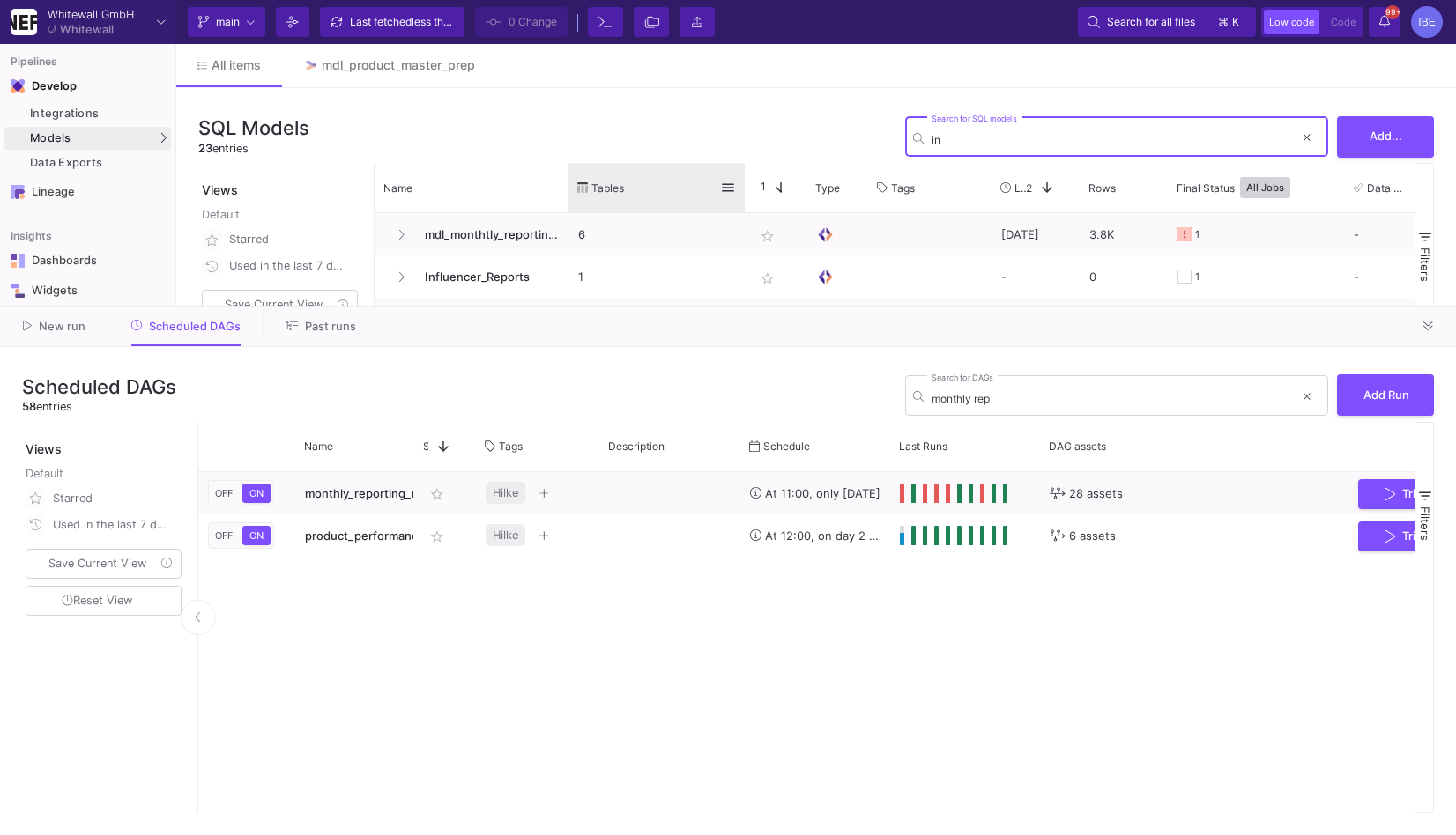
type input "i"
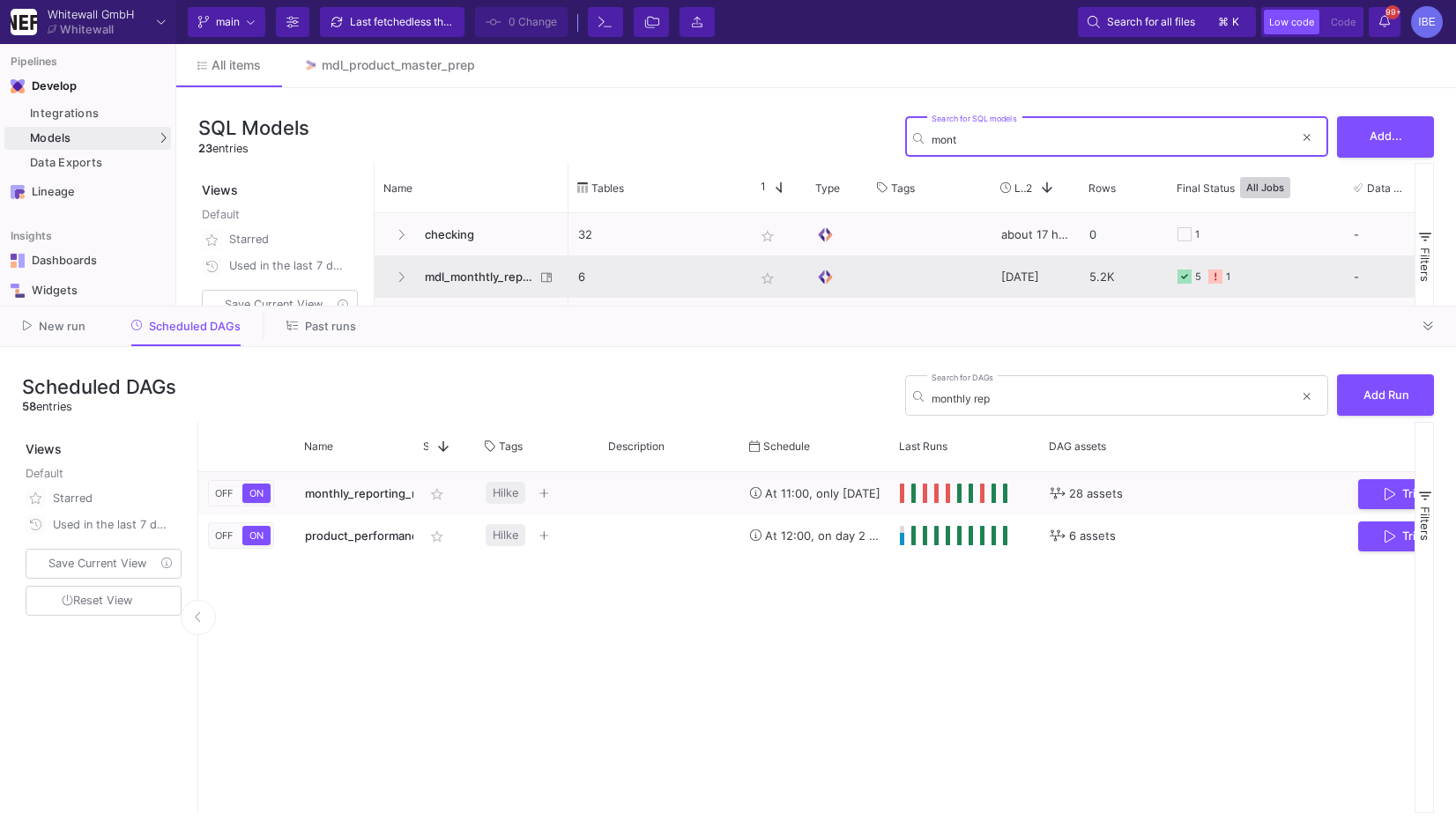
type input "mont"
click at [491, 285] on span "mdl_monthtly_reporting_new" at bounding box center [475, 277] width 121 height 41
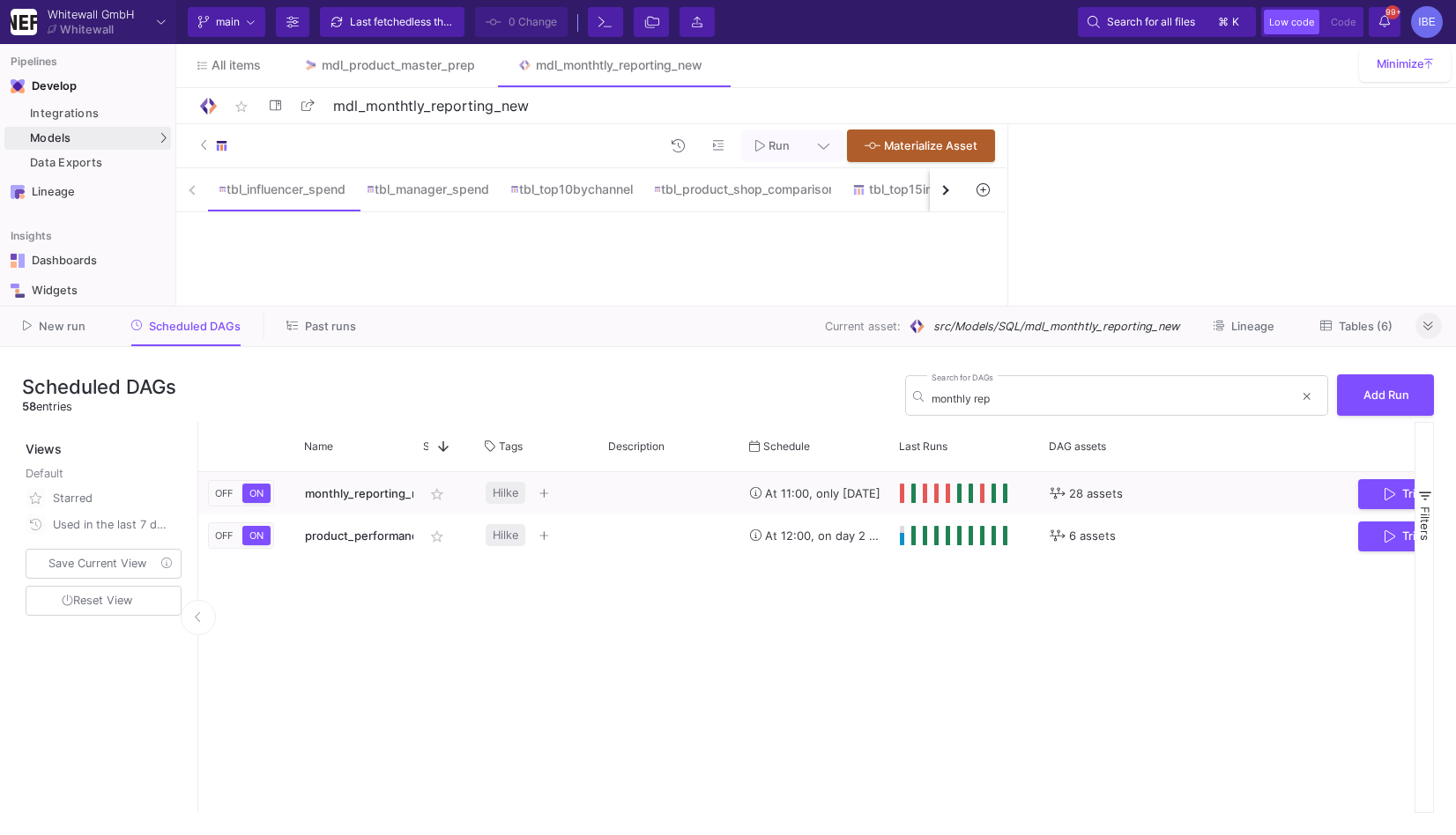
click at [1424, 326] on icon at bounding box center [1429, 326] width 10 height 11
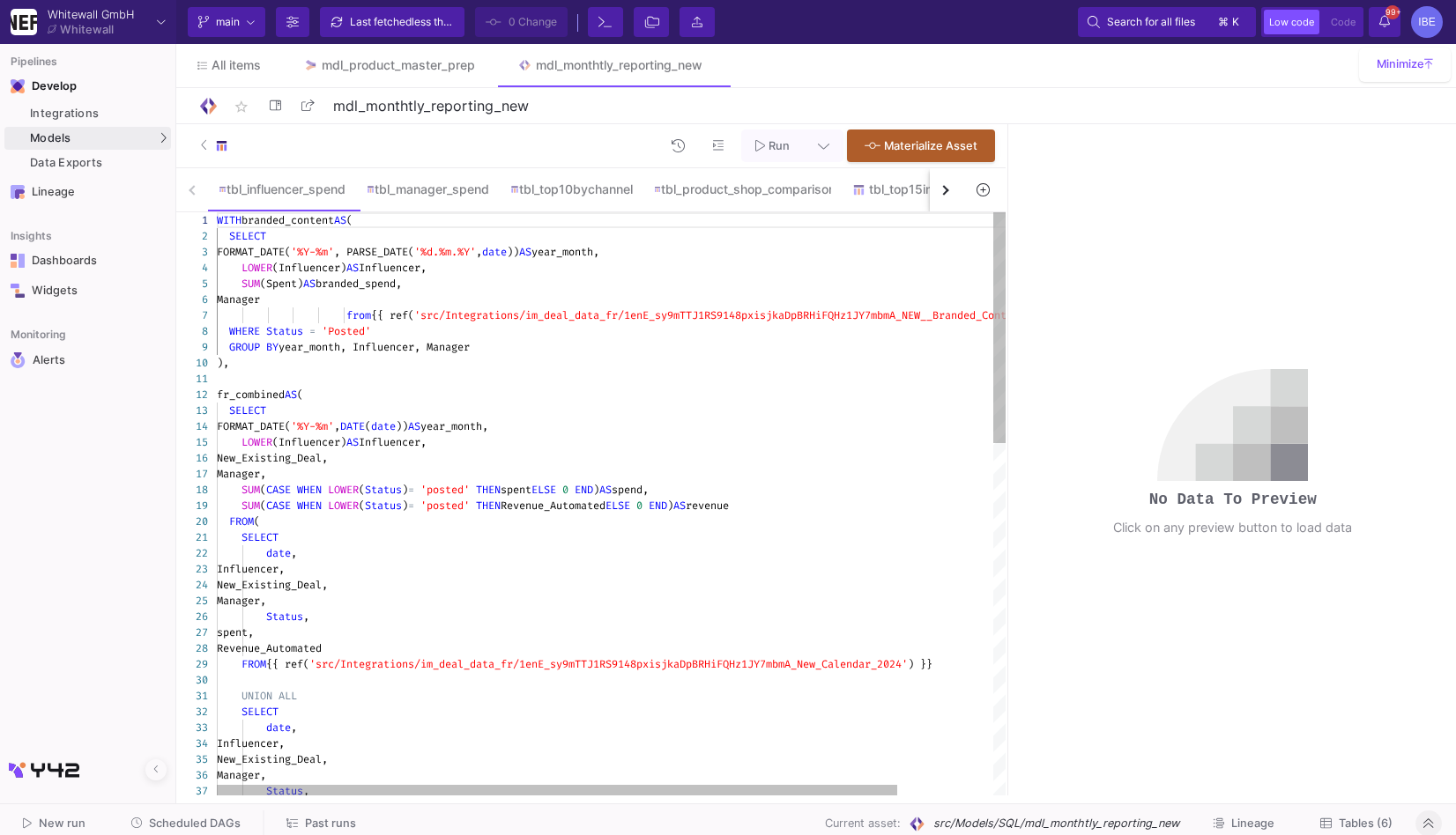
click at [517, 355] on div "GROUP BY year_month, Influencer, Manager" at bounding box center [667, 348] width 900 height 16
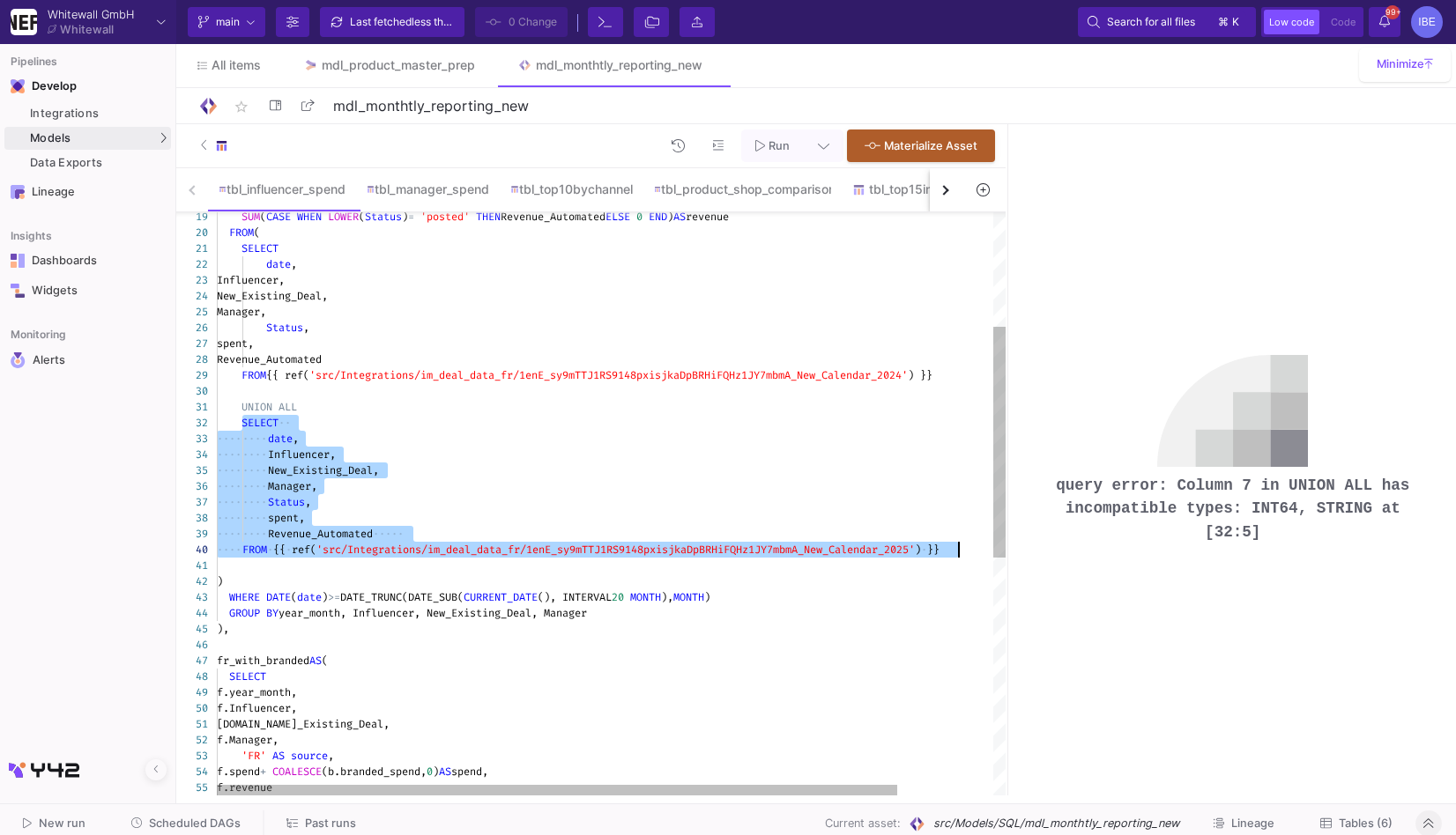
drag, startPoint x: 240, startPoint y: 424, endPoint x: 968, endPoint y: 556, distance: 739.9
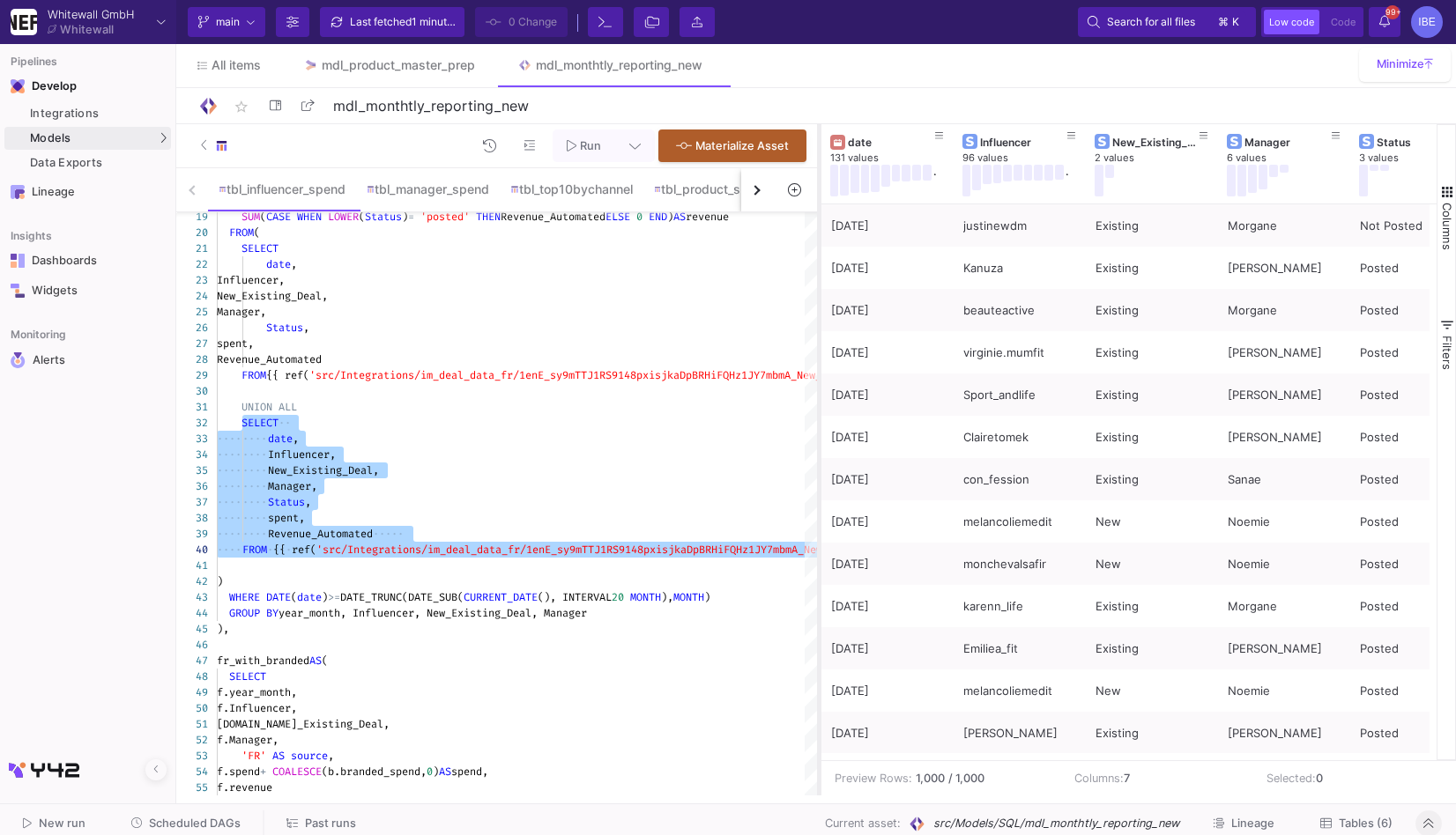
drag, startPoint x: 1005, startPoint y: 480, endPoint x: 812, endPoint y: 475, distance: 193.1
click at [817, 475] on div at bounding box center [819, 459] width 4 height 671
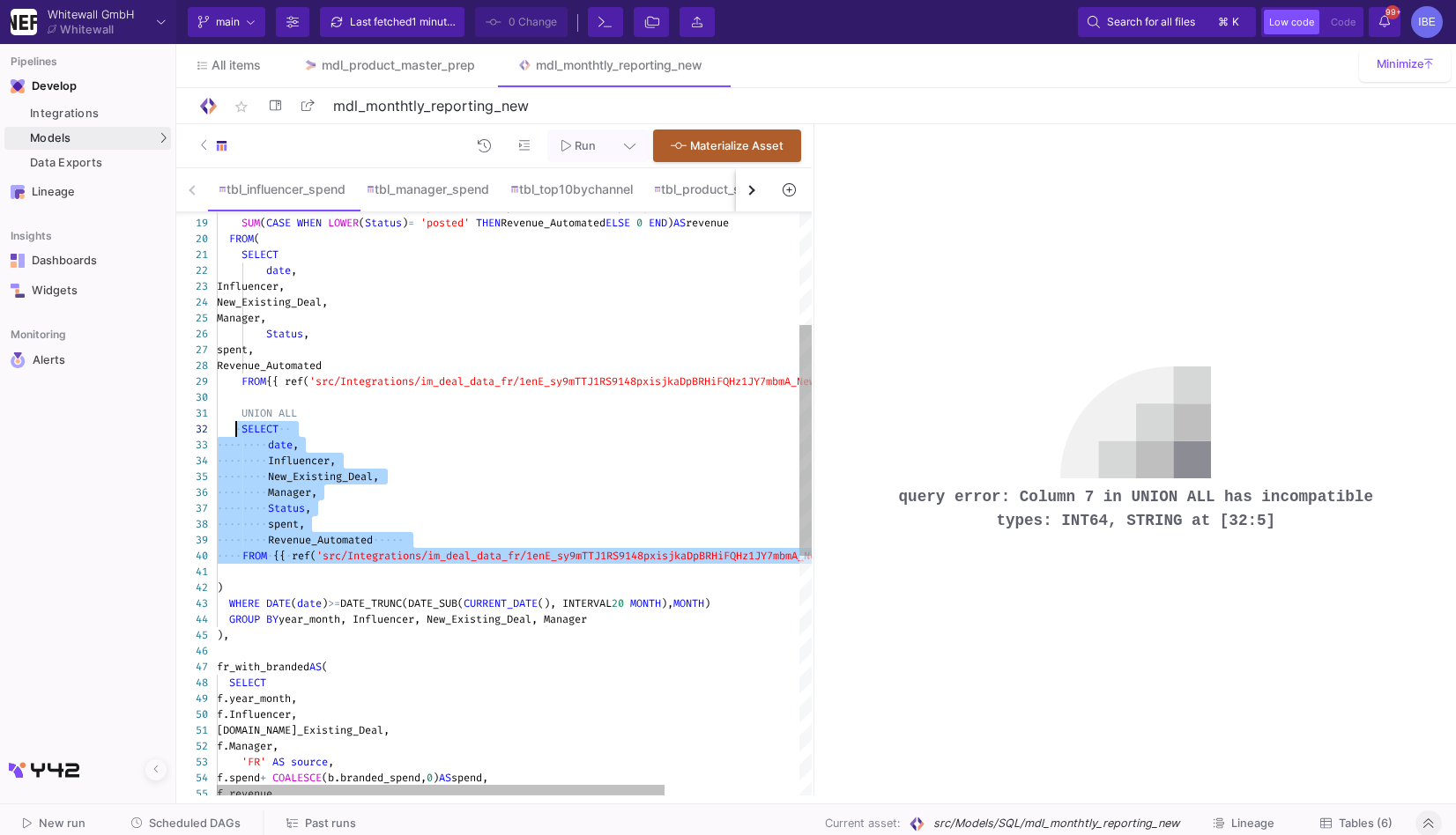
drag, startPoint x: 270, startPoint y: 570, endPoint x: 233, endPoint y: 433, distance: 141.9
click at [233, 433] on div "f.revenue f.spend + COALESCE (b.branded_spend, 0 ) AS spend, 'FR' AS source , […" at bounding box center [604, 664] width 773 height 1470
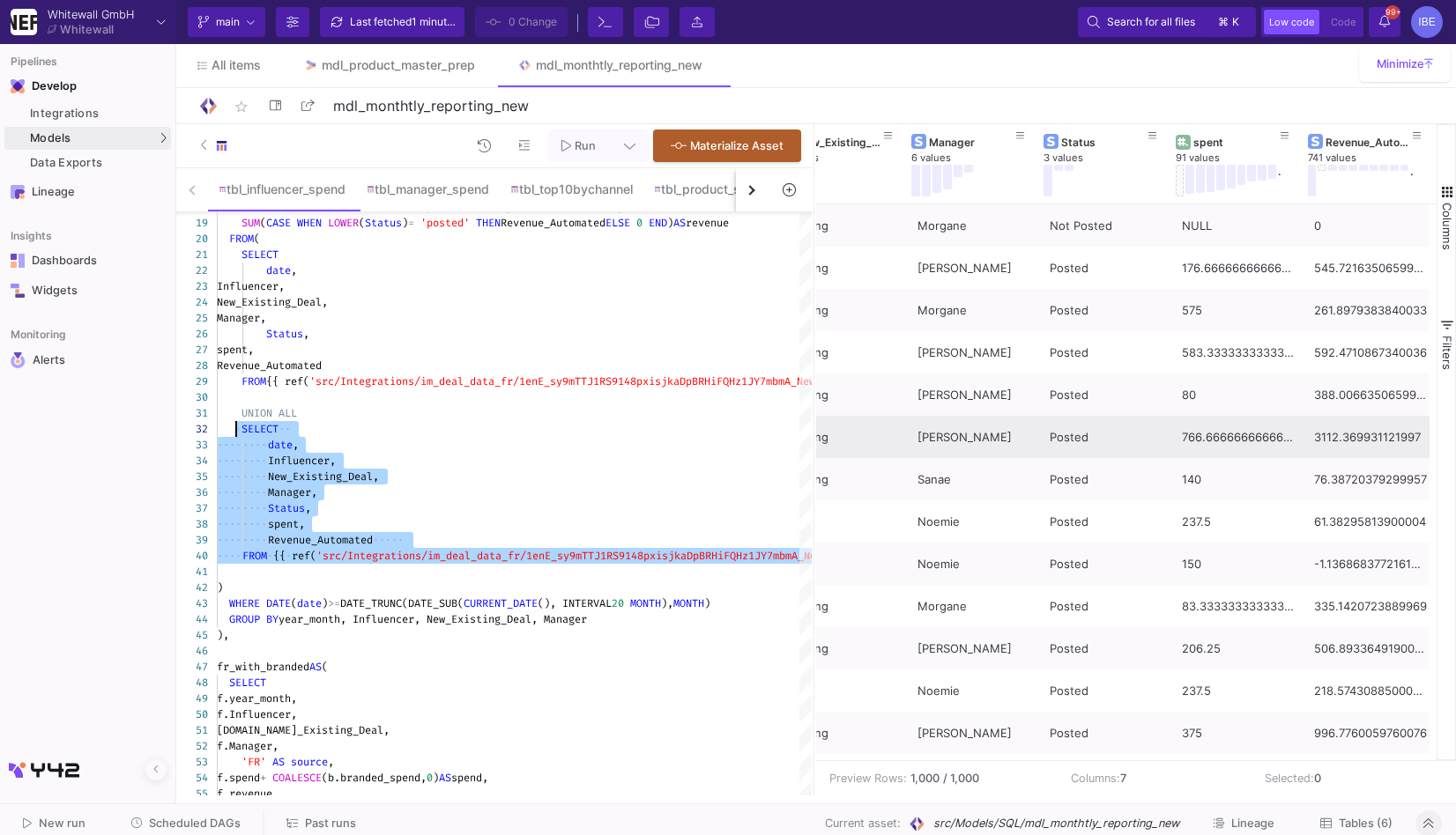
scroll to position [0, 311]
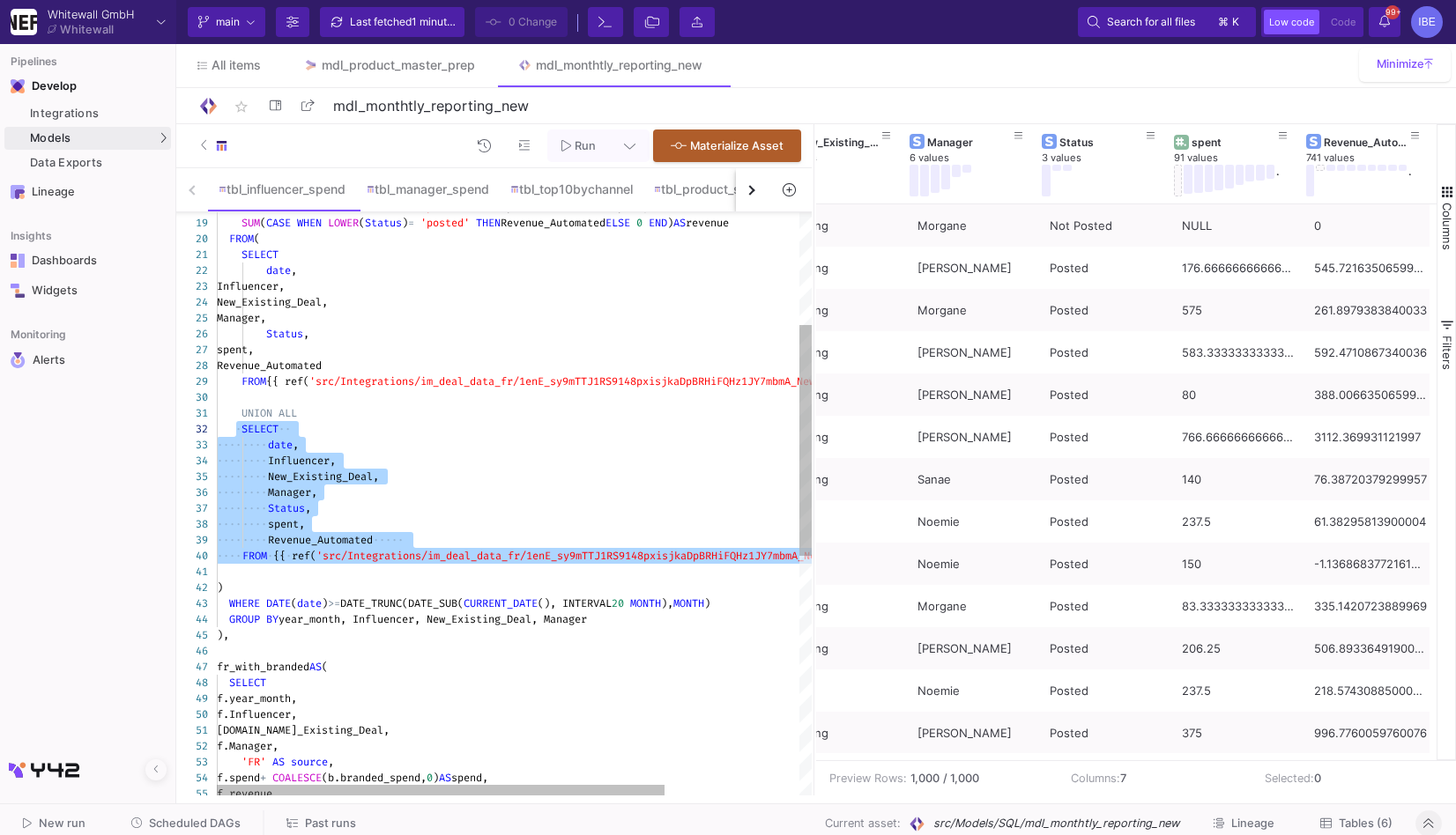
type textarea "SELECT date, Influencer, New_Existing_Deal, Manager, Status, spent, Revenue_Aut…"
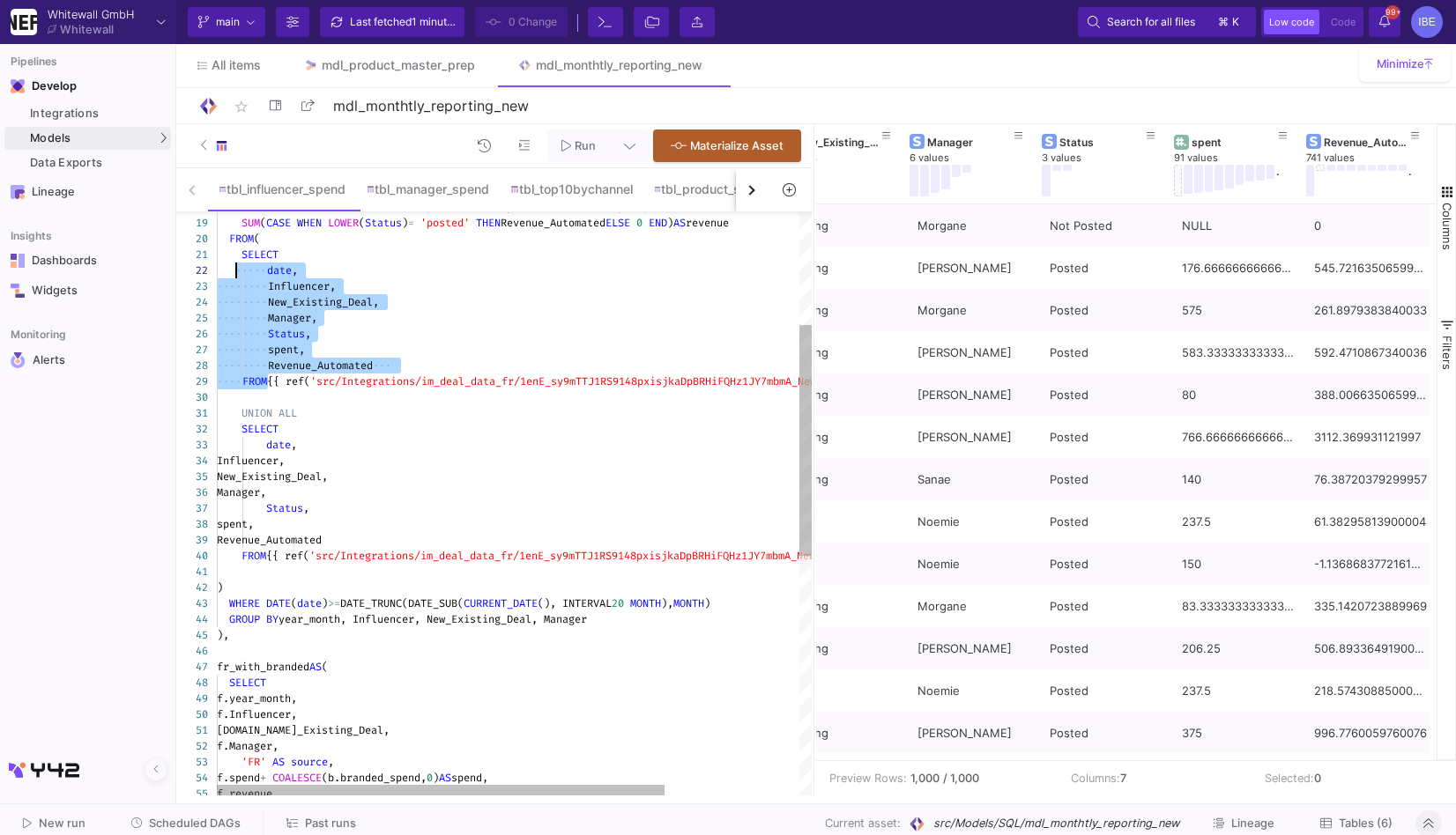
drag, startPoint x: 267, startPoint y: 390, endPoint x: 242, endPoint y: 289, distance: 104.0
click at [237, 276] on div "f.revenue f.spend + COALESCE (b.branded_spend, 0 ) AS spend, 'FR' AS source , […" at bounding box center [604, 664] width 773 height 1470
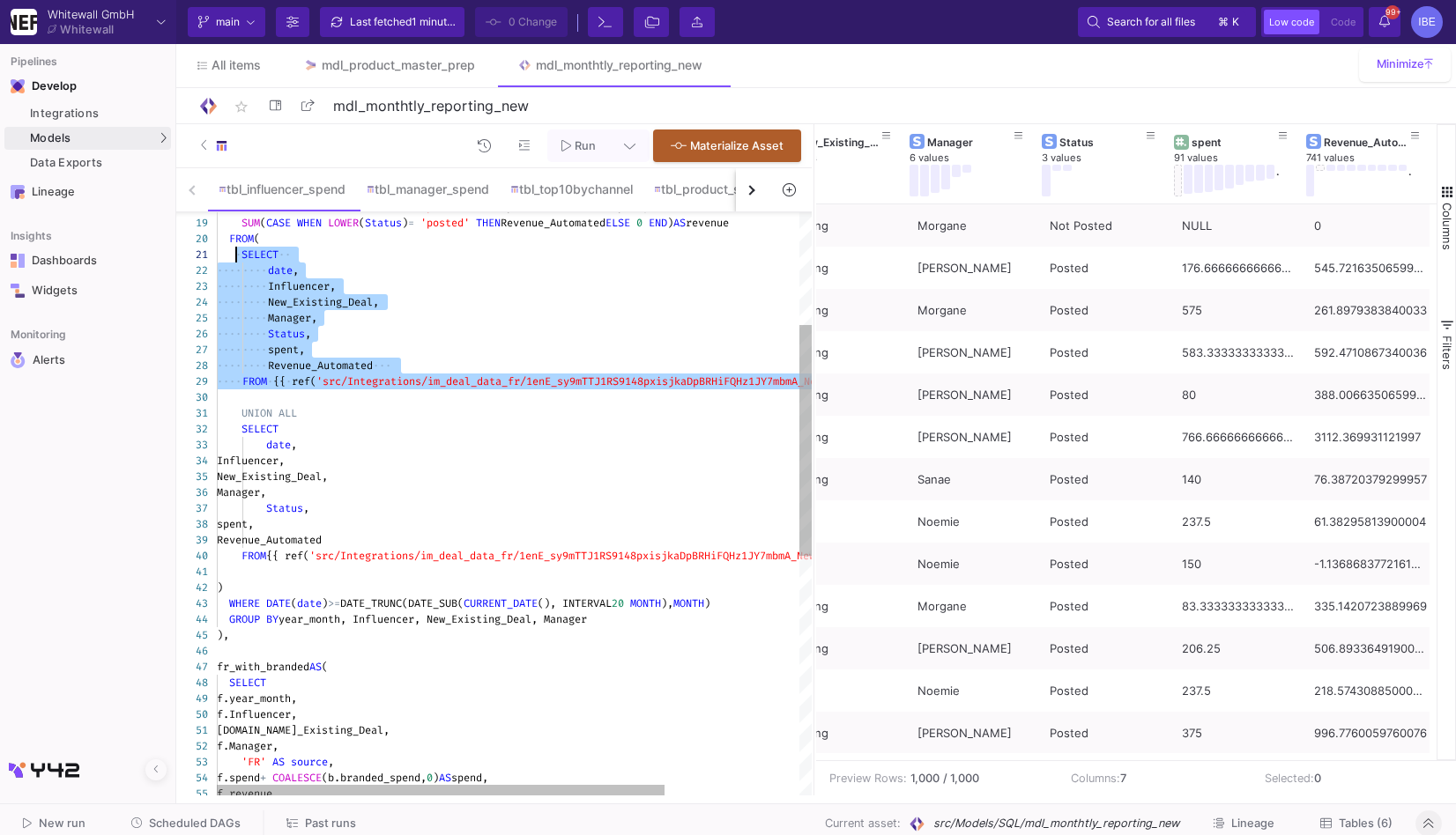
drag, startPoint x: 243, startPoint y: 401, endPoint x: 238, endPoint y: 251, distance: 150.1
click at [238, 251] on div "f.revenue f.spend + COALESCE (b.branded_spend, 0 ) AS spend, 'FR' AS source , […" at bounding box center [604, 664] width 773 height 1470
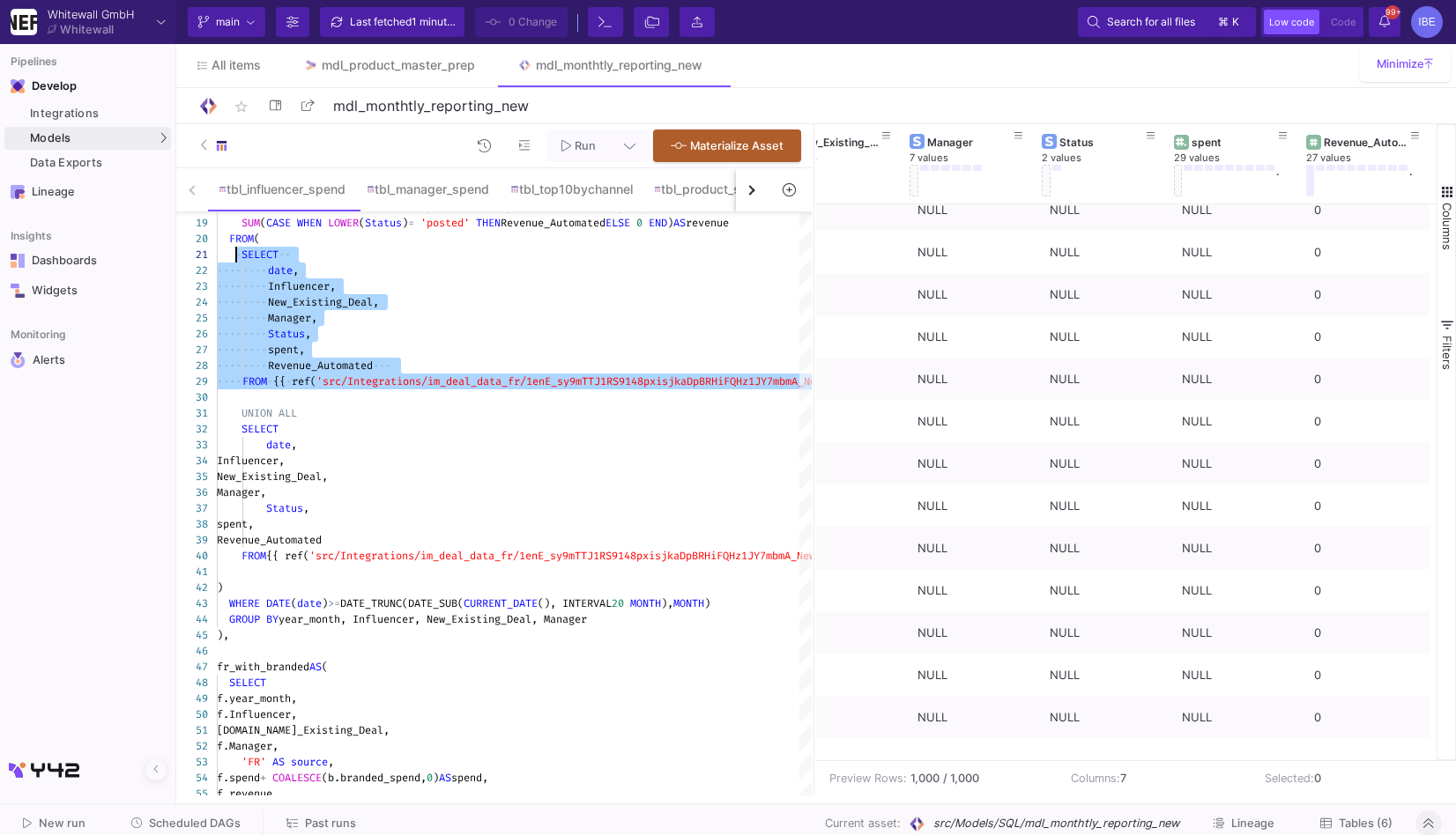
scroll to position [0, 0]
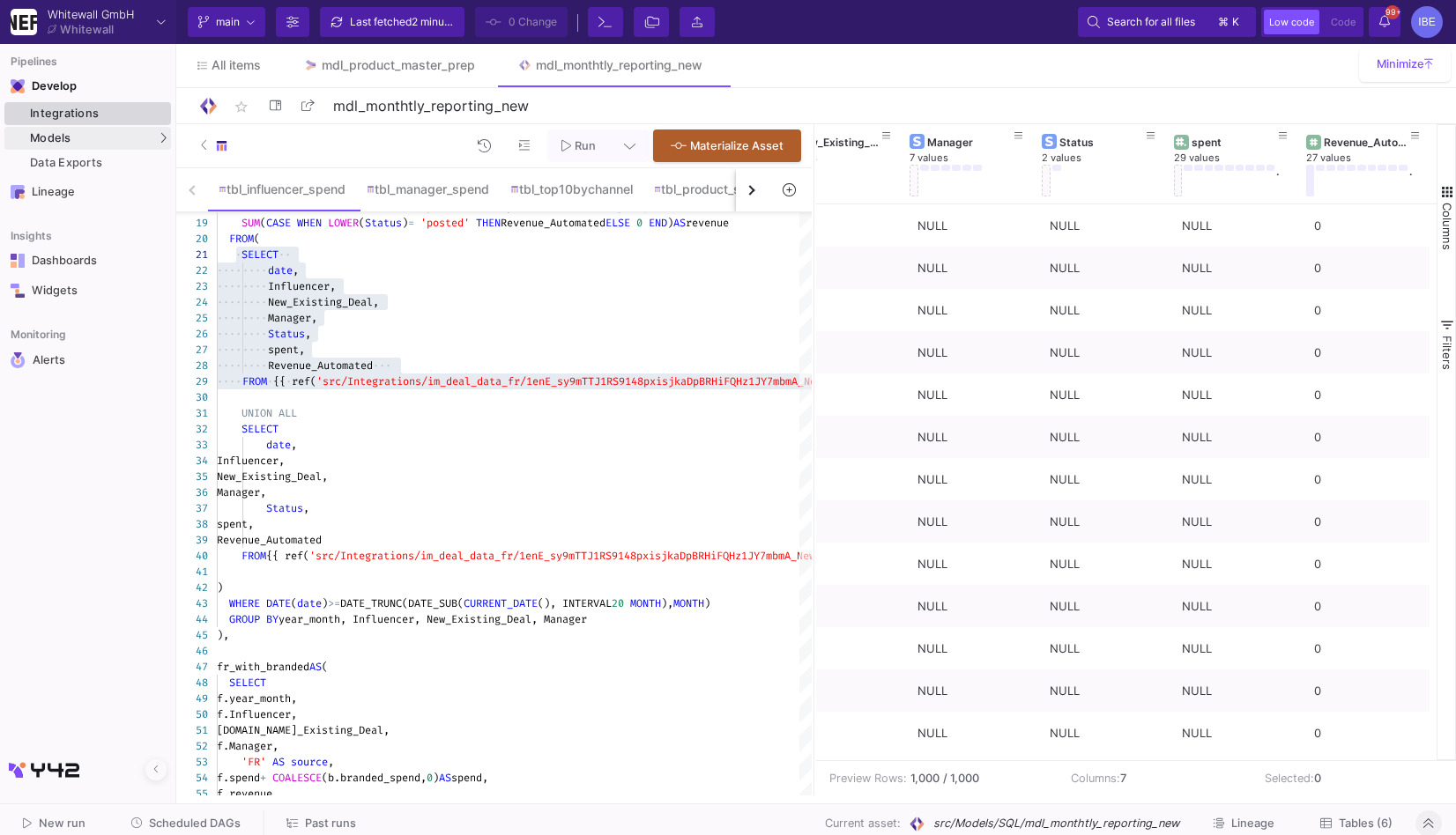
click at [155, 105] on link "Integrations" at bounding box center [87, 113] width 167 height 23
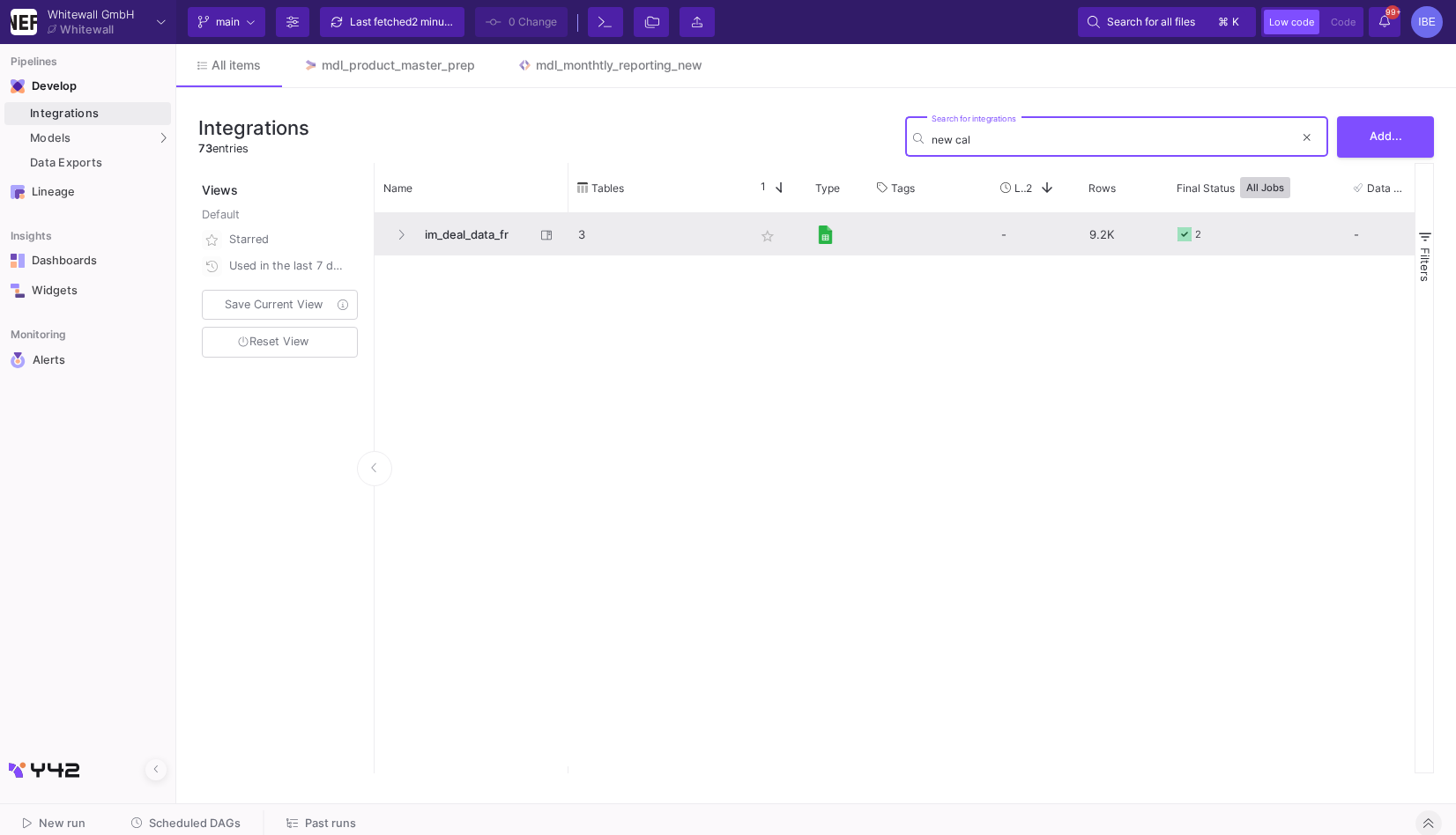
type input "new cal"
click at [381, 225] on div "im_deal_data_fr" at bounding box center [472, 235] width 194 height 42
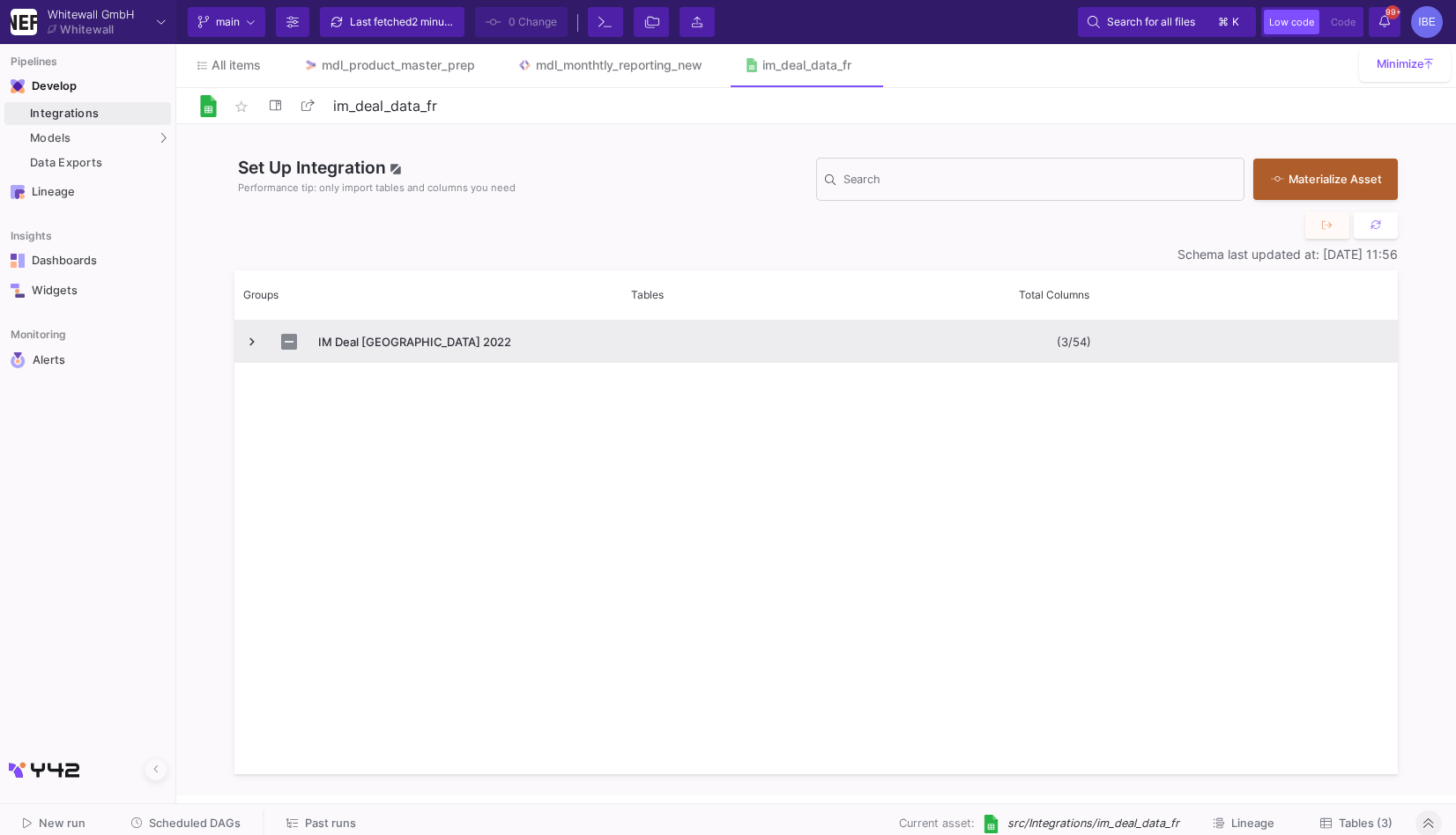
click at [246, 353] on span "Press SPACE to select this row." at bounding box center [252, 342] width 16 height 41
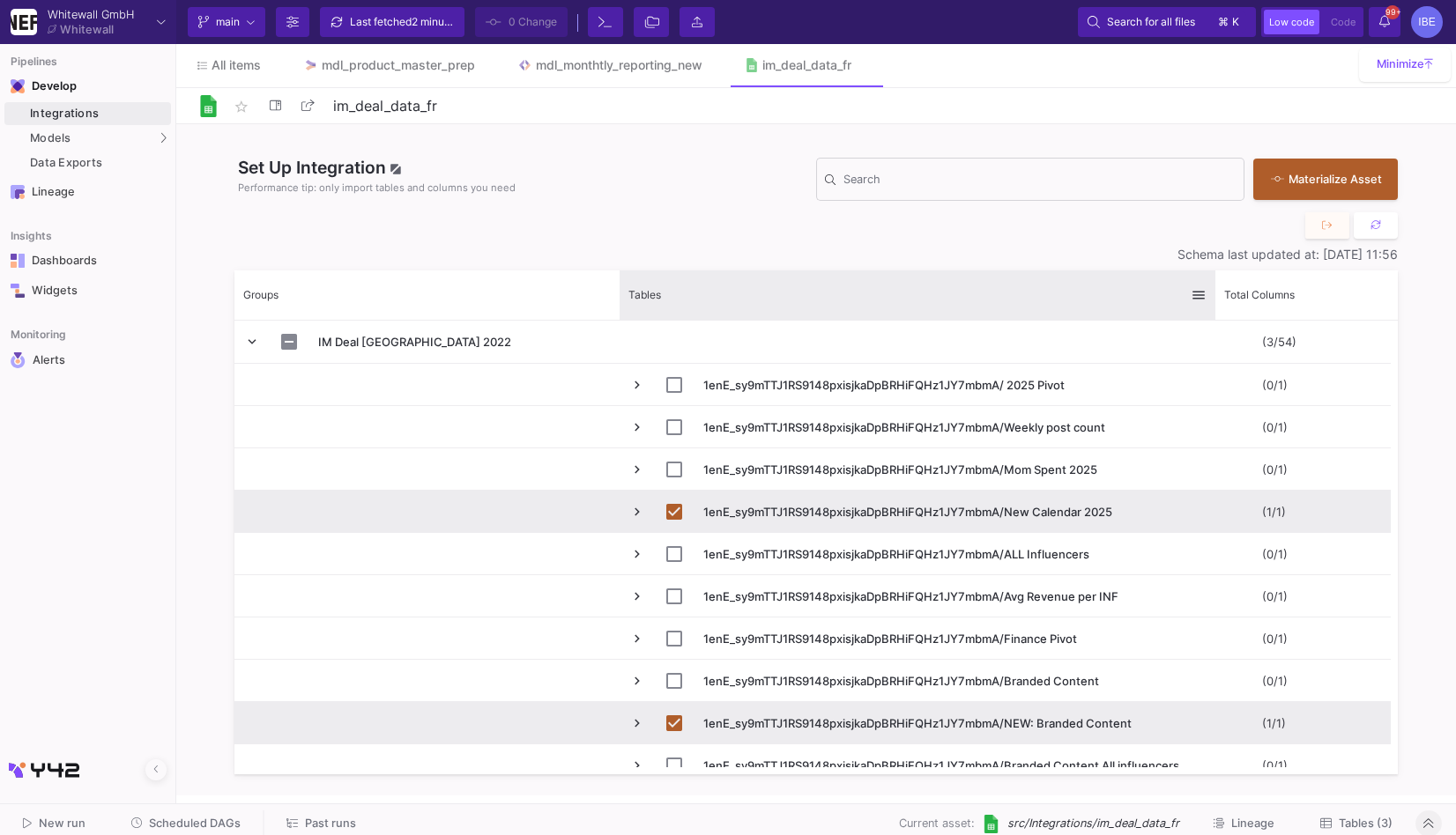
drag, startPoint x: 1003, startPoint y: 294, endPoint x: 1212, endPoint y: 288, distance: 209.1
click at [1213, 288] on div at bounding box center [1215, 295] width 7 height 49
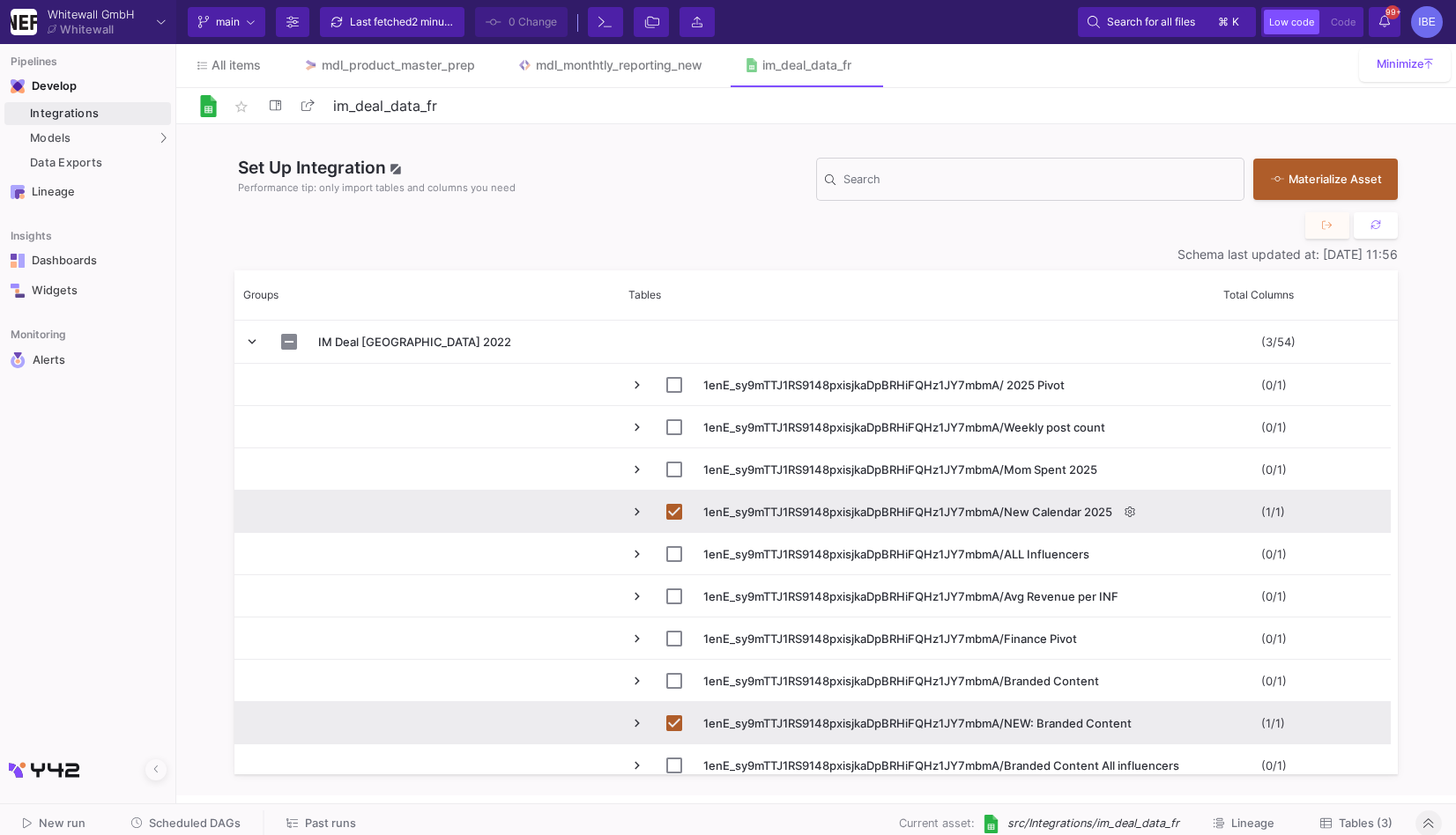
click at [638, 512] on span "Press SPACE to deselect this row." at bounding box center [638, 512] width 16 height 16
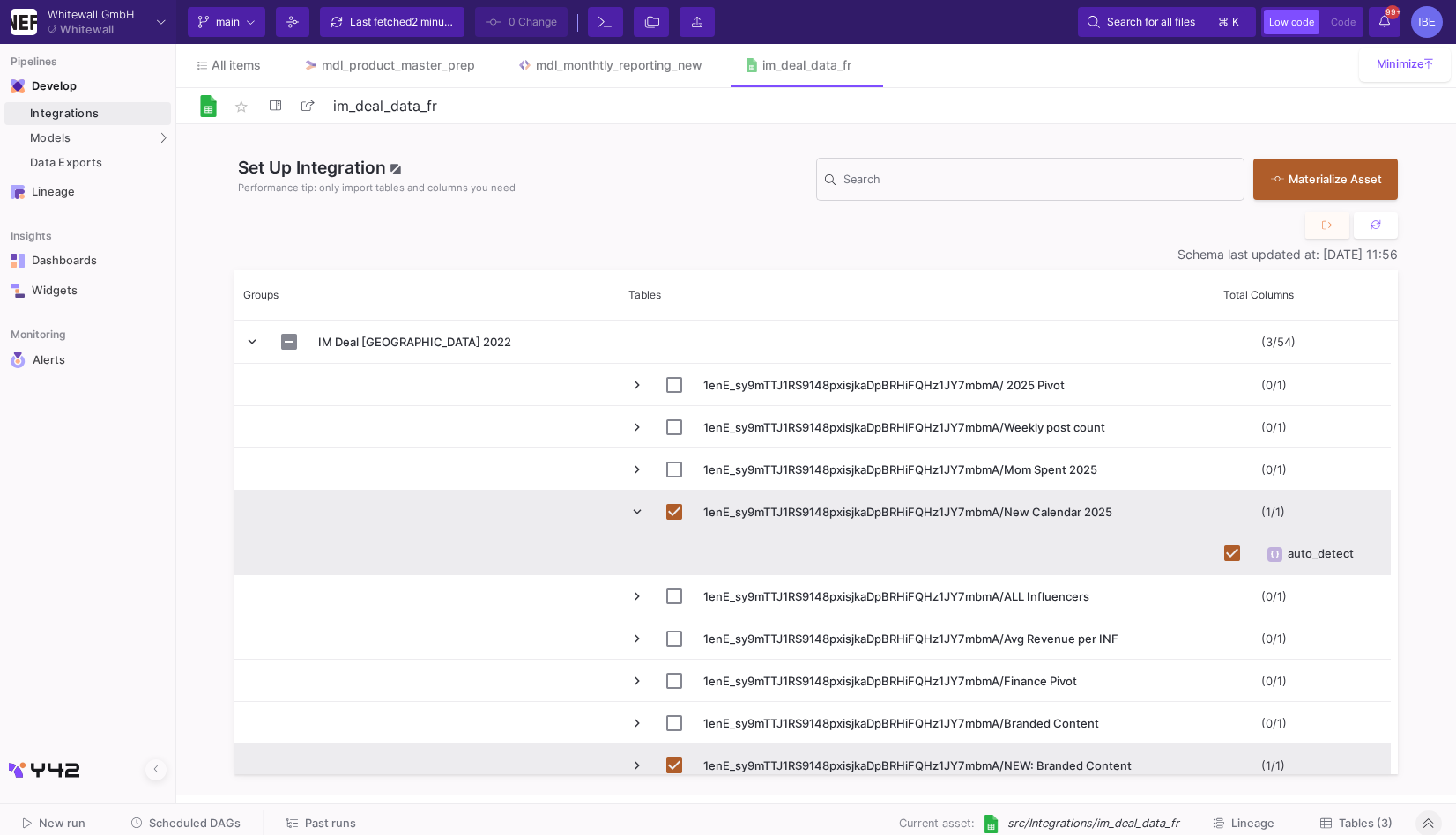
click at [1339, 809] on div "New run Scheduled DAGs Past runs Current asset: src/Integrations/im_deal_data_f…" at bounding box center [728, 824] width 1456 height 40
click at [1346, 821] on span "Tables (3)" at bounding box center [1366, 823] width 54 height 13
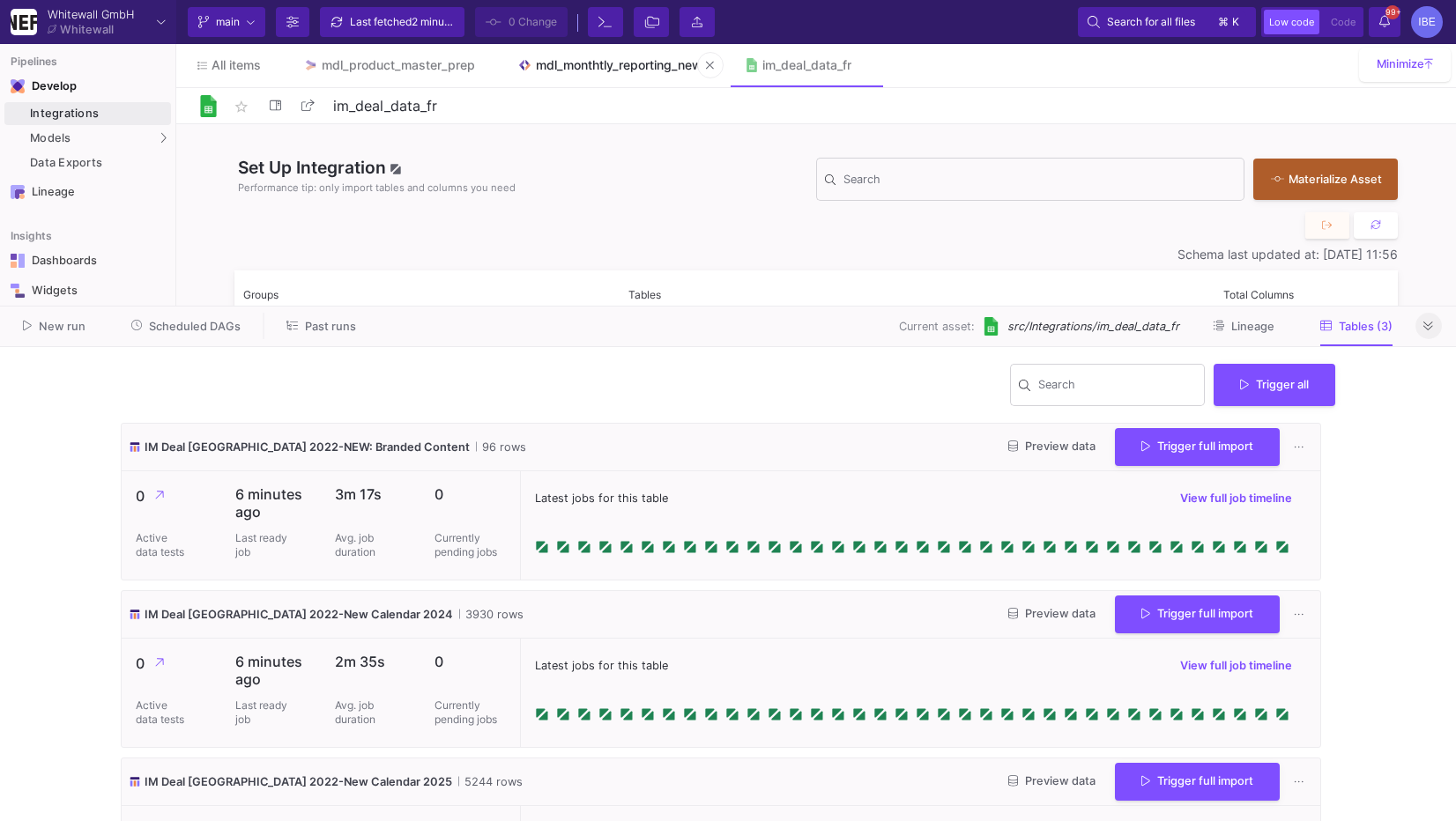
click at [661, 65] on div "mdl_monthtly_reporting_new" at bounding box center [619, 65] width 167 height 14
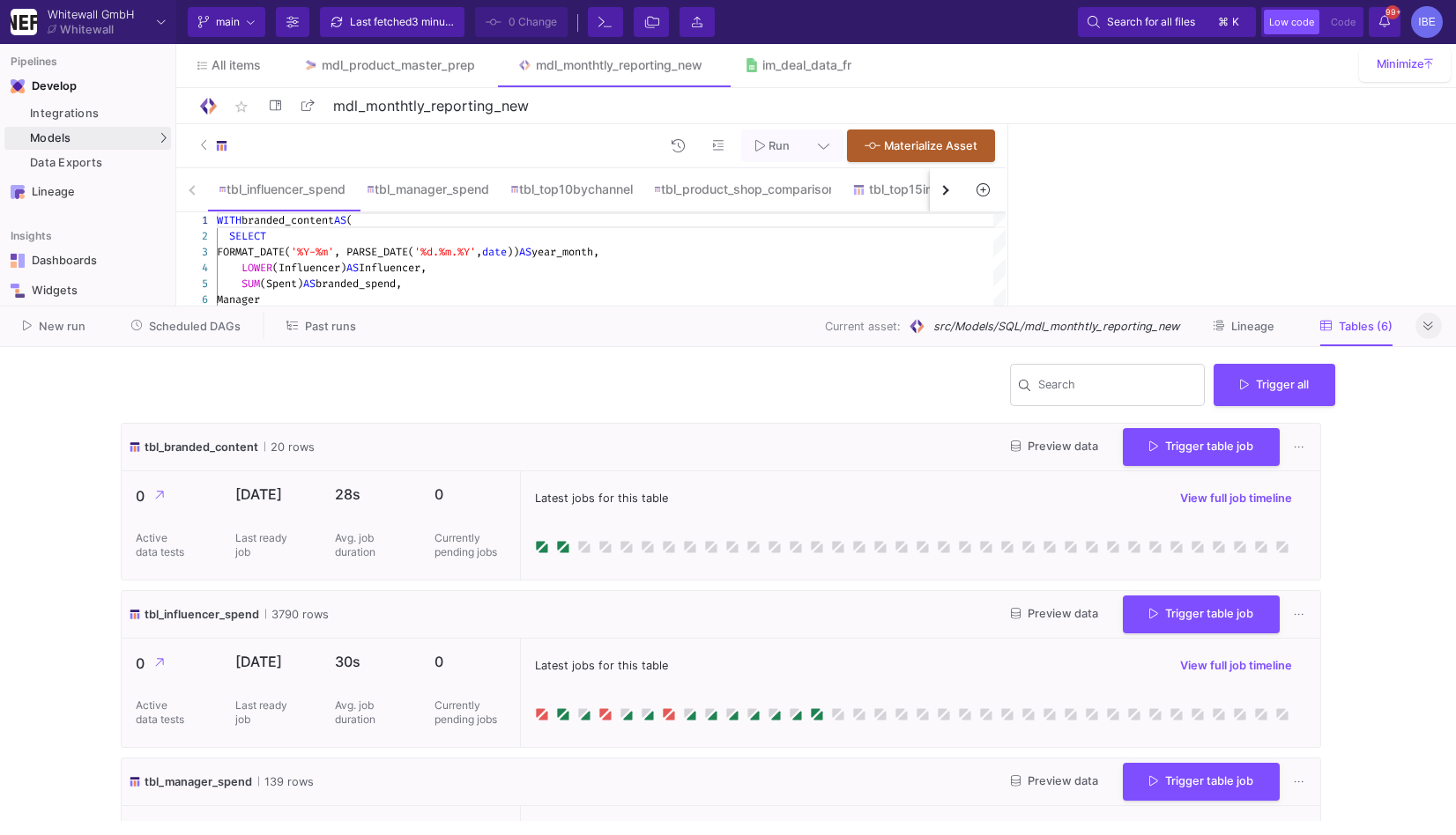
click at [1435, 334] on button at bounding box center [1429, 326] width 26 height 26
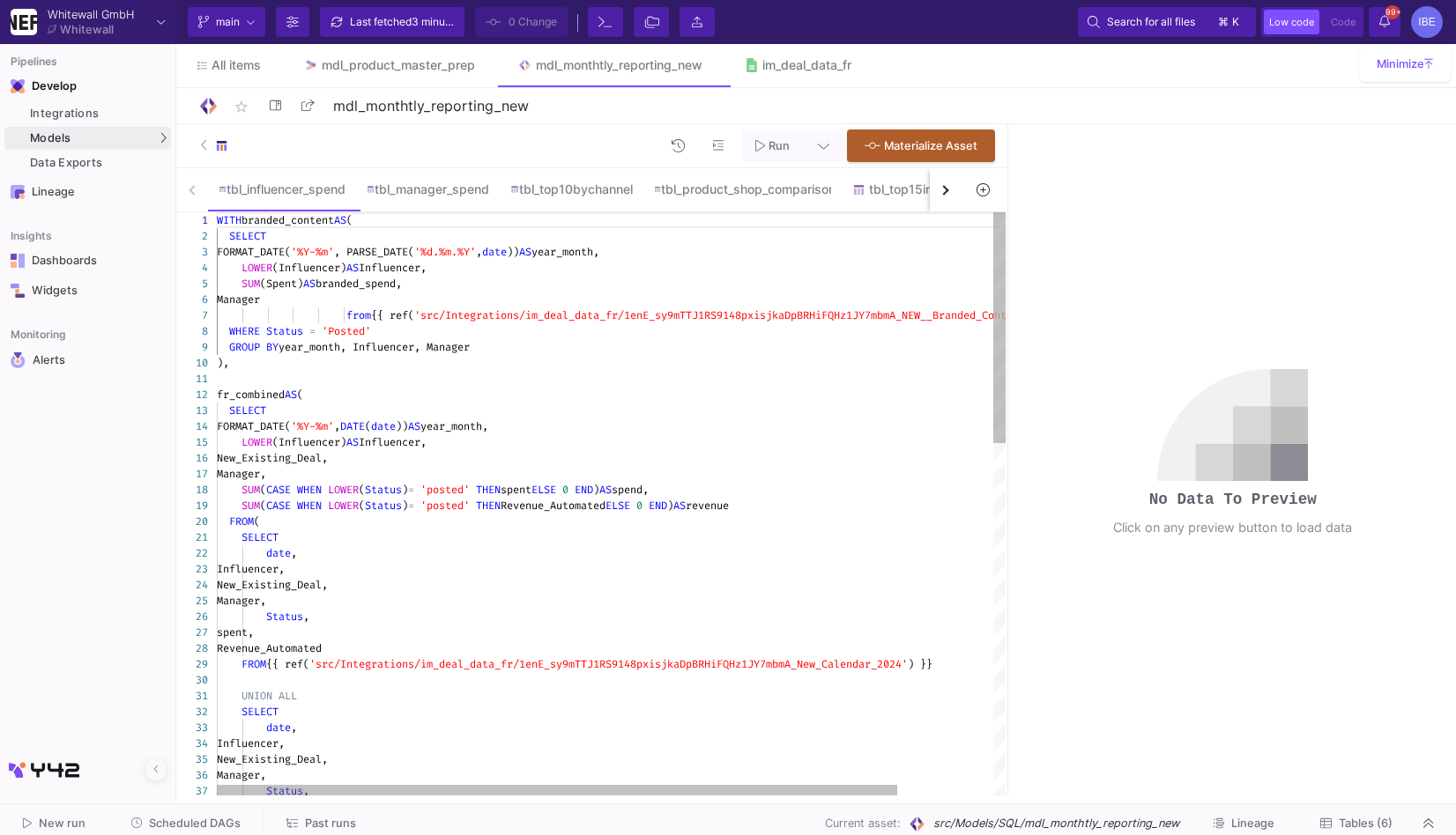
click at [455, 292] on div "Manager" at bounding box center [667, 300] width 900 height 16
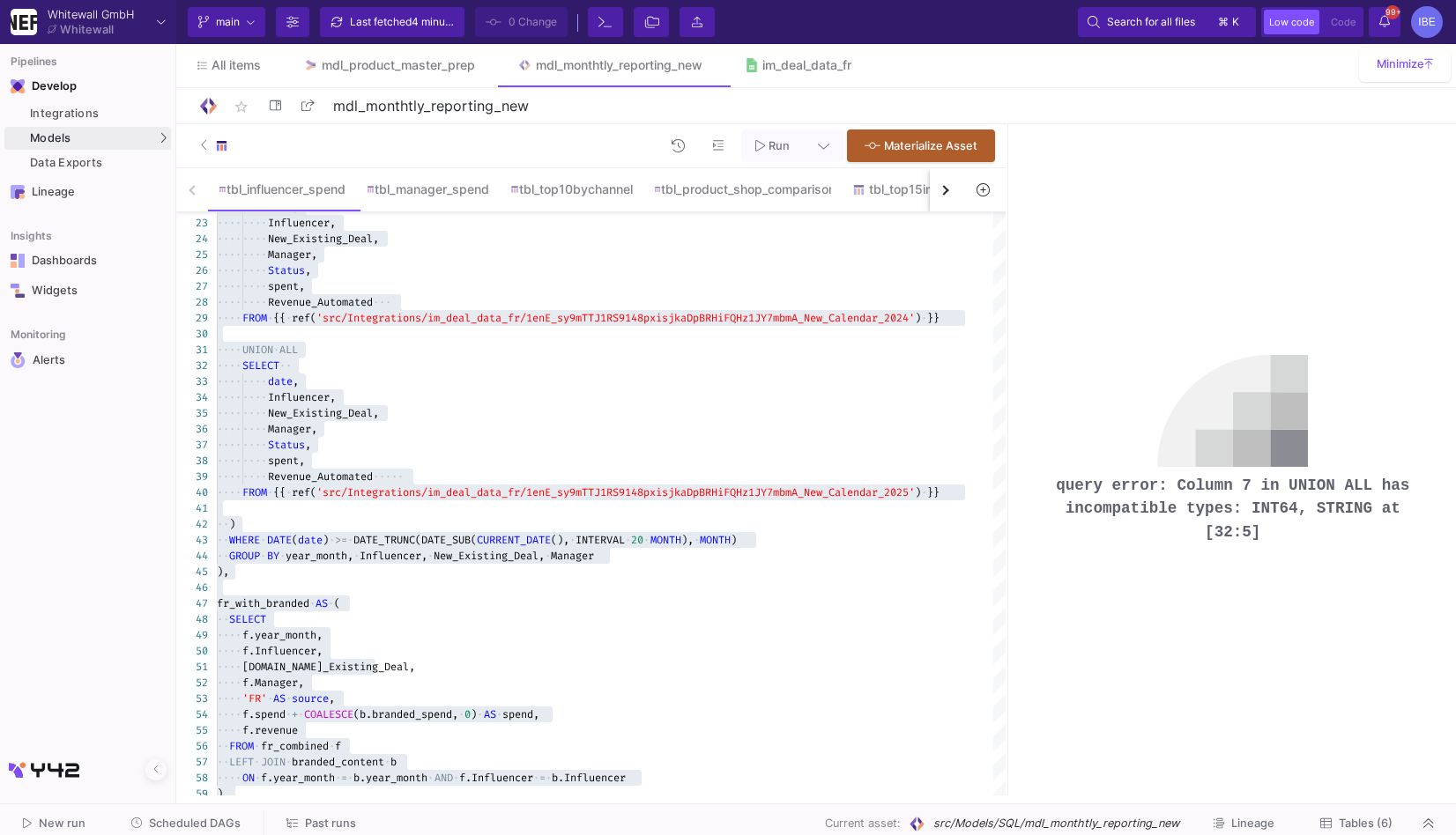
drag, startPoint x: 1049, startPoint y: 467, endPoint x: 1304, endPoint y: 544, distance: 266.4
click at [1305, 544] on div "query error: Column 7 in UNION ALL has incompatible types: INT64, STRING at [32…" at bounding box center [1233, 459] width 446 height 263
copy pre "query error: Column 7 in UNION ALL has incompatible types: INT64, STRING at [32…"
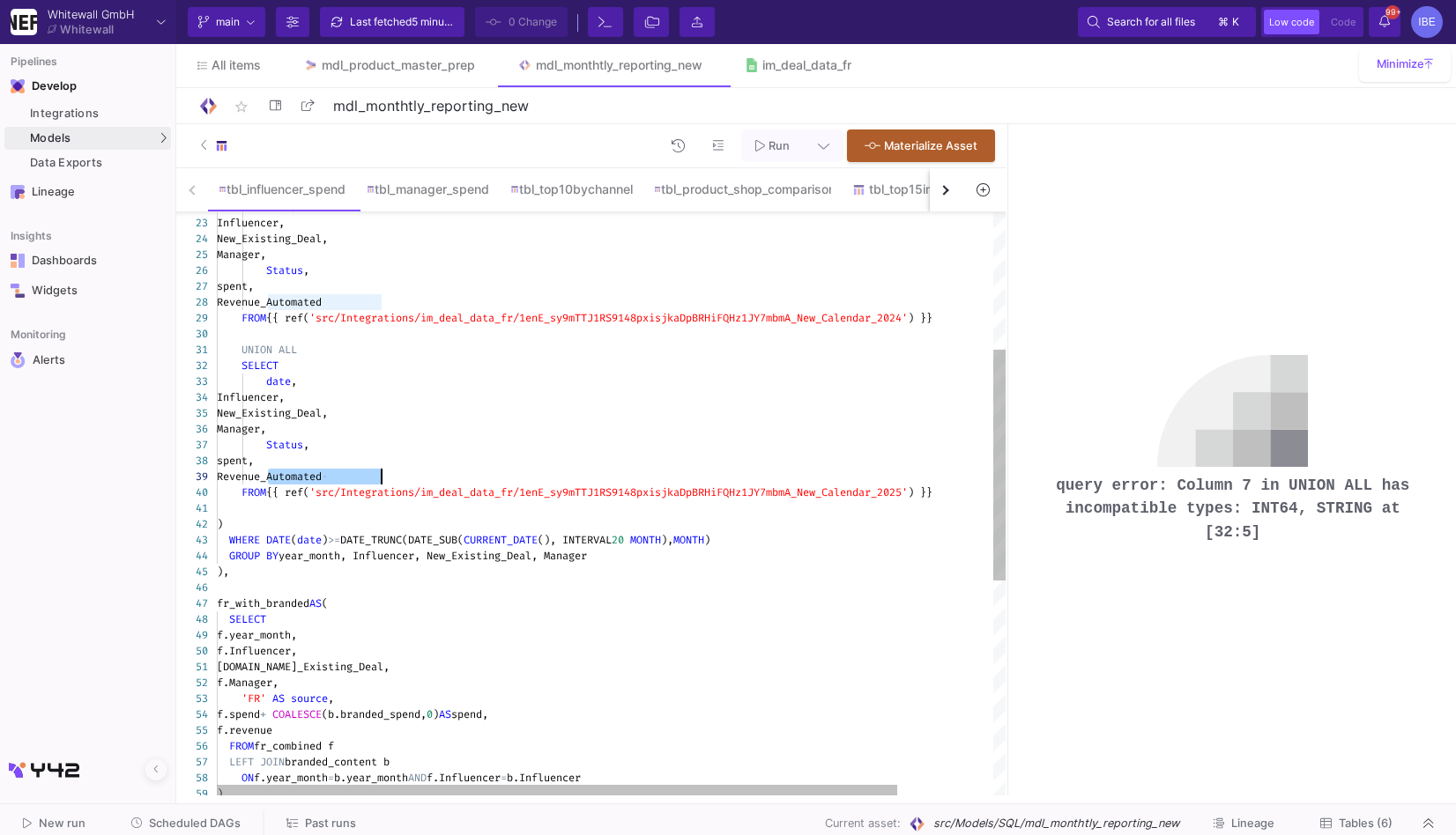
drag, startPoint x: 268, startPoint y: 475, endPoint x: 380, endPoint y: 470, distance: 112.1
paste textarea "SAFE_CAST(Revenue_Automated AS FLOAT64) AS Revenue_Automated"
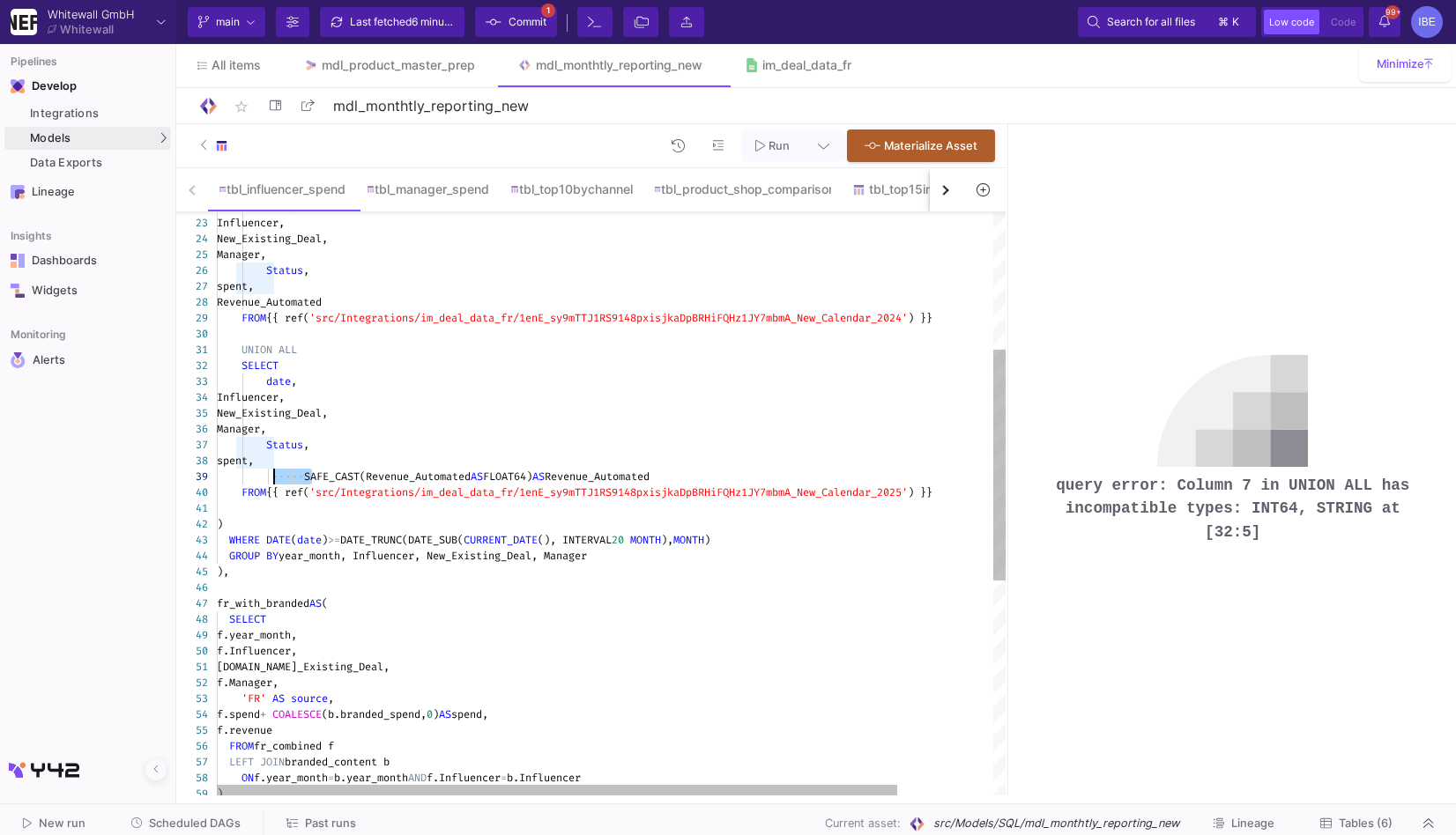
drag, startPoint x: 311, startPoint y: 476, endPoint x: 272, endPoint y: 475, distance: 39.0
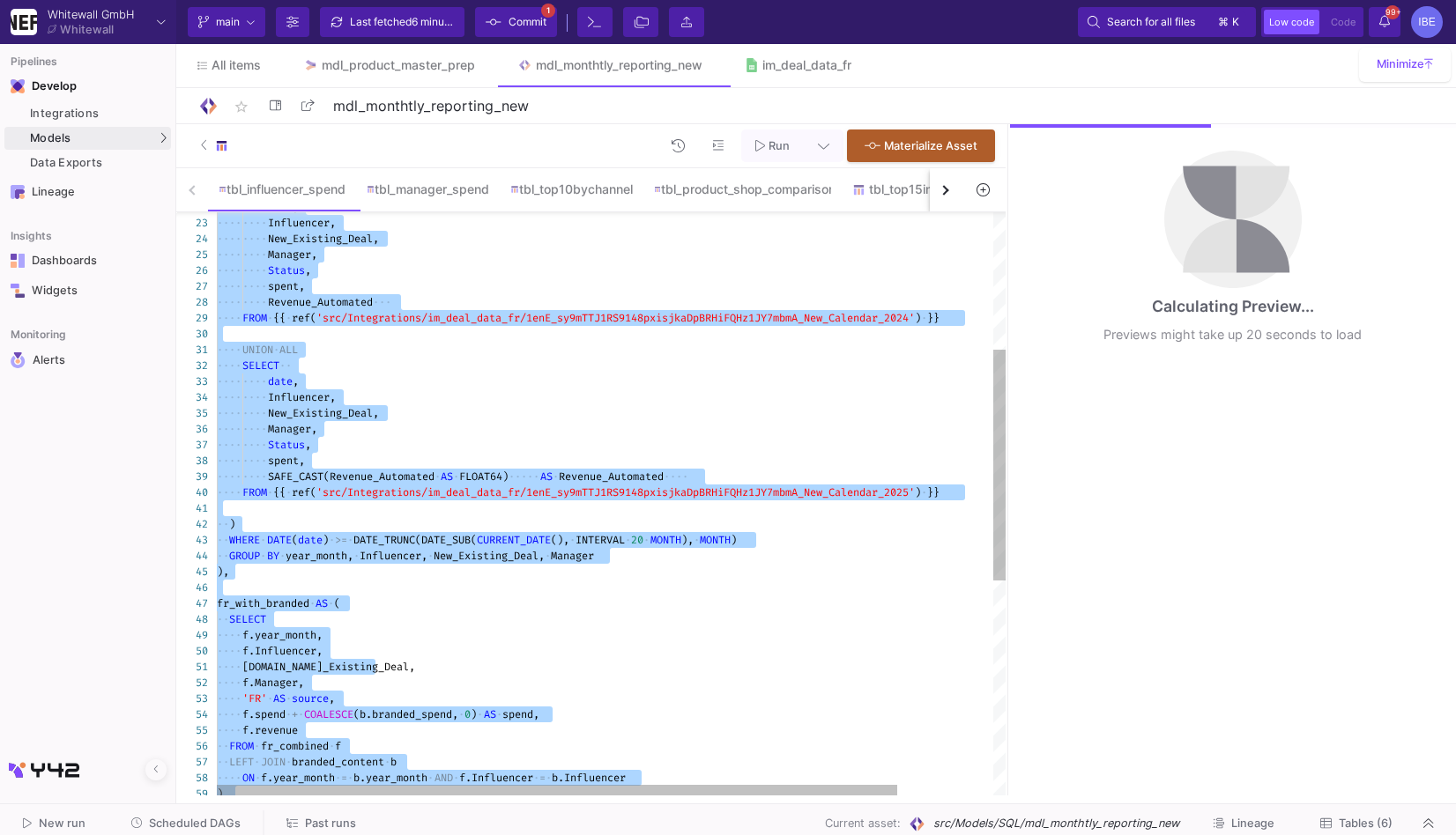
click at [553, 469] on span "AS" at bounding box center [547, 476] width 12 height 14
click at [549, 471] on span "AS" at bounding box center [547, 476] width 12 height 14
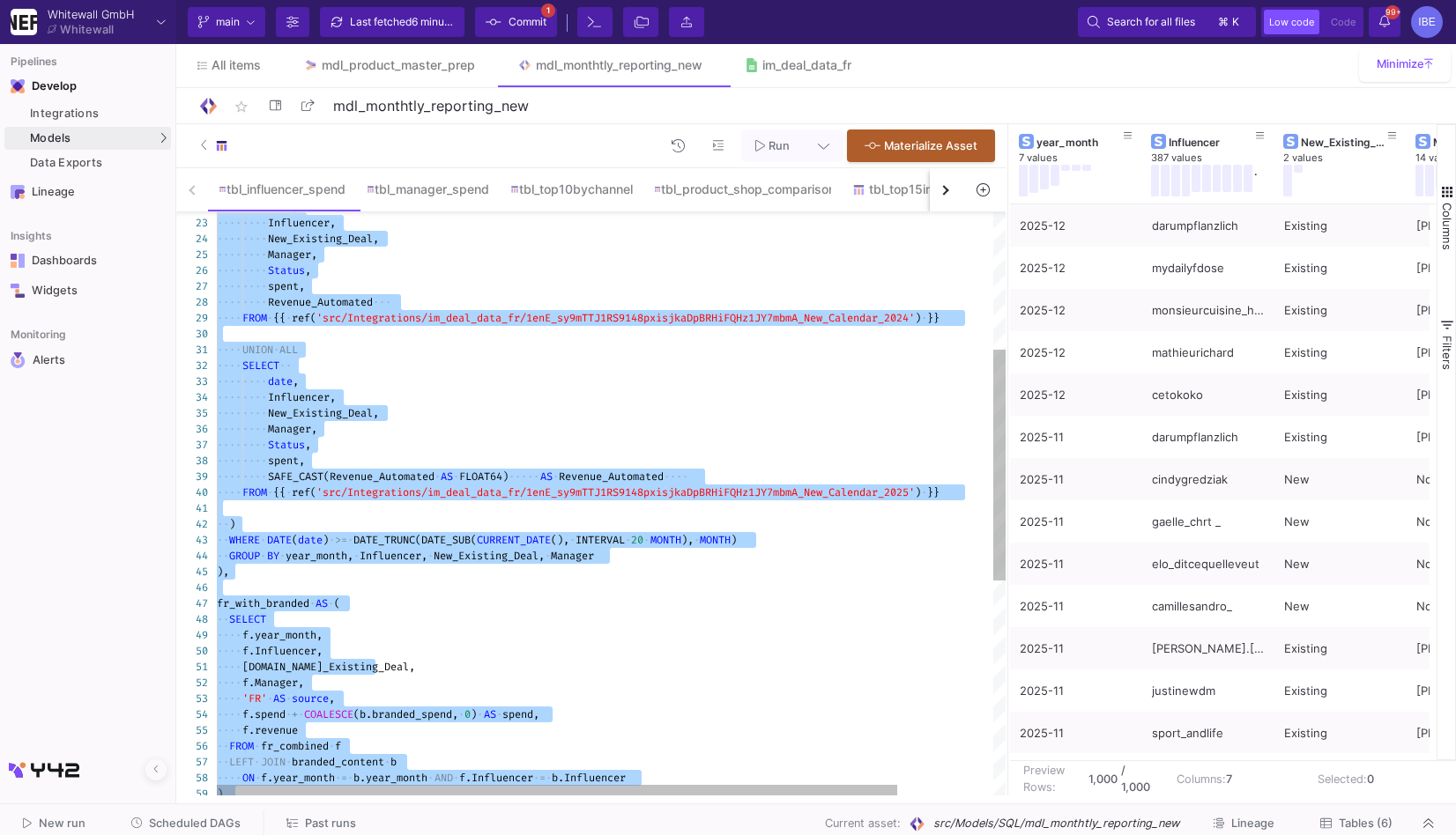
click at [546, 477] on span "AS" at bounding box center [547, 476] width 12 height 14
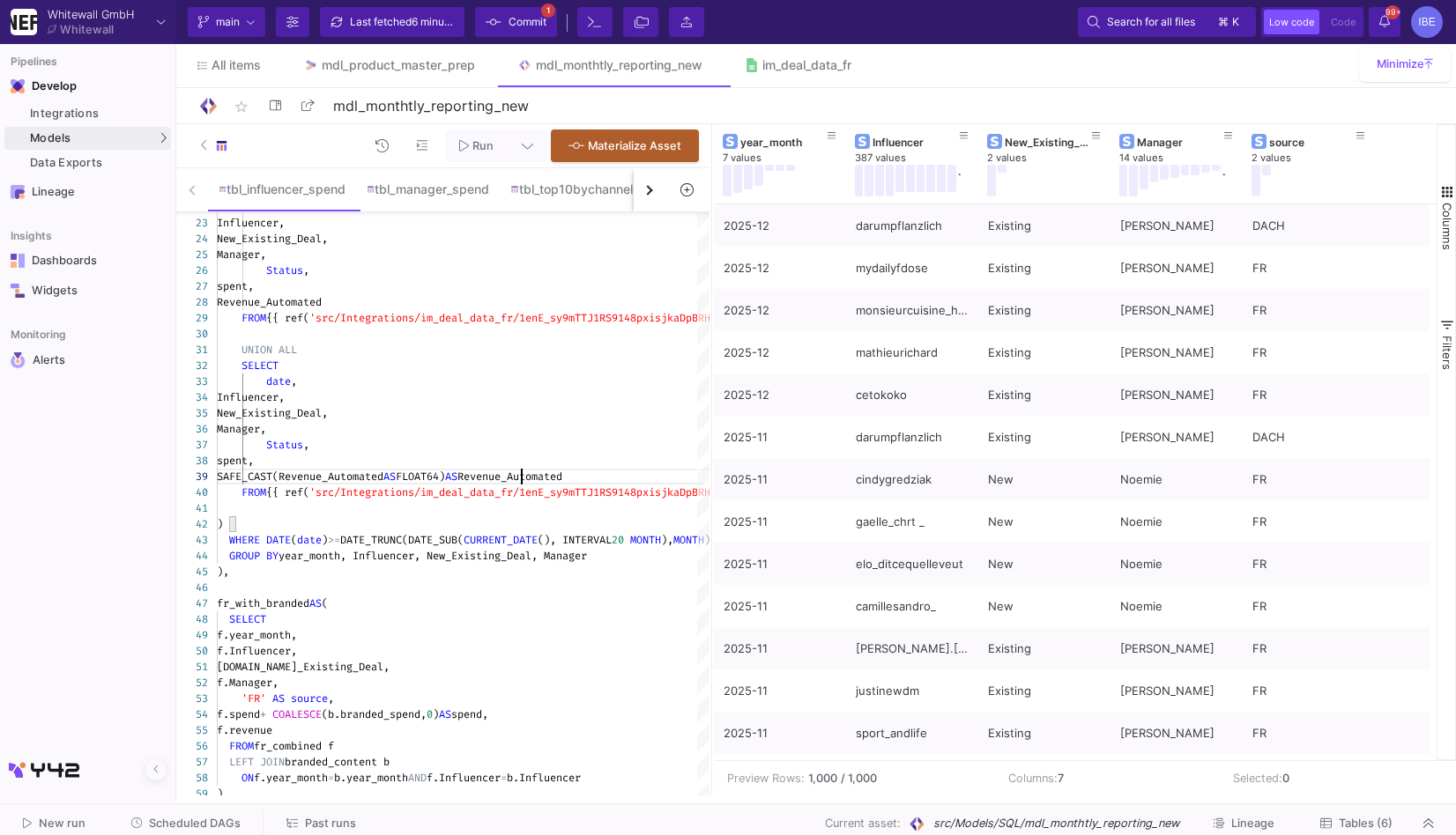
drag, startPoint x: 1005, startPoint y: 449, endPoint x: 685, endPoint y: 428, distance: 320.7
click at [710, 428] on div at bounding box center [712, 459] width 4 height 671
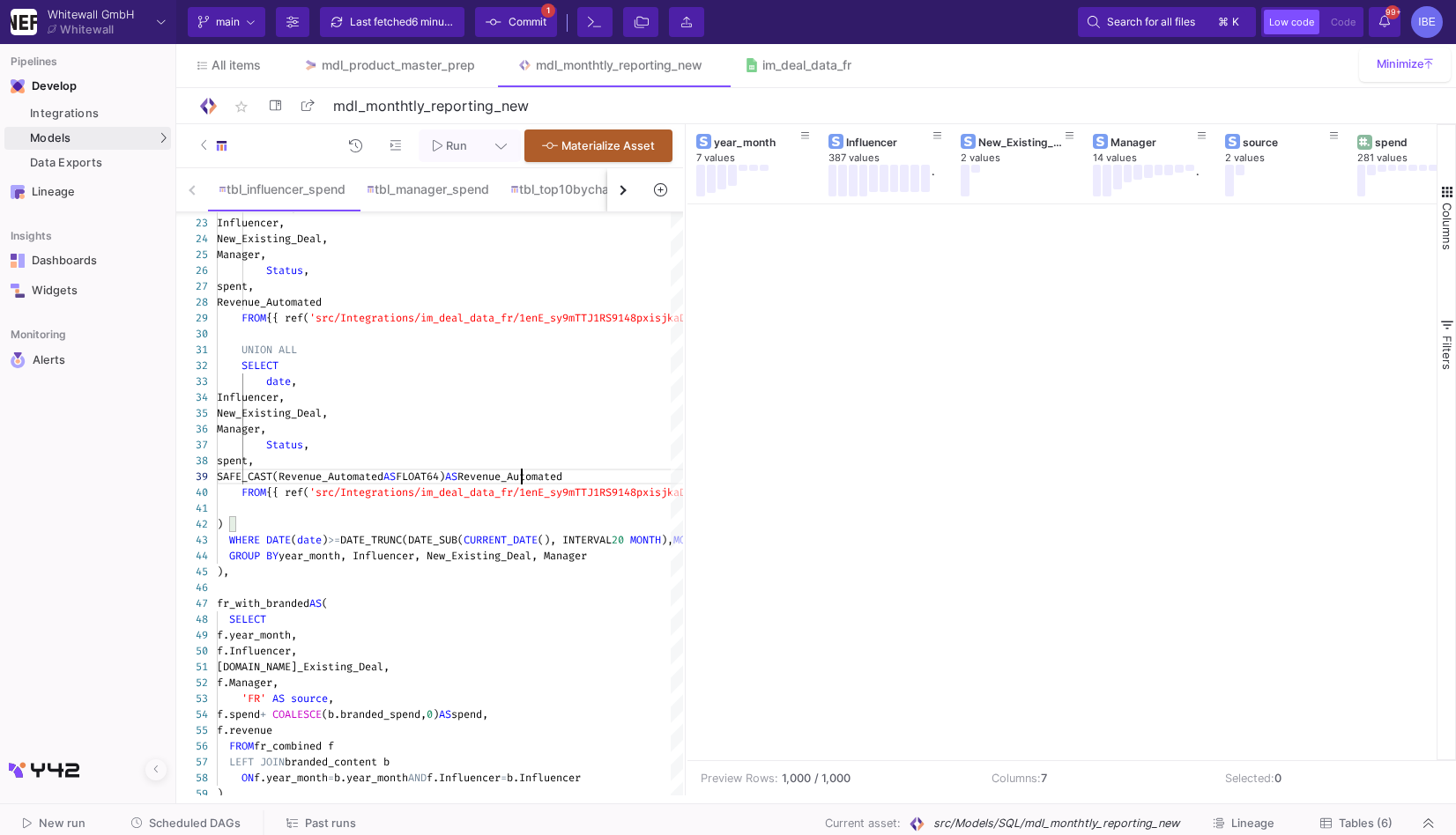
scroll to position [6371, 0]
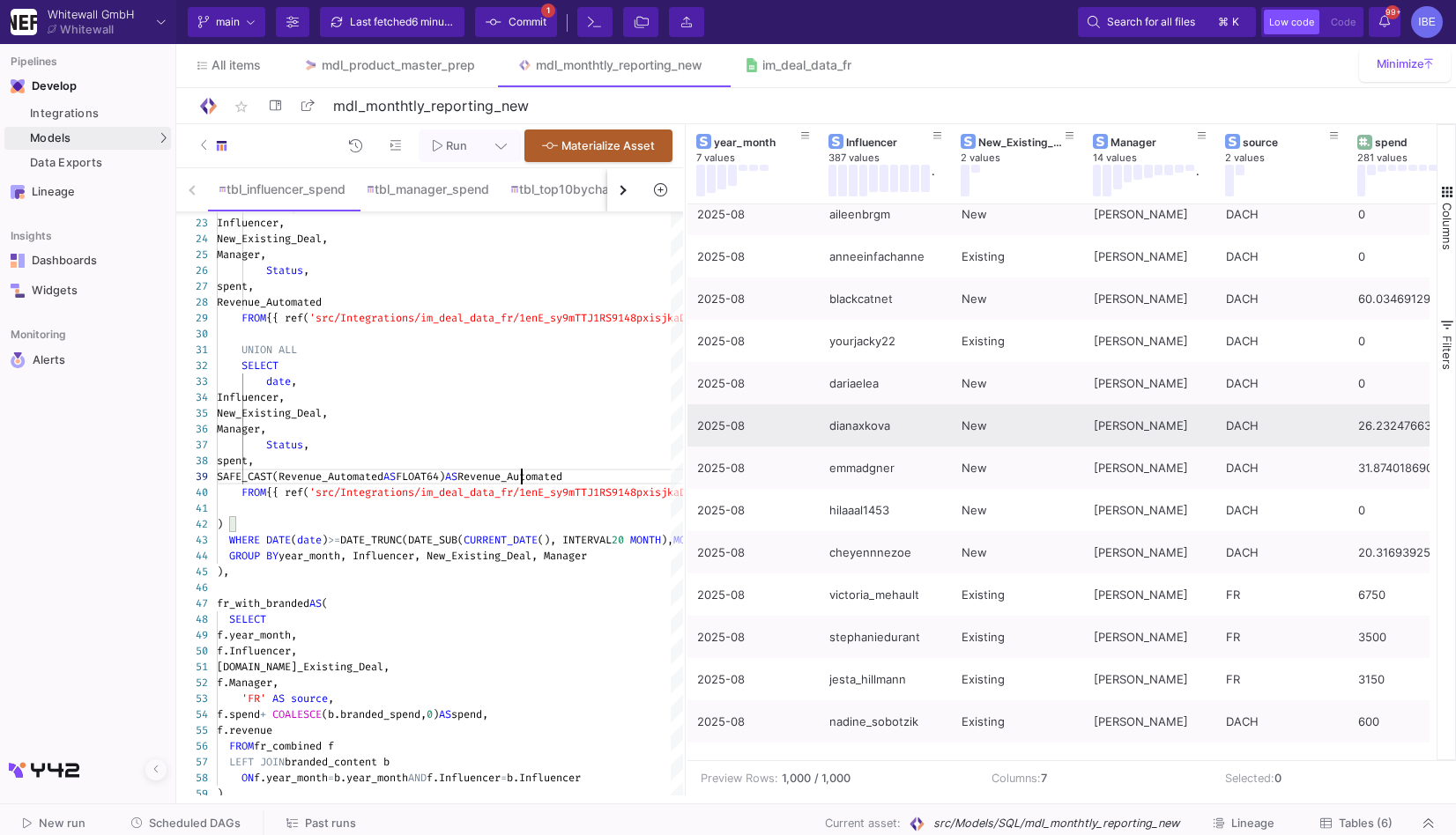
type textarea "UNION ALL SELECT date, Influencer, New_Existing_Deal, Manager, Status, spent, S…"
click at [707, 434] on div "2025-08" at bounding box center [753, 425] width 113 height 41
click at [860, 416] on div "dianaxkova" at bounding box center [885, 425] width 113 height 41
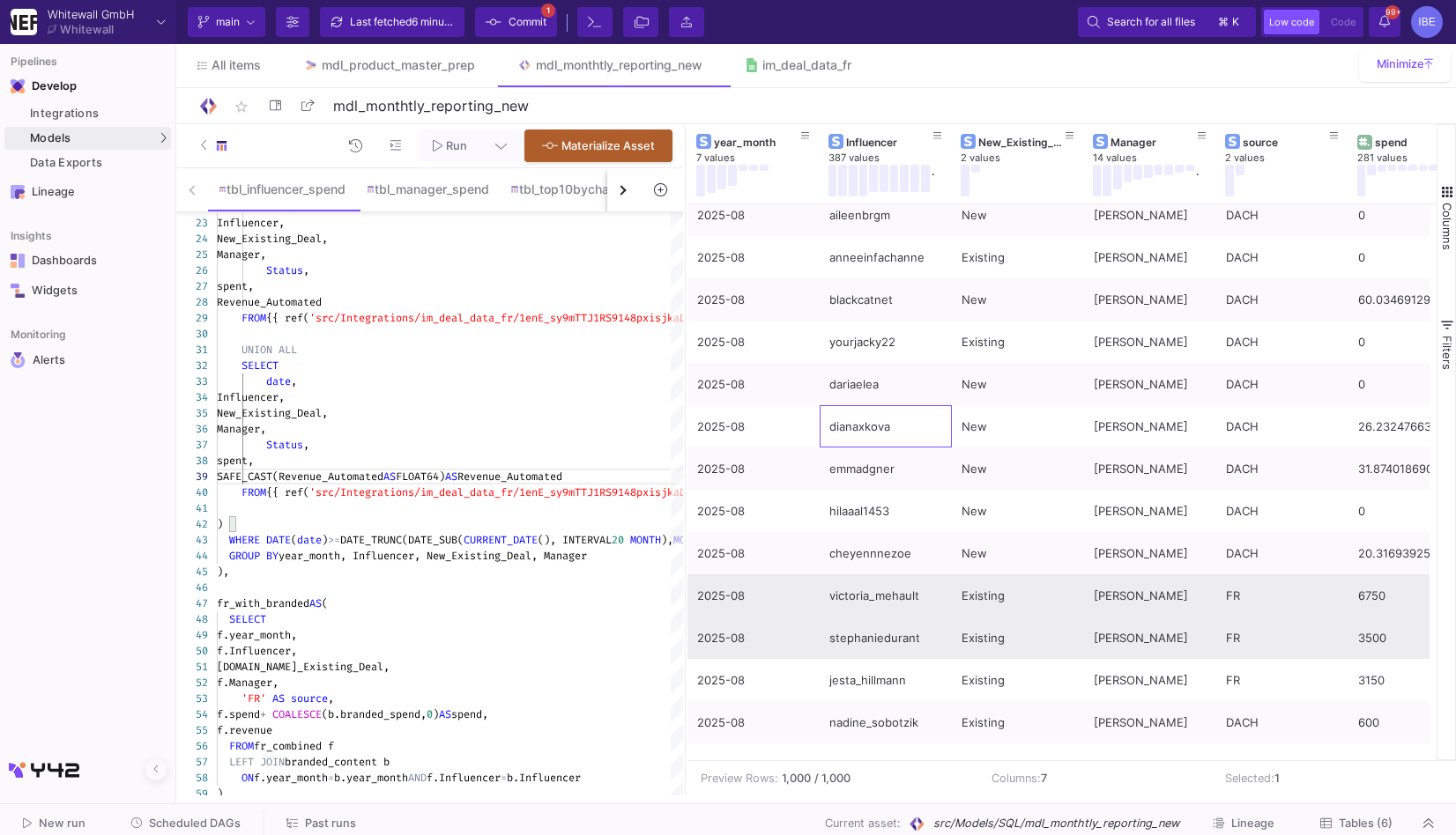
click at [902, 602] on div "victoria_mehault" at bounding box center [885, 595] width 113 height 41
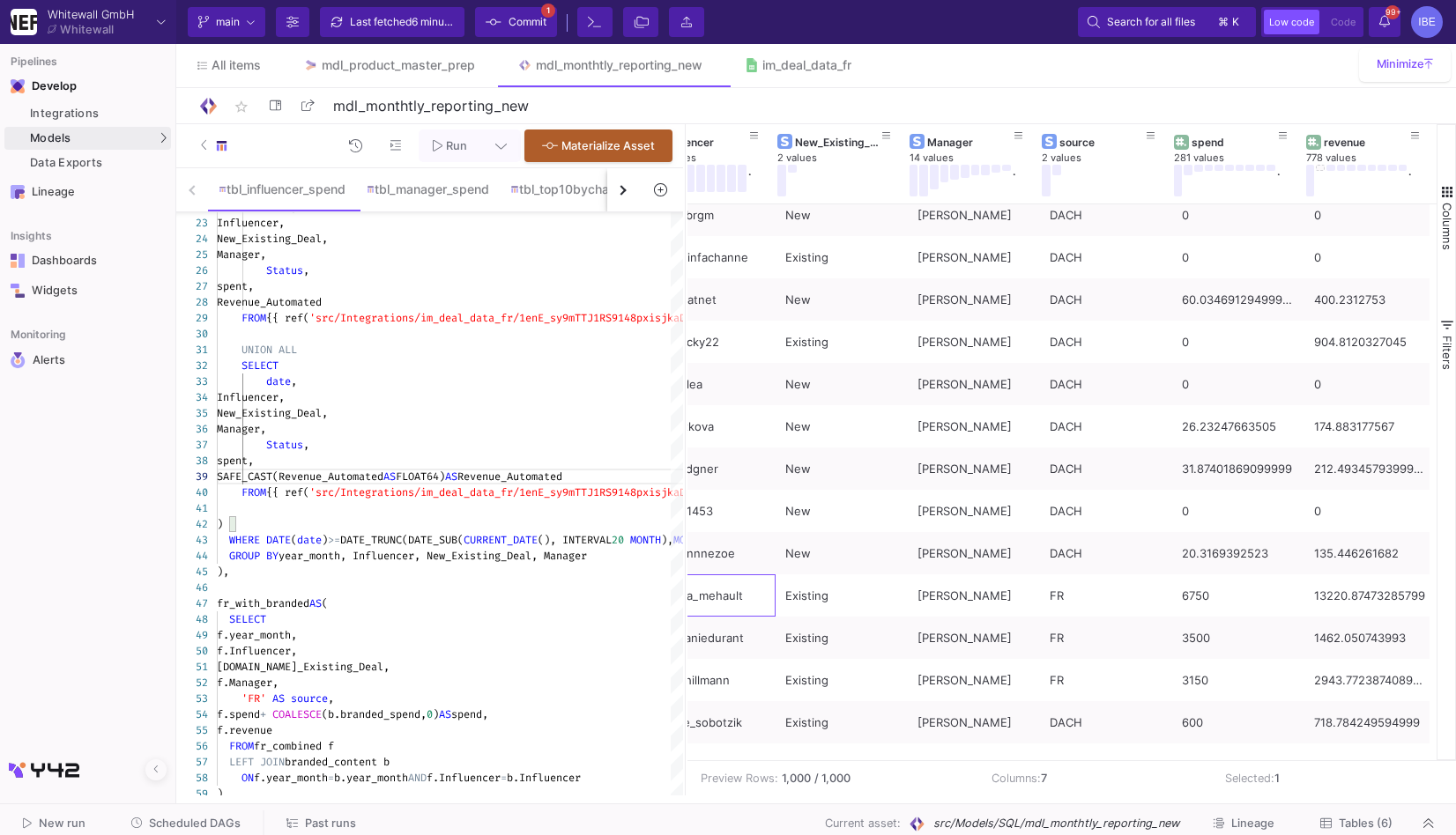
click at [533, 27] on span "Commit" at bounding box center [528, 22] width 38 height 26
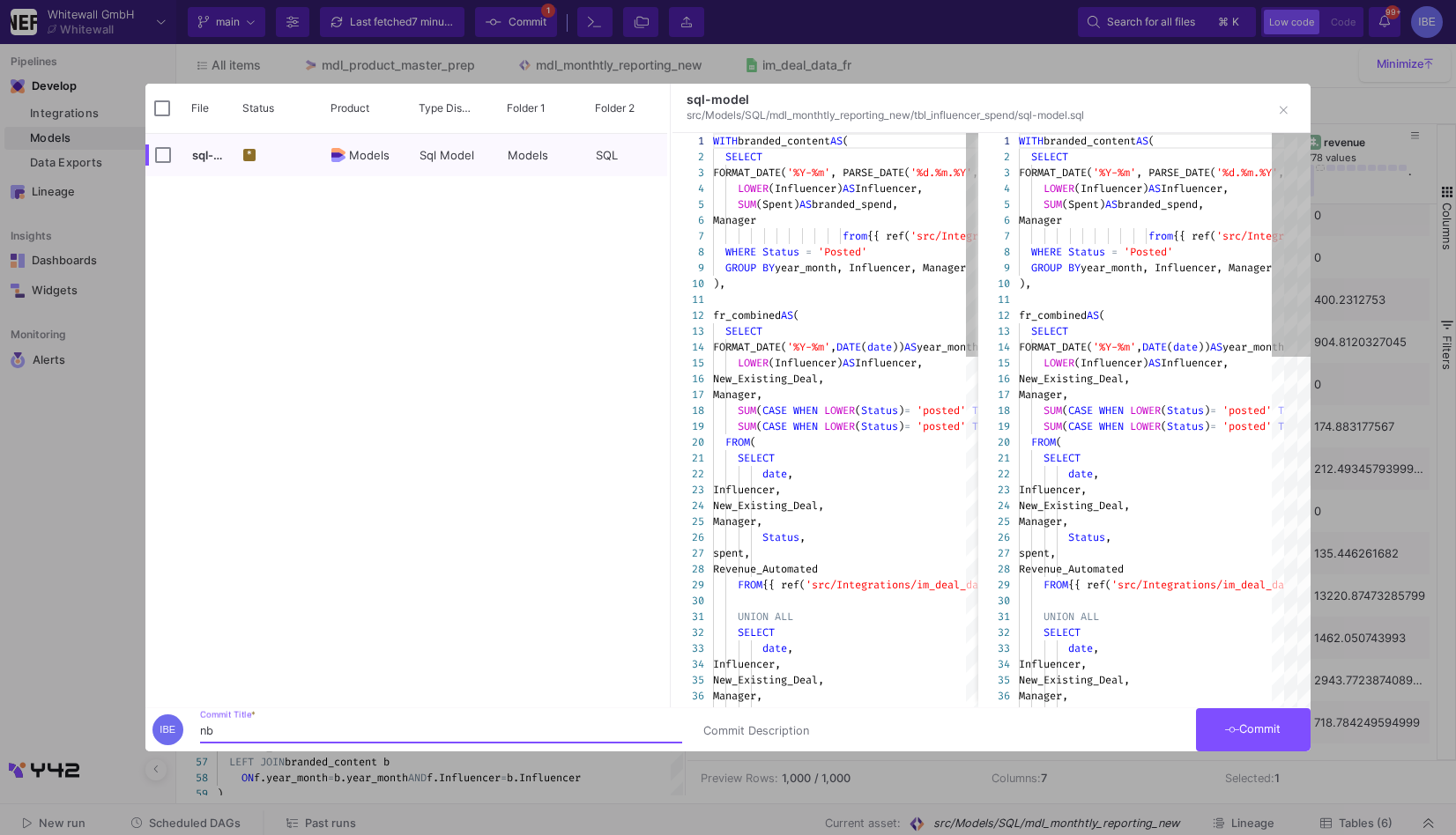
type input "n"
type input "burcu"
click at [156, 106] on input "Press Space to toggle all rows selection (unchecked)" at bounding box center [162, 109] width 16 height 16
checkbox input "true"
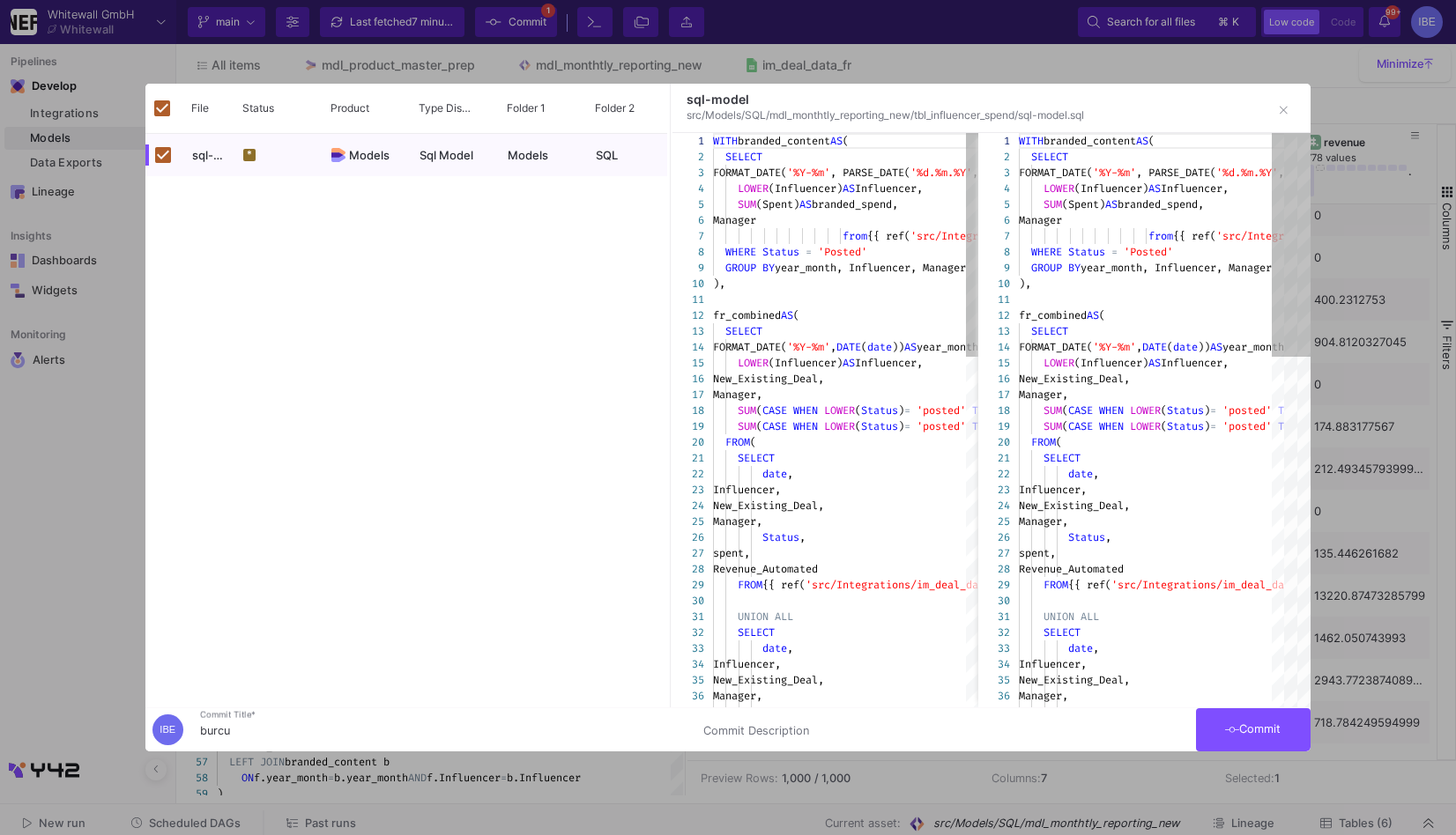
click at [1255, 755] on div at bounding box center [728, 418] width 1456 height 835
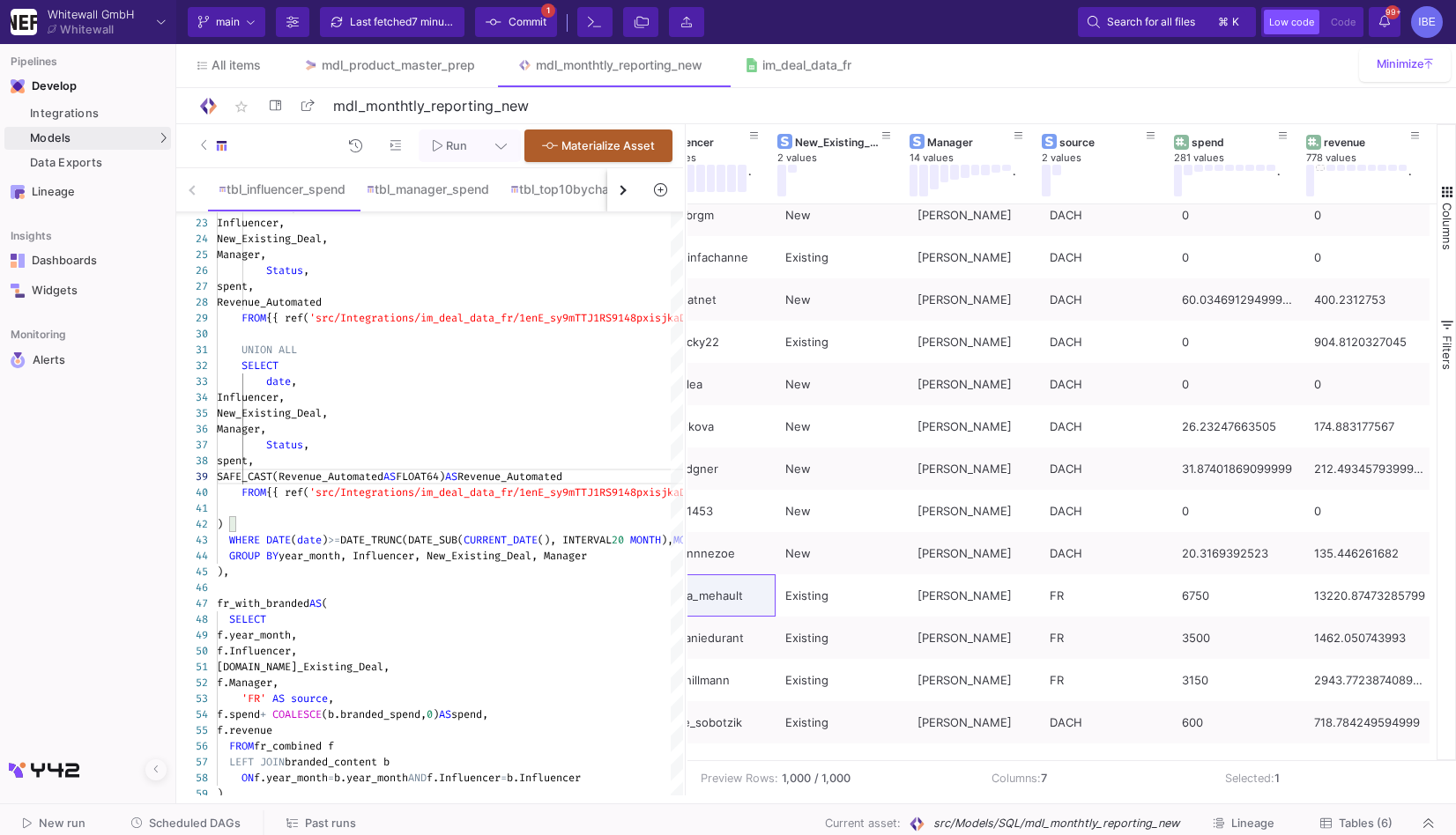
click at [538, 27] on span "Commit" at bounding box center [528, 22] width 38 height 26
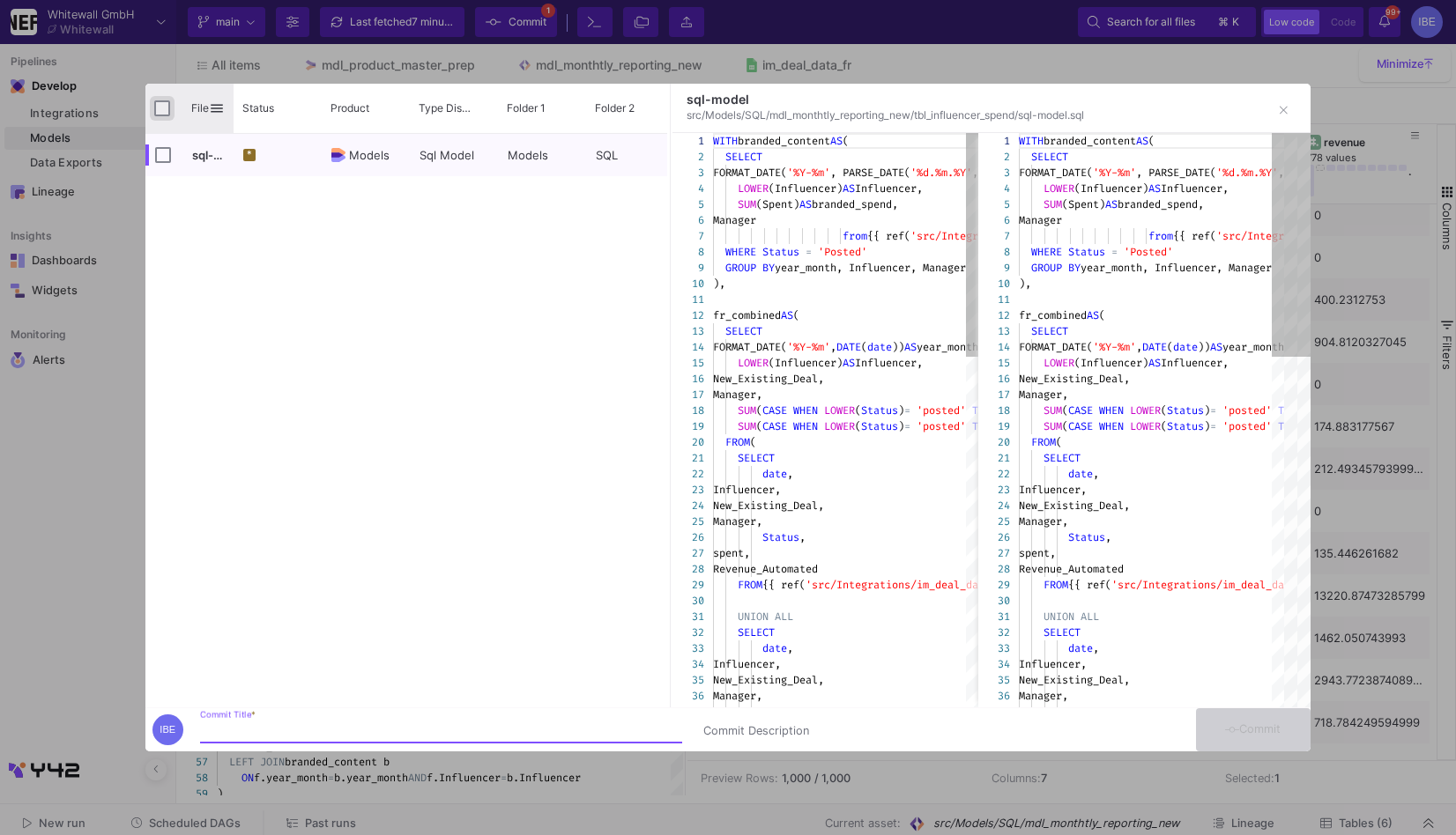
click at [163, 101] on input "Press Space to toggle all rows selection (unchecked)" at bounding box center [162, 109] width 16 height 16
checkbox input "true"
click at [356, 727] on input "Commit Title *" at bounding box center [441, 731] width 483 height 14
type input "burcu"
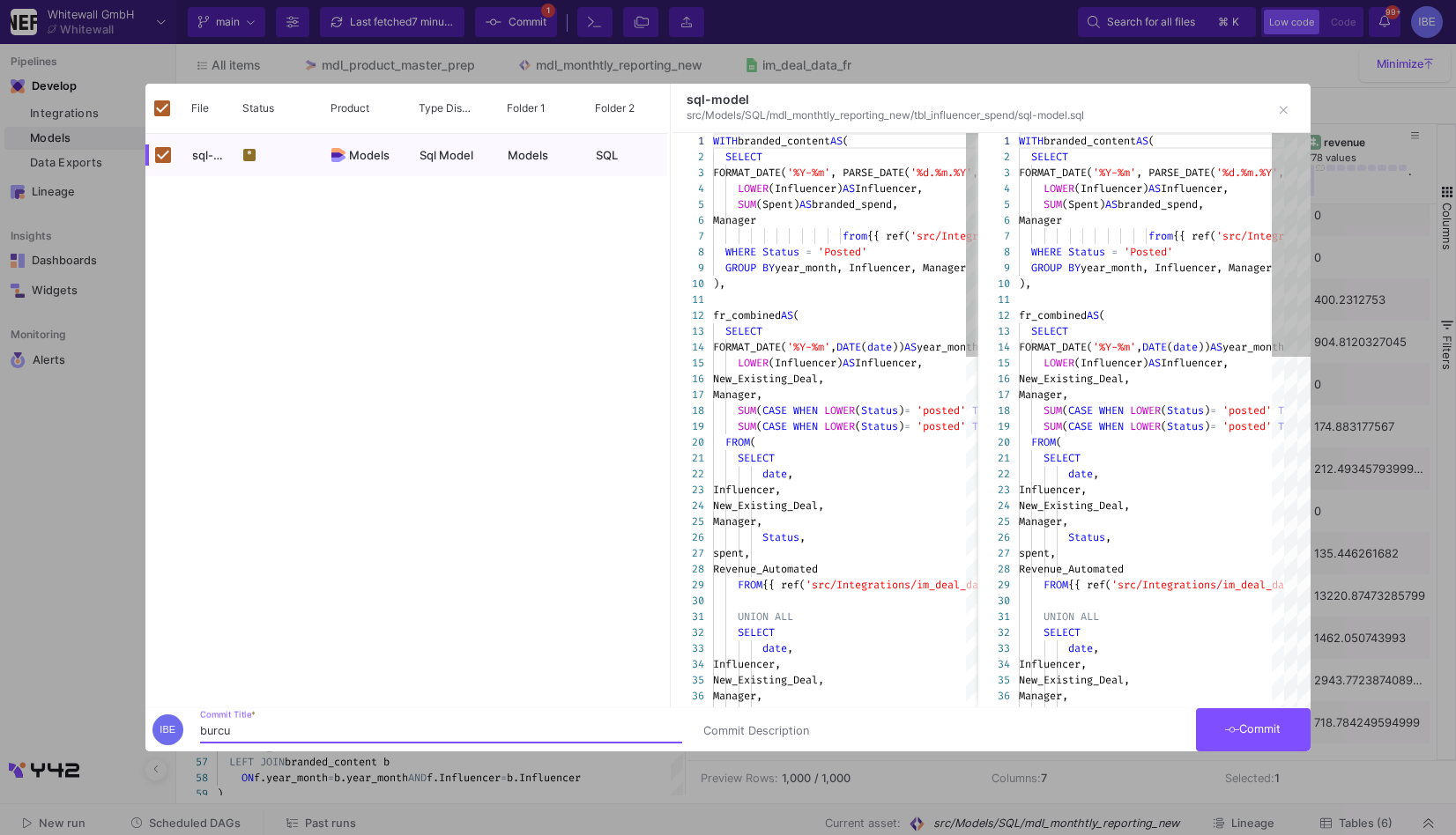
click at [1260, 746] on button "Commit" at bounding box center [1253, 729] width 115 height 43
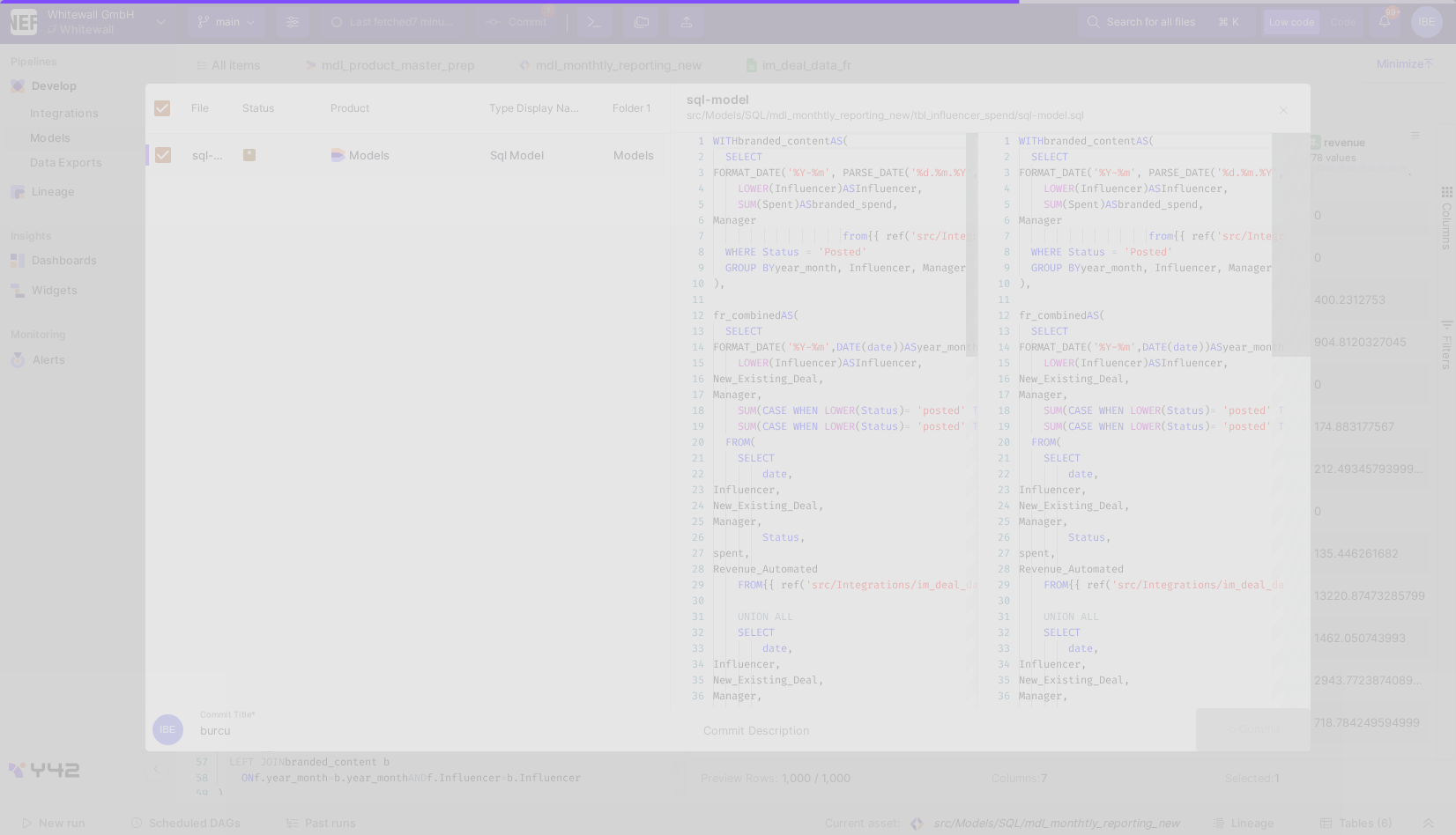
checkbox input "false"
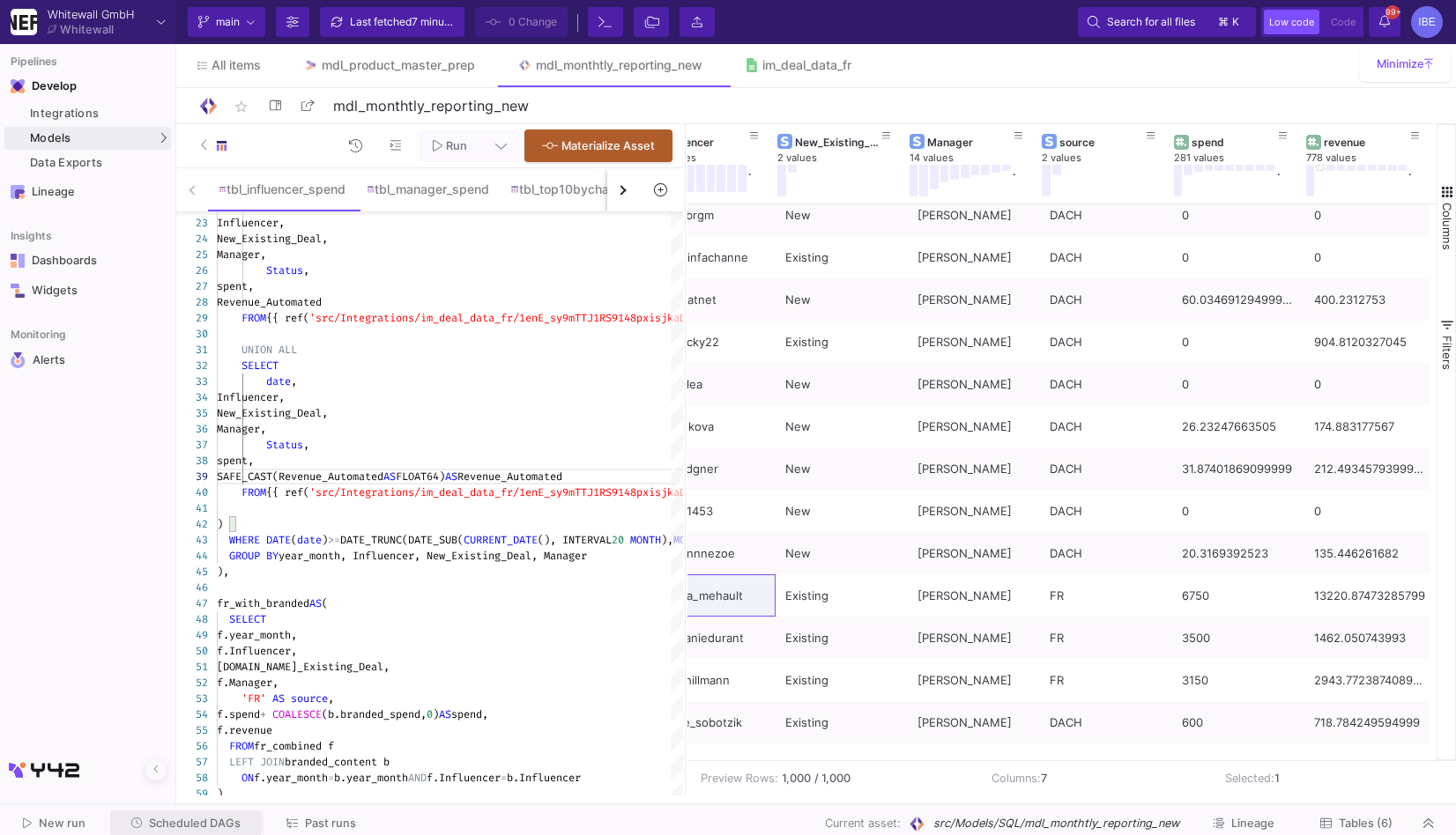
click at [185, 821] on span "Scheduled DAGs" at bounding box center [195, 823] width 92 height 13
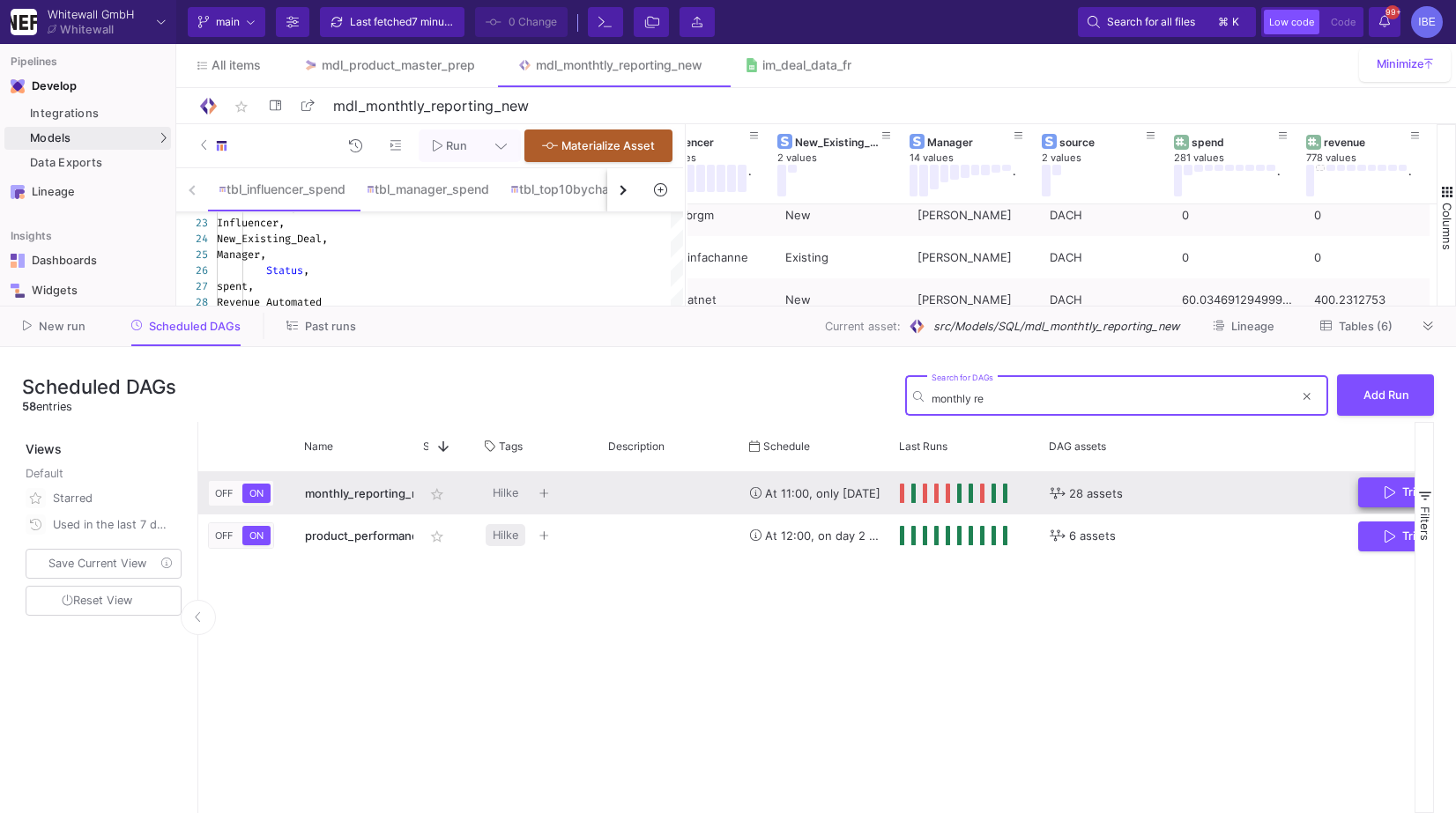
type input "monthly re"
click at [1388, 497] on icon "Press SPACE to select this row." at bounding box center [1390, 492] width 11 height 14
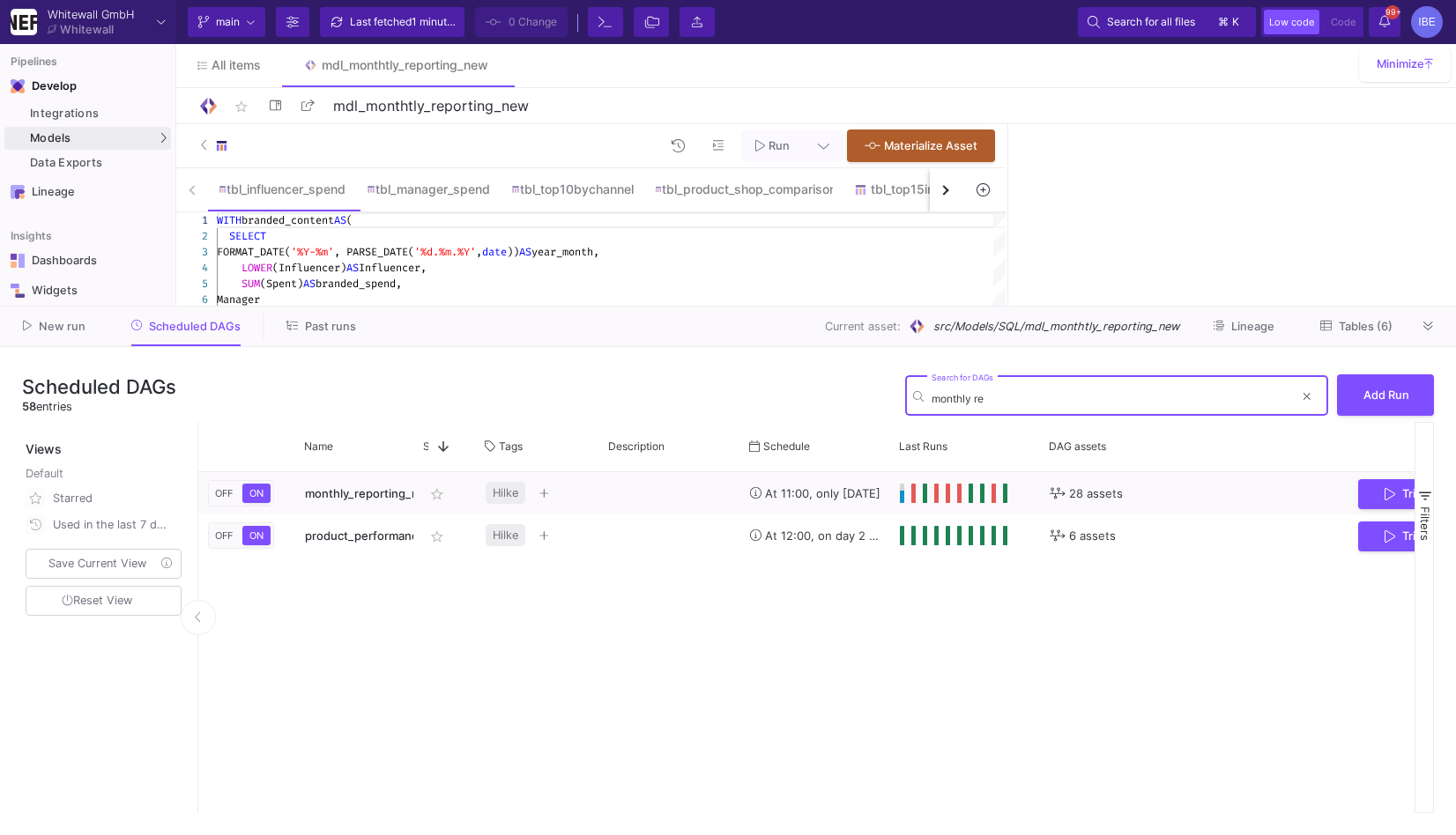
type input "monthly re"
